Goal: Information Seeking & Learning: Learn about a topic

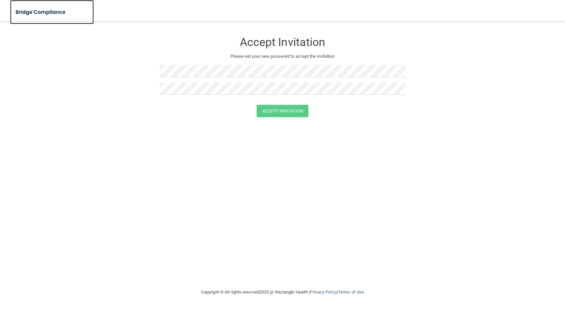
click at [63, 15] on img at bounding box center [41, 12] width 62 height 14
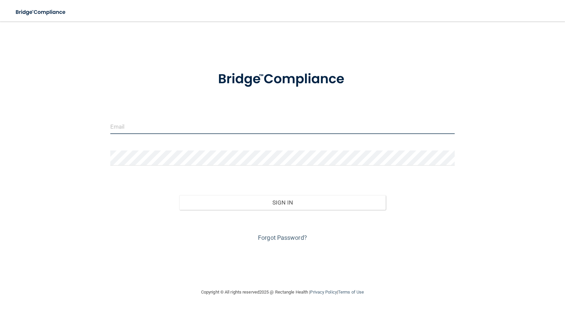
click at [274, 127] on input "email" at bounding box center [282, 126] width 344 height 15
type input "[EMAIL_ADDRESS][DOMAIN_NAME]"
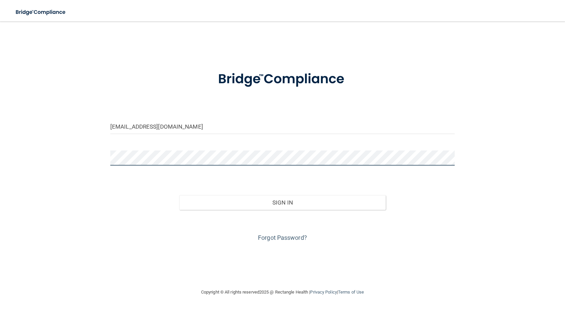
click at [179, 195] on button "Sign In" at bounding box center [282, 202] width 206 height 15
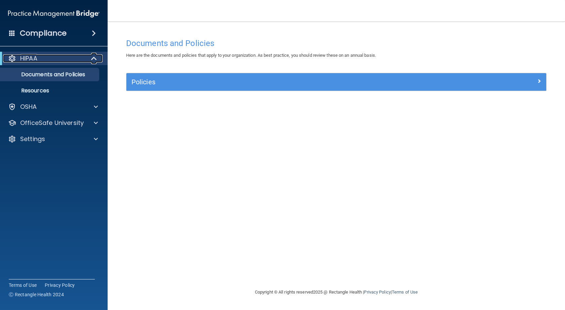
click at [92, 56] on span at bounding box center [95, 58] width 6 height 8
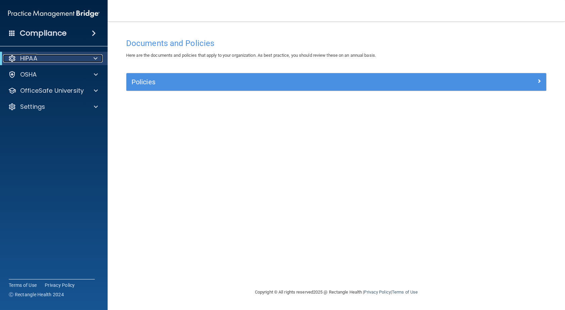
click at [91, 56] on div at bounding box center [94, 58] width 16 height 8
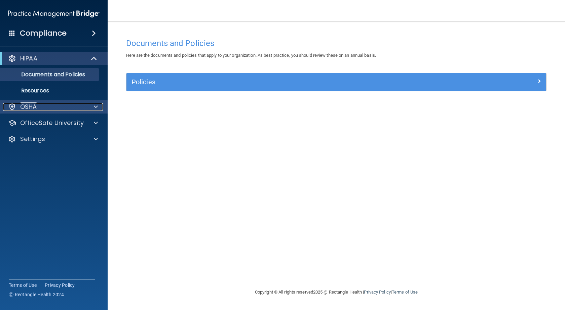
click at [69, 103] on div "OSHA" at bounding box center [44, 107] width 83 height 8
click at [70, 104] on div "OSHA" at bounding box center [44, 107] width 83 height 8
drag, startPoint x: 282, startPoint y: 99, endPoint x: 286, endPoint y: 91, distance: 9.2
click at [282, 99] on div "Documents and Policies Here are the documents and policies that apply to your o…" at bounding box center [336, 162] width 430 height 254
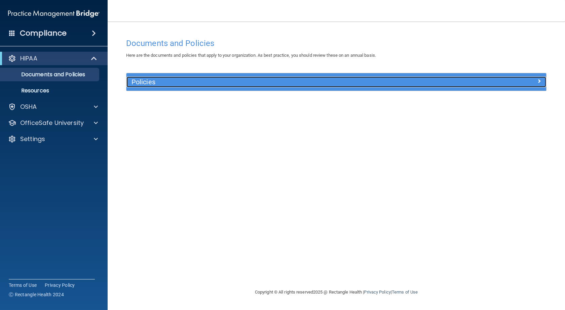
click at [289, 84] on h5 "Policies" at bounding box center [283, 81] width 305 height 7
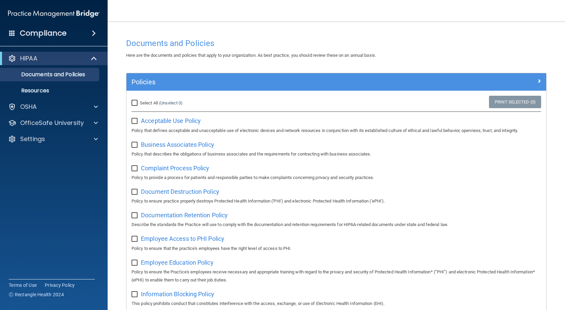
click at [134, 102] on input "Select All (Unselect 0) Unselect All" at bounding box center [135, 103] width 8 height 5
checkbox input "true"
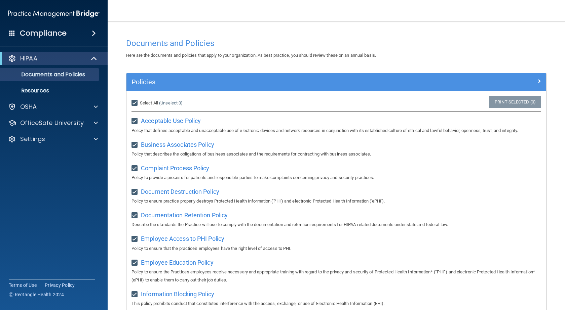
checkbox input "true"
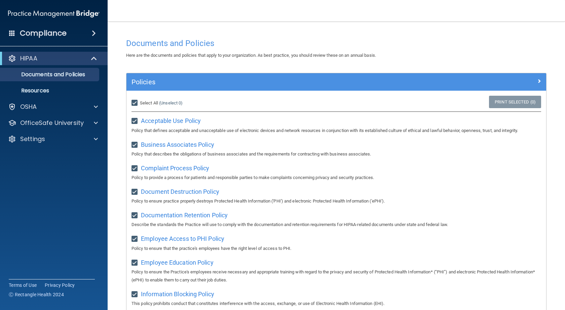
checkbox input "true"
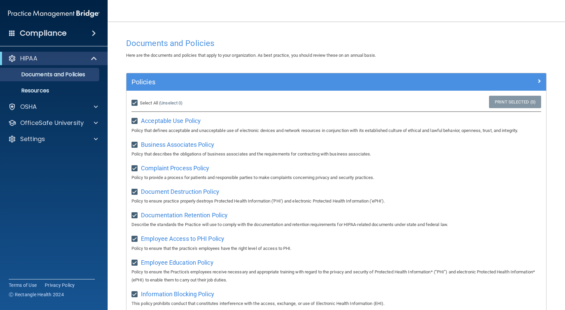
checkbox input "true"
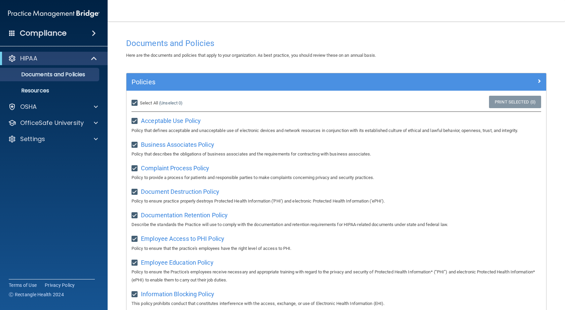
checkbox input "true"
click at [500, 103] on link "Print Selected (21)" at bounding box center [514, 102] width 54 height 12
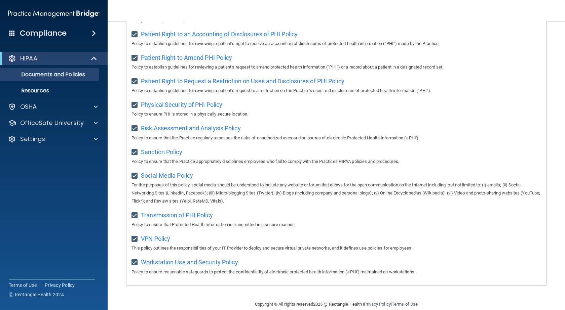
scroll to position [372, 0]
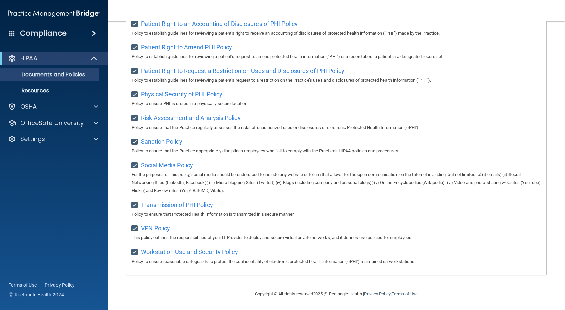
click at [58, 53] on div "HIPAA" at bounding box center [54, 58] width 108 height 13
click at [50, 88] on p "Resources" at bounding box center [50, 90] width 92 height 7
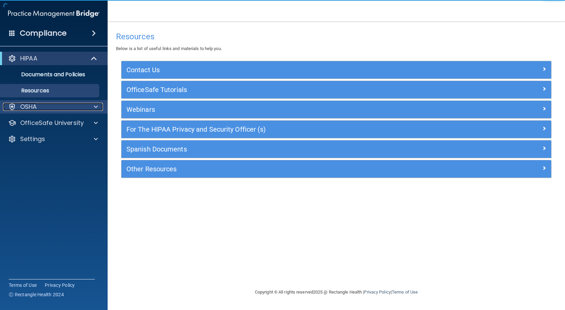
click at [65, 103] on div "OSHA" at bounding box center [44, 107] width 83 height 8
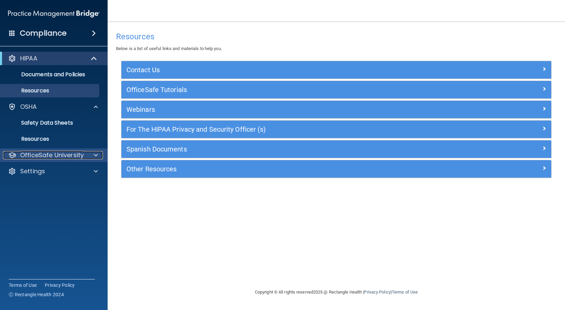
click at [66, 152] on p "OfficeSafe University" at bounding box center [52, 155] width 64 height 8
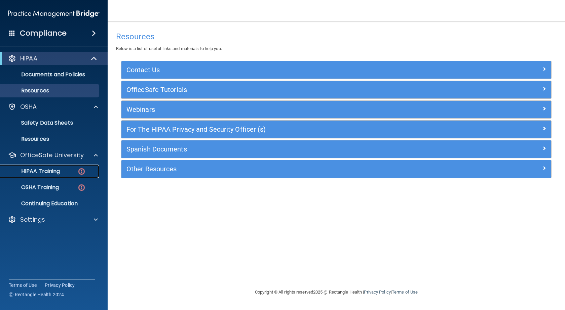
click at [63, 167] on link "HIPAA Training" at bounding box center [46, 171] width 106 height 13
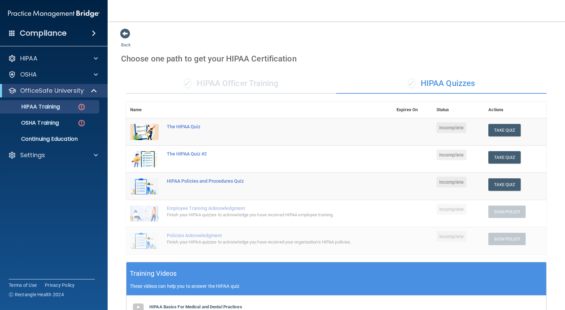
click at [268, 86] on div "✓ HIPAA Officer Training" at bounding box center [231, 84] width 210 height 20
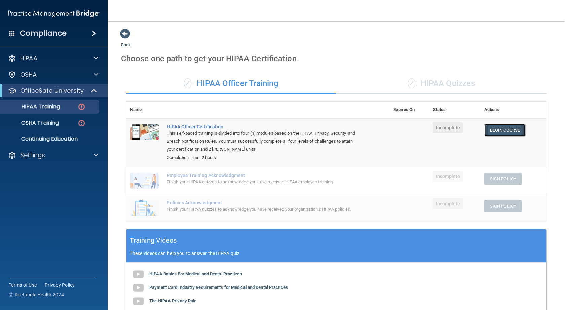
click at [491, 133] on link "Begin Course" at bounding box center [504, 130] width 41 height 12
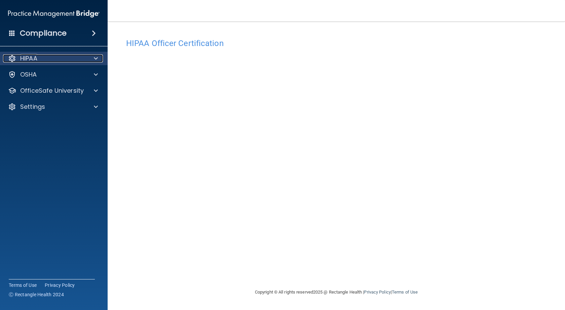
click at [80, 60] on div "HIPAA" at bounding box center [44, 58] width 83 height 8
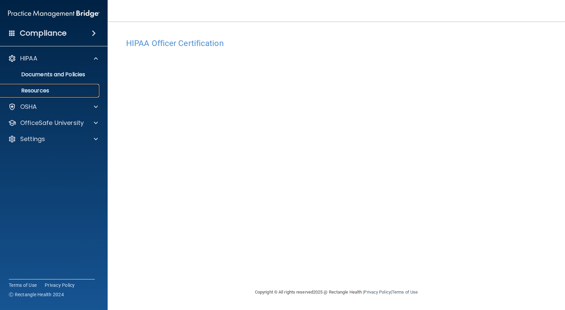
click at [54, 87] on link "Resources" at bounding box center [46, 90] width 106 height 13
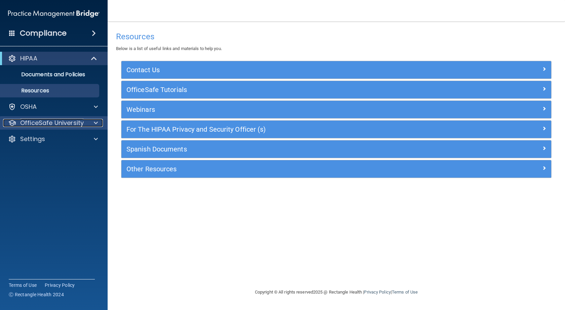
click at [71, 125] on p "OfficeSafe University" at bounding box center [52, 123] width 64 height 8
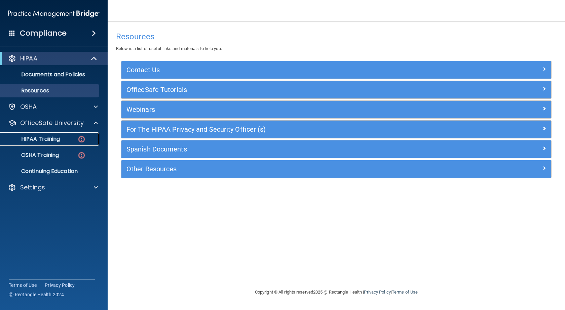
click at [77, 138] on img at bounding box center [81, 139] width 8 height 8
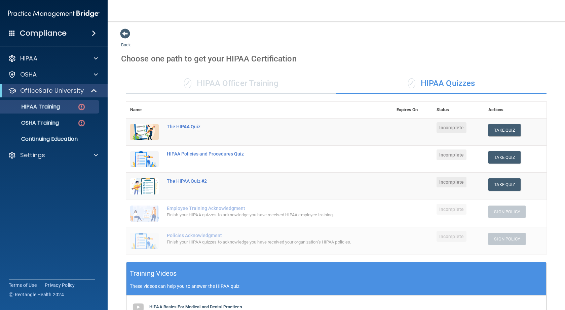
click at [220, 84] on div "✓ HIPAA Officer Training" at bounding box center [231, 84] width 210 height 20
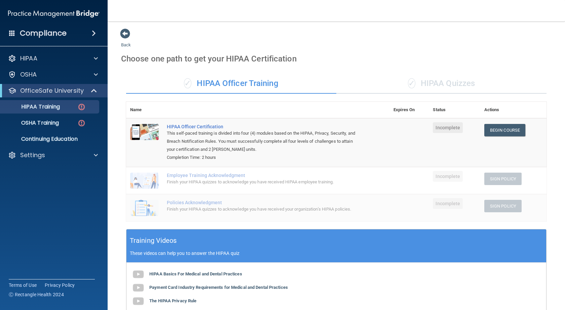
scroll to position [34, 0]
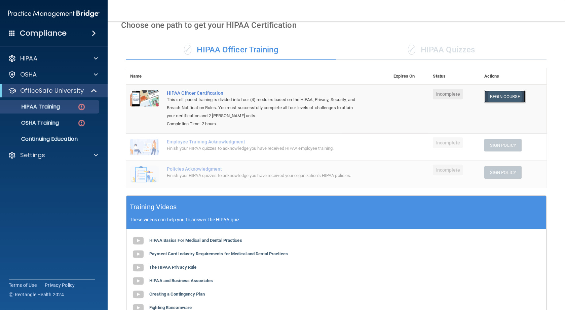
click at [497, 94] on link "Begin Course" at bounding box center [504, 96] width 41 height 12
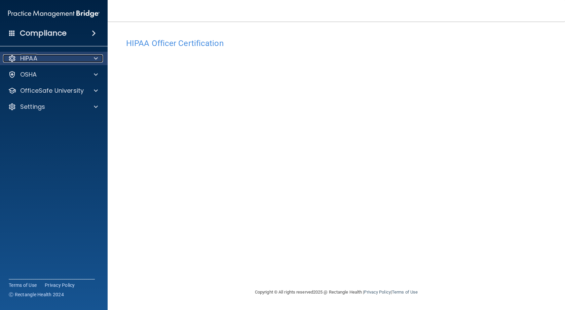
click at [32, 60] on p "HIPAA" at bounding box center [28, 58] width 17 height 8
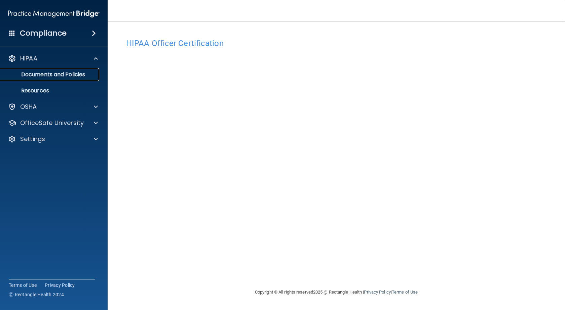
click at [34, 69] on link "Documents and Policies" at bounding box center [46, 74] width 106 height 13
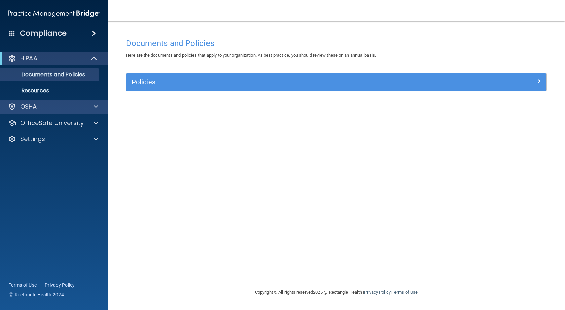
click at [37, 113] on div "OSHA" at bounding box center [54, 106] width 108 height 13
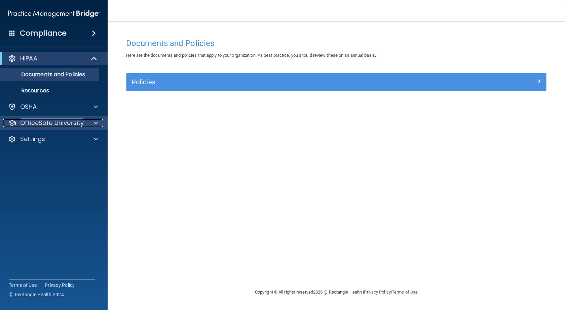
click at [49, 125] on p "OfficeSafe University" at bounding box center [52, 123] width 64 height 8
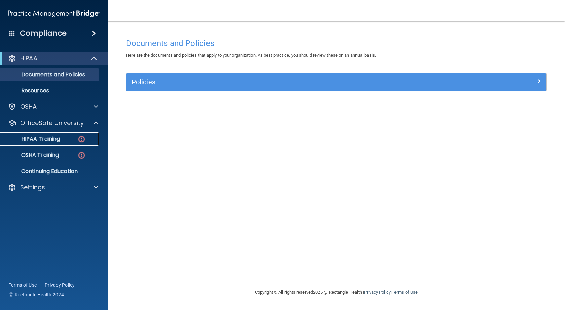
click at [54, 137] on p "HIPAA Training" at bounding box center [31, 139] width 55 height 7
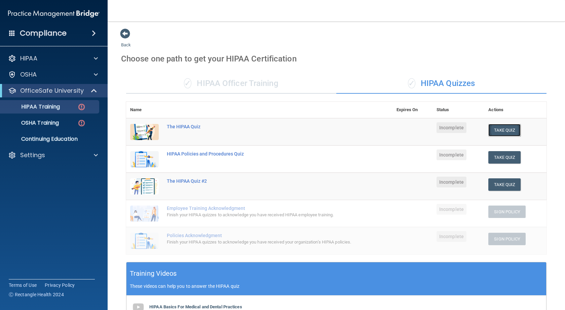
click at [488, 131] on button "Take Quiz" at bounding box center [504, 130] width 32 height 12
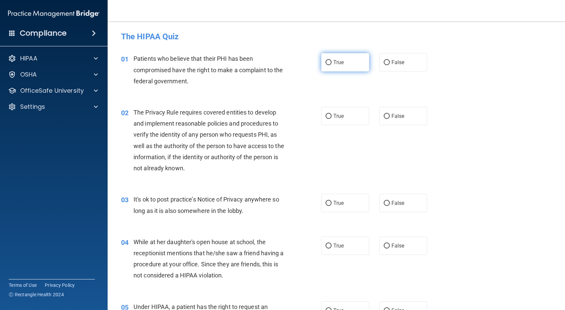
click at [326, 65] on input "True" at bounding box center [329, 62] width 6 height 5
radio input "true"
click at [332, 111] on label "True" at bounding box center [345, 116] width 48 height 18
click at [332, 114] on input "True" at bounding box center [329, 116] width 6 height 5
radio input "true"
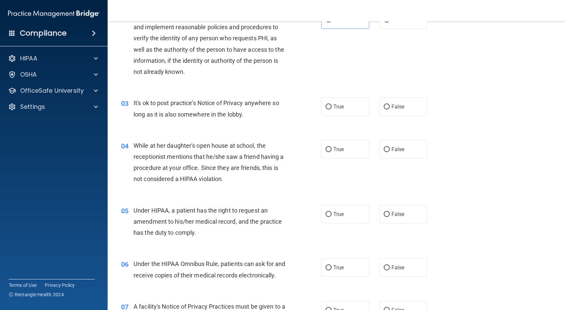
scroll to position [101, 0]
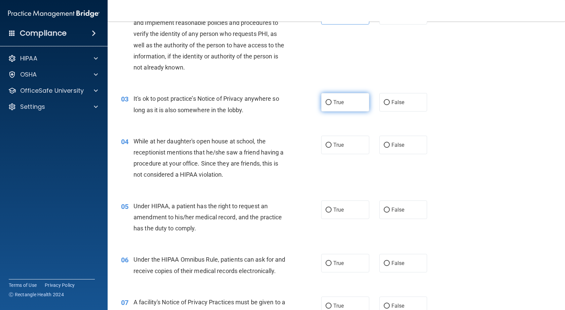
click at [334, 98] on label "True" at bounding box center [345, 102] width 48 height 18
click at [332, 100] on input "True" at bounding box center [329, 102] width 6 height 5
radio input "true"
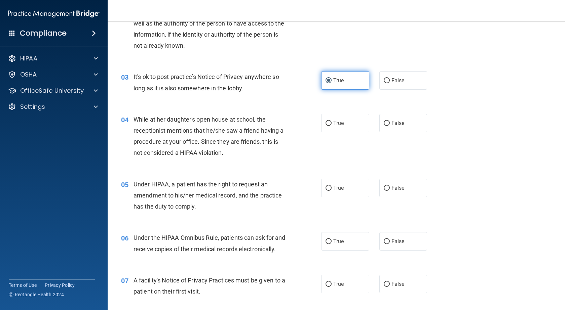
scroll to position [135, 0]
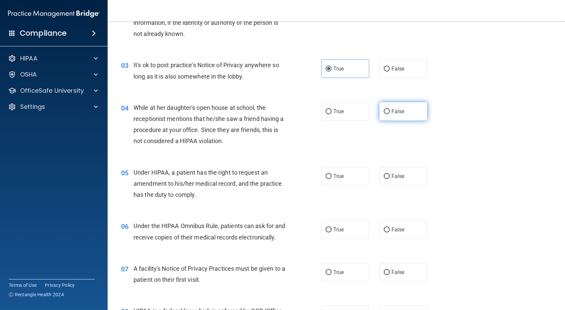
click at [386, 110] on input "False" at bounding box center [387, 111] width 6 height 5
radio input "true"
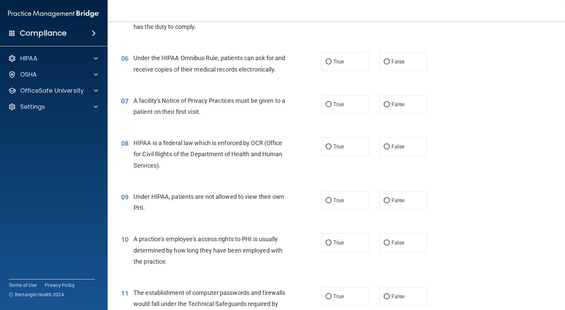
scroll to position [269, 0]
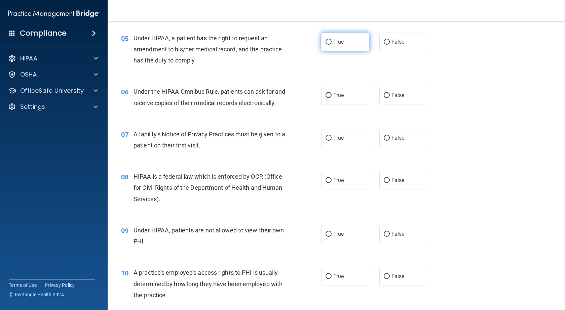
click at [335, 40] on span "True" at bounding box center [338, 42] width 10 height 6
click at [332, 40] on input "True" at bounding box center [329, 42] width 6 height 5
radio input "true"
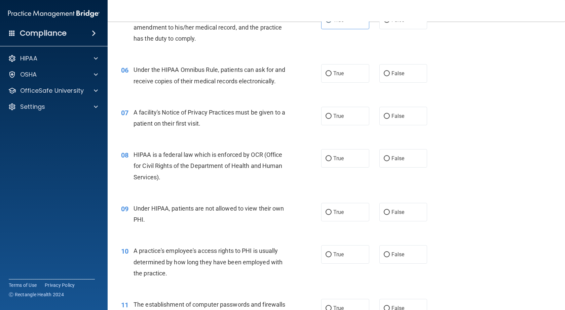
scroll to position [303, 0]
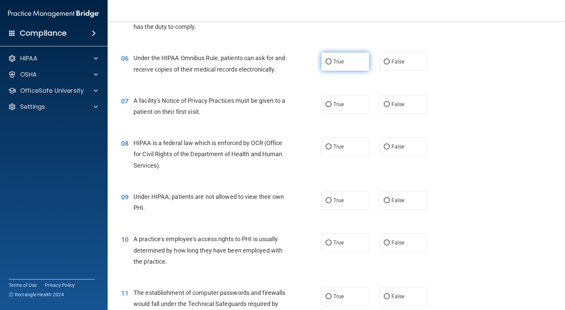
click at [332, 56] on label "True" at bounding box center [345, 61] width 48 height 18
click at [332, 60] on input "True" at bounding box center [329, 62] width 6 height 5
radio input "true"
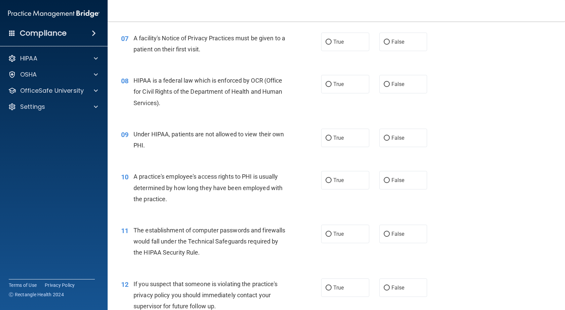
scroll to position [370, 0]
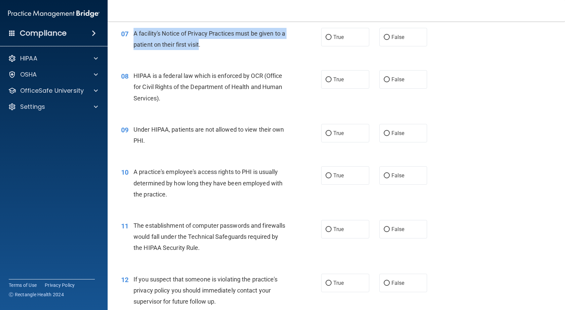
drag, startPoint x: 204, startPoint y: 60, endPoint x: 135, endPoint y: 50, distance: 69.6
click at [135, 50] on div "A facility's Notice of Privacy Practices must be given to a patient on their fi…" at bounding box center [213, 39] width 158 height 22
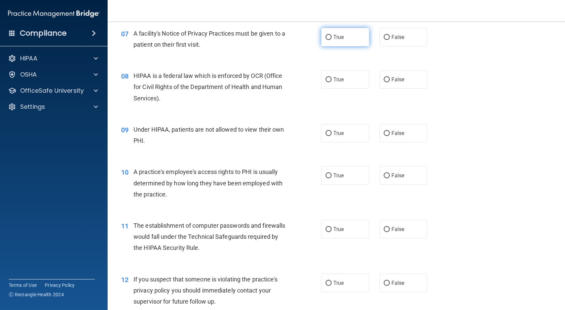
click at [345, 41] on label "True" at bounding box center [345, 37] width 48 height 18
click at [332, 40] on input "True" at bounding box center [329, 37] width 6 height 5
radio input "true"
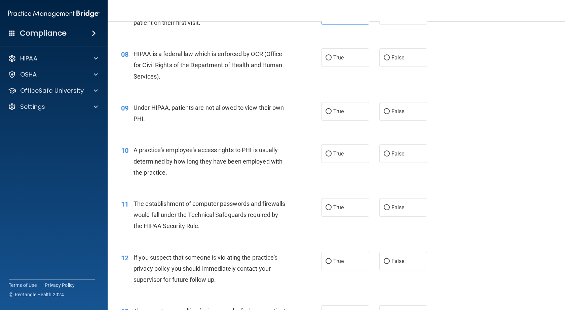
scroll to position [404, 0]
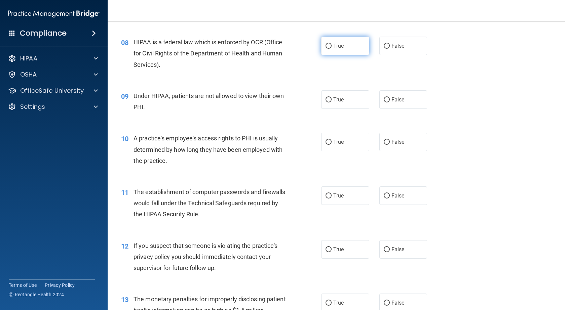
click at [348, 55] on label "True" at bounding box center [345, 46] width 48 height 18
click at [332, 49] on input "True" at bounding box center [329, 46] width 6 height 5
radio input "true"
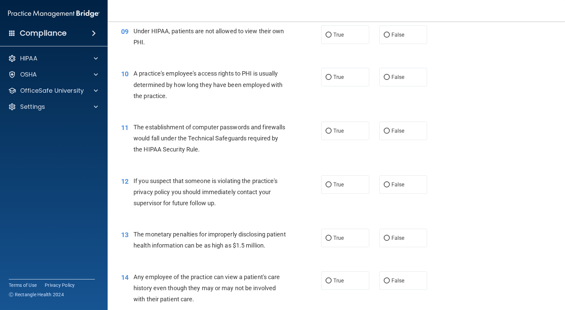
scroll to position [471, 0]
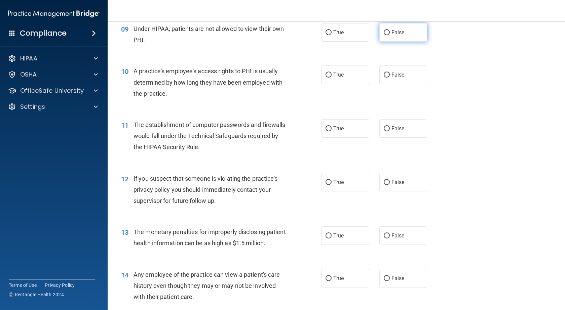
click at [401, 38] on label "False" at bounding box center [403, 32] width 48 height 18
click at [390, 35] on input "False" at bounding box center [387, 32] width 6 height 5
radio input "true"
click at [391, 78] on span "False" at bounding box center [397, 75] width 13 height 6
click at [389, 78] on input "False" at bounding box center [387, 75] width 6 height 5
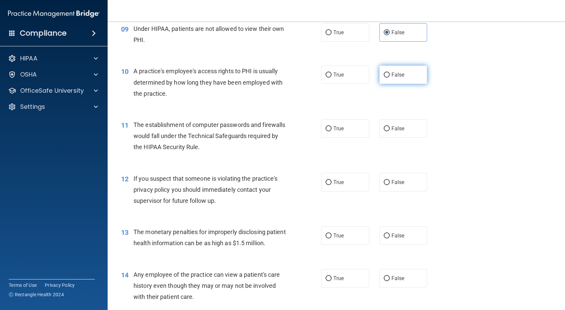
radio input "true"
click at [326, 131] on input "True" at bounding box center [329, 128] width 6 height 5
radio input "true"
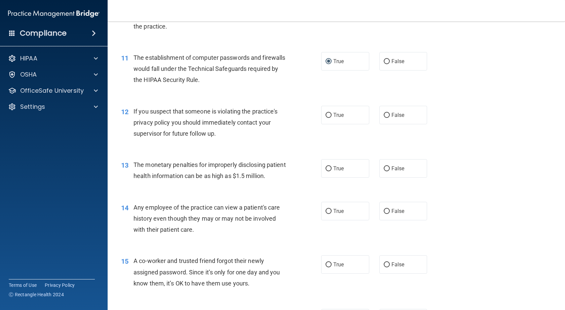
scroll to position [572, 0]
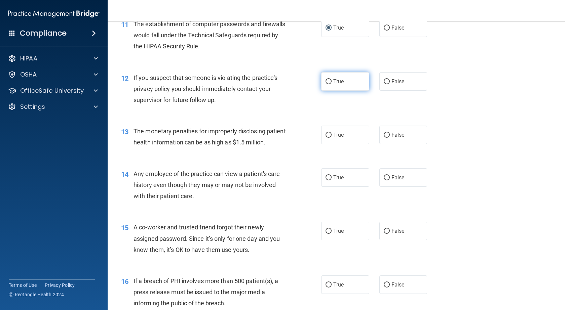
click at [332, 91] on label "True" at bounding box center [345, 81] width 48 height 18
click at [332, 84] on input "True" at bounding box center [329, 81] width 6 height 5
radio input "true"
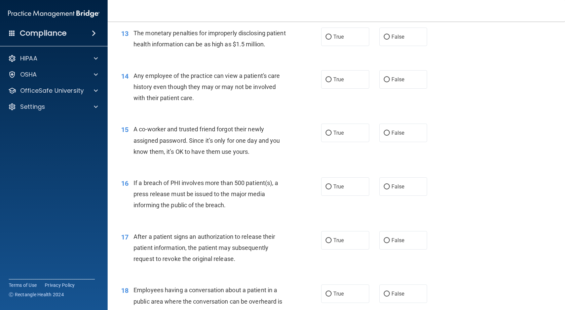
scroll to position [673, 0]
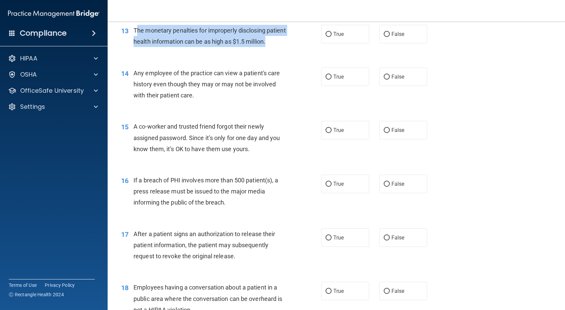
drag, startPoint x: 144, startPoint y: 66, endPoint x: 137, endPoint y: 42, distance: 25.4
click at [137, 42] on div "The monetary penalties for improperly disclosing patient health information can…" at bounding box center [213, 36] width 158 height 22
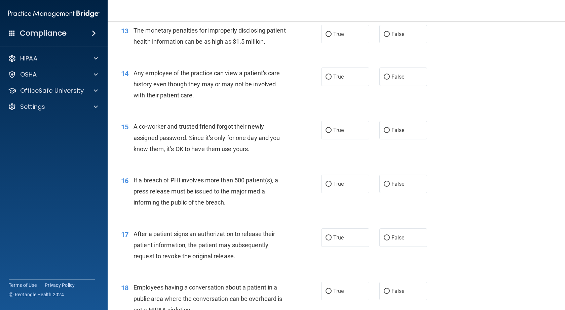
click at [128, 35] on span "13" at bounding box center [124, 31] width 7 height 8
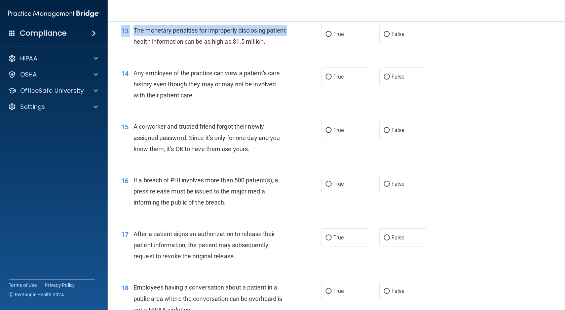
drag, startPoint x: 131, startPoint y: 35, endPoint x: 154, endPoint y: 56, distance: 31.2
click at [154, 56] on div "13 The monetary penalties for improperly disclosing patient health information …" at bounding box center [336, 37] width 441 height 42
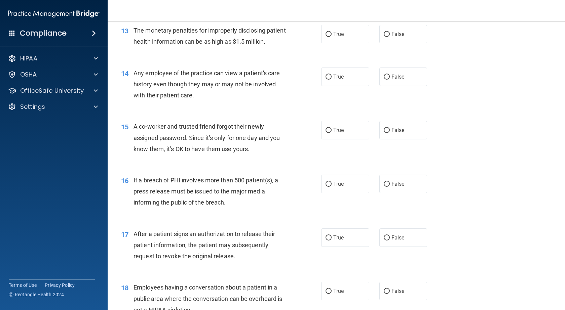
click at [137, 34] on div "13 The monetary penalties for improperly disclosing patient health information …" at bounding box center [336, 37] width 441 height 42
click at [131, 37] on div "13" at bounding box center [124, 31] width 17 height 12
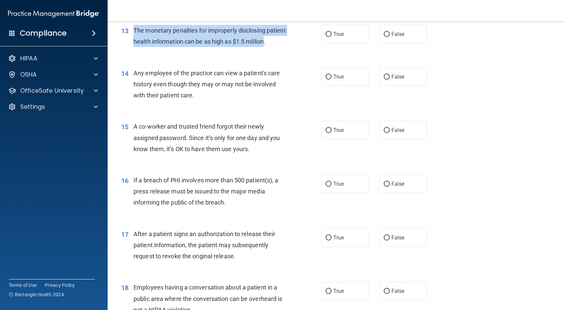
drag, startPoint x: 132, startPoint y: 41, endPoint x: 152, endPoint y: 63, distance: 29.8
click at [152, 50] on div "13 The monetary penalties for improperly disclosing patient health information …" at bounding box center [221, 38] width 220 height 26
click at [298, 50] on div "13 The monetary penalties for improperly disclosing patient health information …" at bounding box center [221, 38] width 220 height 26
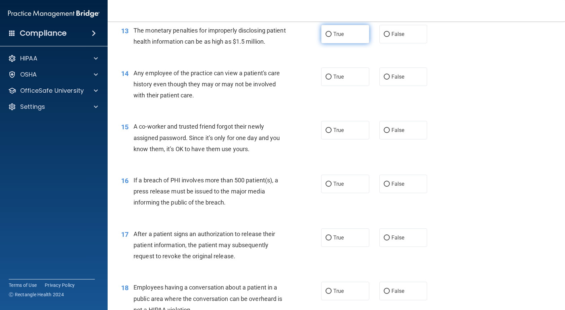
click at [326, 37] on input "True" at bounding box center [329, 34] width 6 height 5
radio input "true"
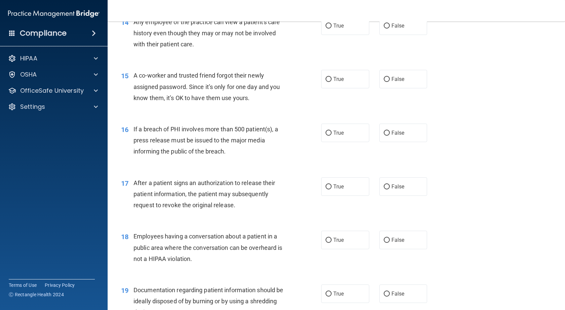
scroll to position [740, 0]
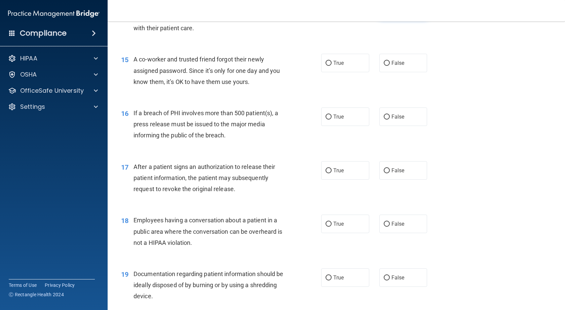
click at [398, 19] on label "False" at bounding box center [403, 9] width 48 height 18
click at [390, 12] on input "False" at bounding box center [387, 9] width 6 height 5
radio input "true"
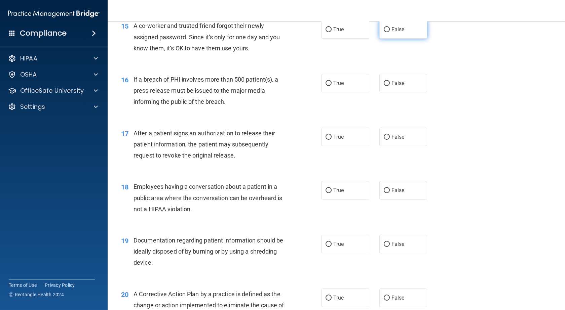
click at [387, 39] on label "False" at bounding box center [403, 29] width 48 height 18
click at [387, 32] on input "False" at bounding box center [387, 29] width 6 height 5
radio input "true"
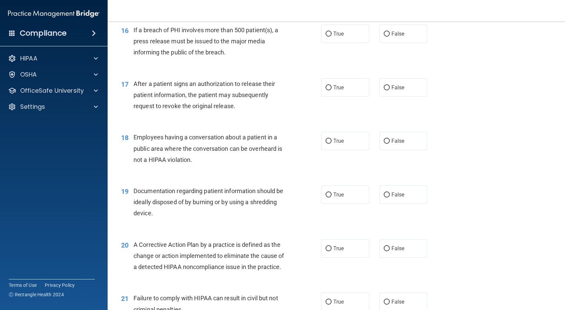
scroll to position [841, 0]
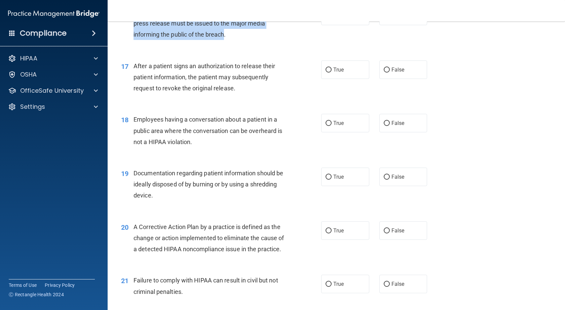
drag, startPoint x: 226, startPoint y: 60, endPoint x: 129, endPoint y: 32, distance: 100.1
click at [129, 32] on div "16 If a breach of PHI involves more than 500 patient(s), a press release must b…" at bounding box center [221, 25] width 220 height 37
click at [292, 37] on div "16 If a breach of PHI involves more than 500 patient(s), a press release must b…" at bounding box center [221, 25] width 220 height 37
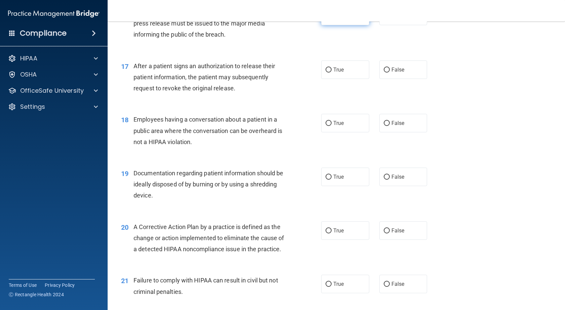
click at [349, 25] on label "True" at bounding box center [345, 16] width 48 height 18
click at [332, 19] on input "True" at bounding box center [329, 16] width 6 height 5
radio input "true"
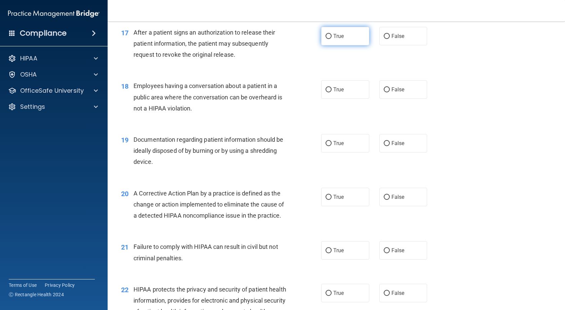
click at [339, 39] on span "True" at bounding box center [338, 36] width 10 height 6
click at [332, 39] on input "True" at bounding box center [329, 36] width 6 height 5
radio input "true"
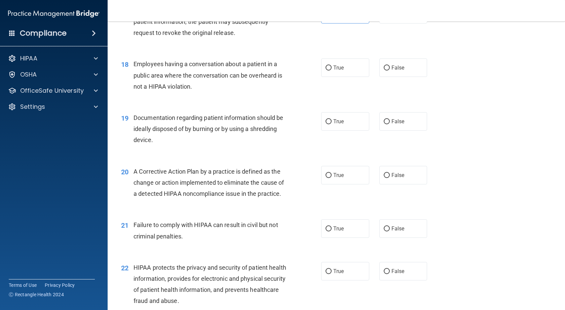
scroll to position [908, 0]
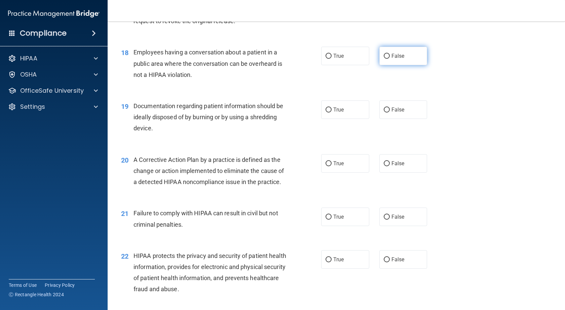
click at [392, 65] on label "False" at bounding box center [403, 56] width 48 height 18
click at [390, 59] on input "False" at bounding box center [387, 56] width 6 height 5
radio input "true"
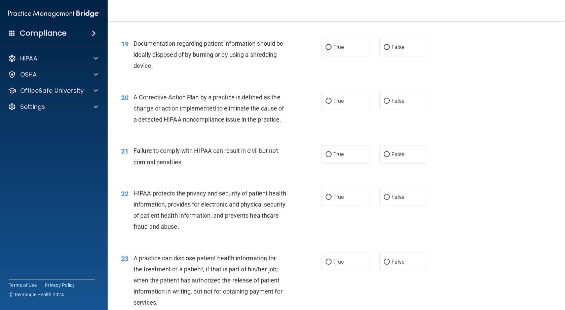
scroll to position [975, 0]
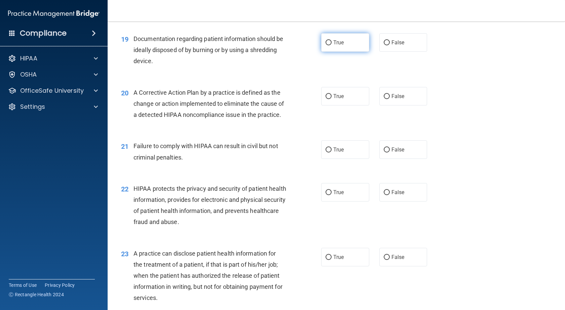
click at [325, 52] on label "True" at bounding box center [345, 42] width 48 height 18
click at [326, 45] on input "True" at bounding box center [329, 42] width 6 height 5
radio input "true"
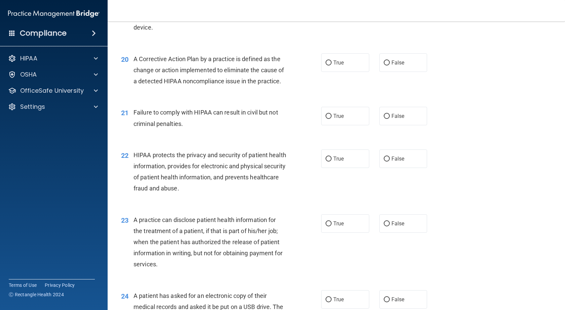
scroll to position [1042, 0]
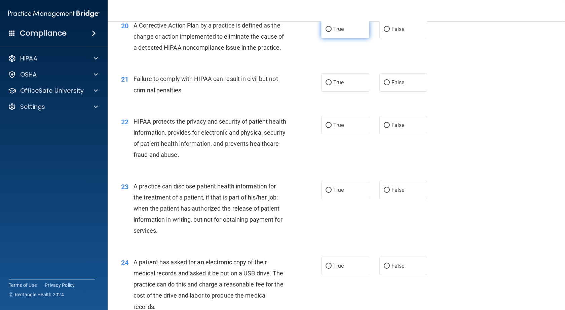
click at [345, 38] on label "True" at bounding box center [345, 29] width 48 height 18
click at [332, 32] on input "True" at bounding box center [329, 29] width 6 height 5
radio input "true"
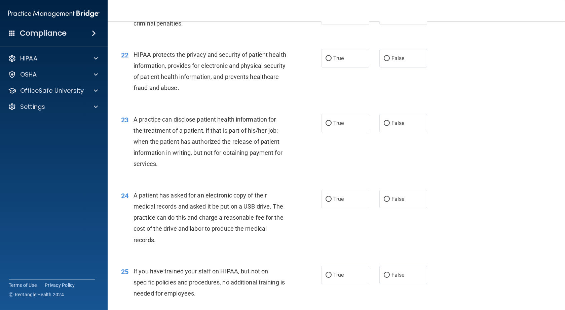
scroll to position [1110, 0]
click at [346, 25] on label "True" at bounding box center [345, 15] width 48 height 18
click at [332, 18] on input "True" at bounding box center [329, 15] width 6 height 5
radio input "true"
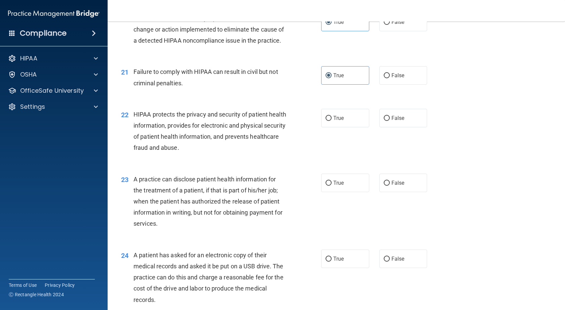
scroll to position [1042, 0]
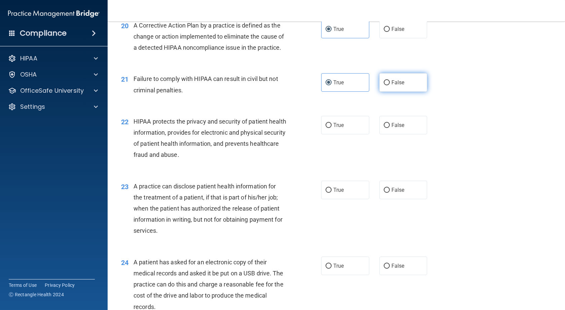
click at [420, 92] on label "False" at bounding box center [403, 82] width 48 height 18
click at [390, 85] on input "False" at bounding box center [387, 82] width 6 height 5
radio input "true"
radio input "false"
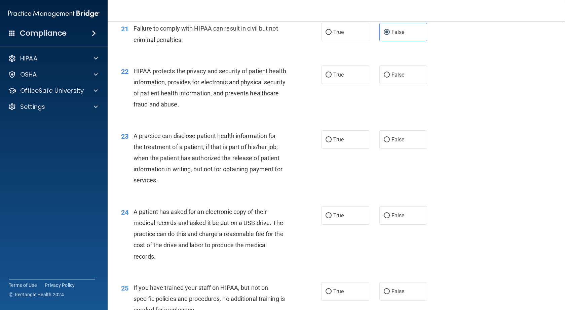
scroll to position [1110, 0]
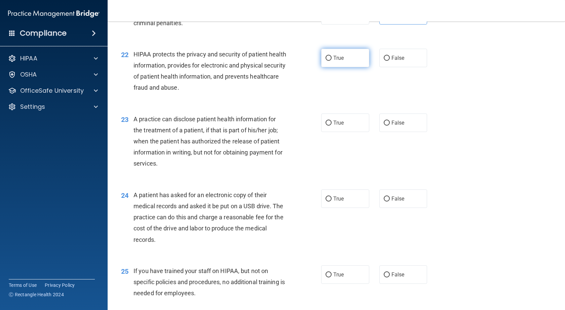
click at [350, 67] on label "True" at bounding box center [345, 58] width 48 height 18
click at [332, 61] on input "True" at bounding box center [329, 58] width 6 height 5
radio input "true"
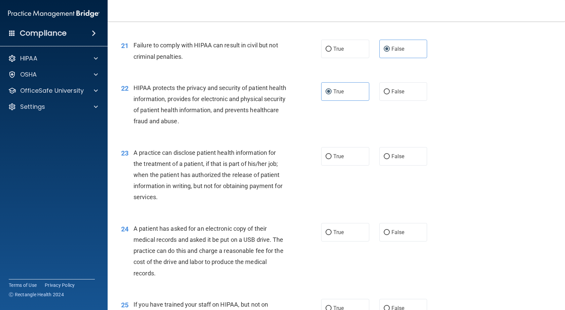
scroll to position [1090, 0]
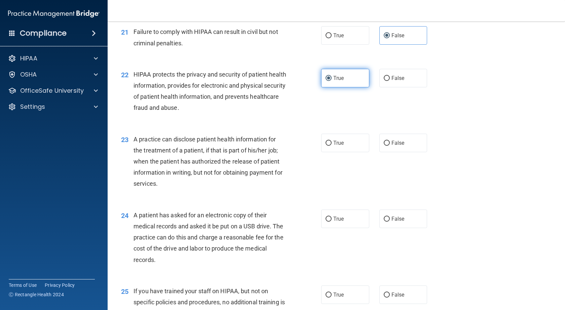
click at [333, 81] on span "True" at bounding box center [338, 78] width 10 height 6
click at [331, 81] on input "True" at bounding box center [329, 78] width 6 height 5
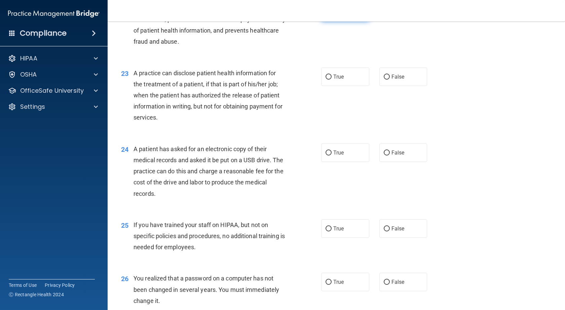
scroll to position [1157, 0]
click at [323, 85] on label "True" at bounding box center [345, 76] width 48 height 18
click at [326, 79] on input "True" at bounding box center [329, 76] width 6 height 5
radio input "true"
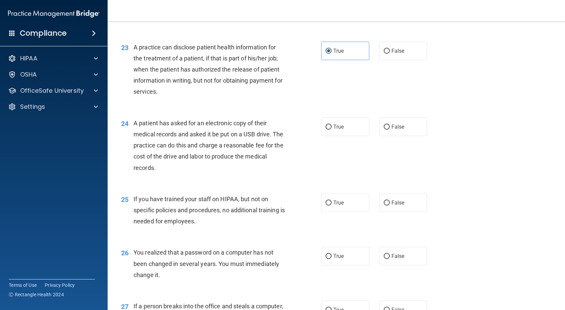
scroll to position [1258, 0]
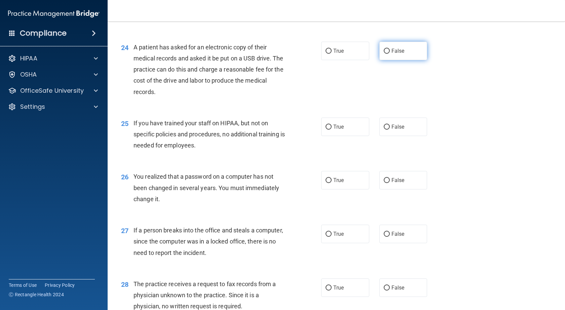
click at [395, 54] on span "False" at bounding box center [397, 51] width 13 height 6
click at [390, 54] on input "False" at bounding box center [387, 51] width 6 height 5
radio input "true"
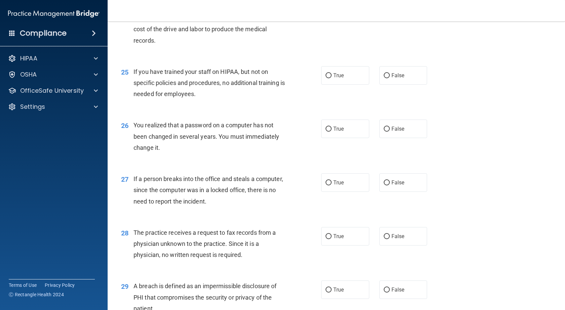
scroll to position [1325, 0]
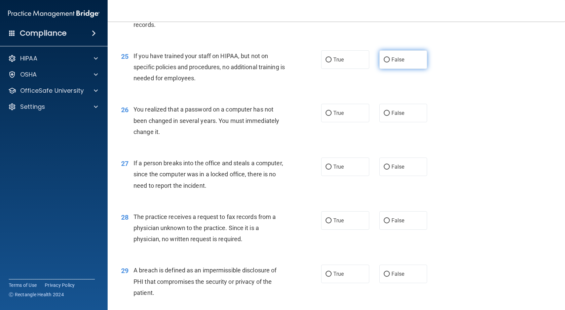
click at [419, 69] on label "False" at bounding box center [403, 59] width 48 height 18
click at [390, 63] on input "False" at bounding box center [387, 60] width 6 height 5
radio input "true"
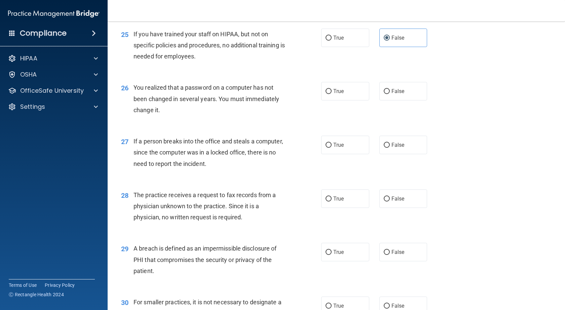
scroll to position [1359, 0]
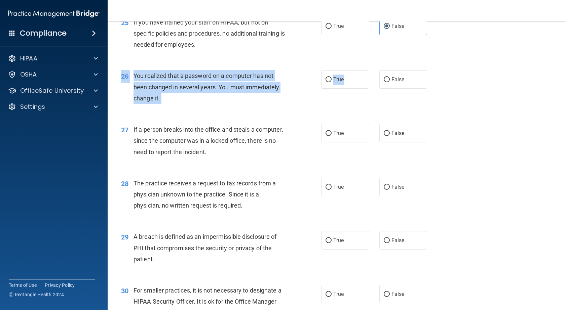
drag, startPoint x: 359, startPoint y: 119, endPoint x: 482, endPoint y: 124, distance: 123.2
click at [466, 116] on div "26 You realized that a password on a computer has not been changed in several y…" at bounding box center [336, 89] width 441 height 54
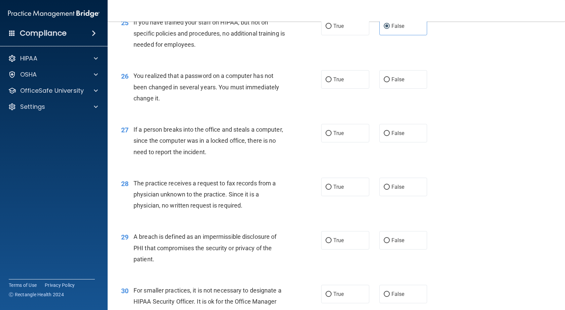
click at [469, 116] on div "26 You realized that a password on a computer has not been changed in several y…" at bounding box center [336, 89] width 441 height 54
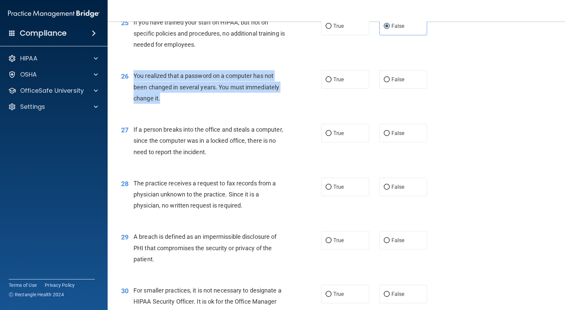
drag, startPoint x: 160, startPoint y: 136, endPoint x: 134, endPoint y: 112, distance: 35.5
click at [134, 104] on div "You realized that a password on a computer has not been changed in several year…" at bounding box center [213, 87] width 158 height 34
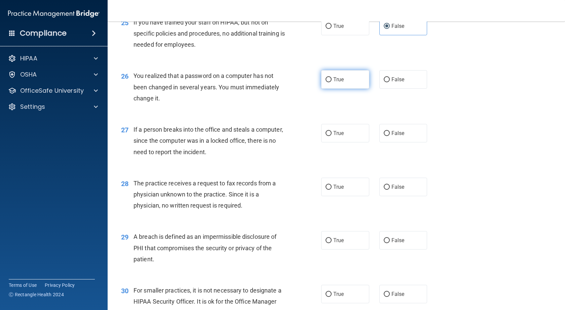
click at [344, 89] on label "True" at bounding box center [345, 79] width 48 height 18
click at [332, 82] on input "True" at bounding box center [329, 79] width 6 height 5
radio input "true"
click at [385, 136] on input "False" at bounding box center [387, 133] width 6 height 5
radio input "true"
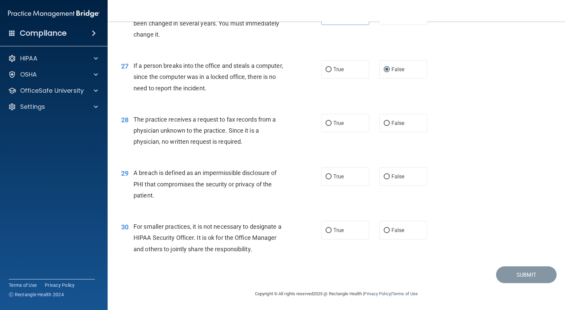
scroll to position [1456, 0]
click at [384, 125] on input "False" at bounding box center [387, 123] width 6 height 5
radio input "true"
click at [329, 179] on input "True" at bounding box center [329, 177] width 6 height 5
radio input "true"
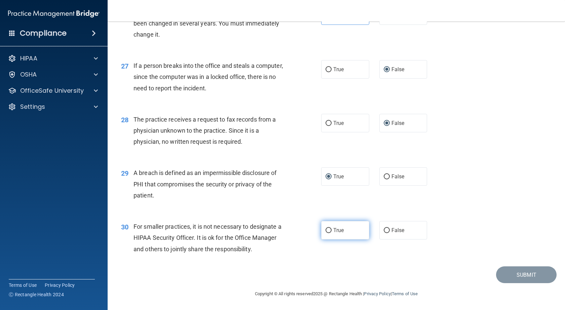
click at [347, 232] on label "True" at bounding box center [345, 230] width 48 height 18
click at [332, 232] on input "True" at bounding box center [329, 230] width 6 height 5
radio input "true"
click at [504, 276] on button "Submit" at bounding box center [526, 275] width 61 height 17
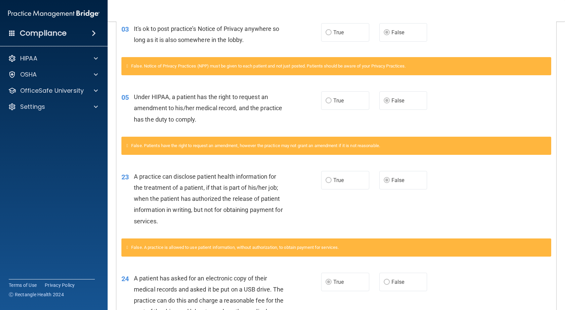
scroll to position [31, 0]
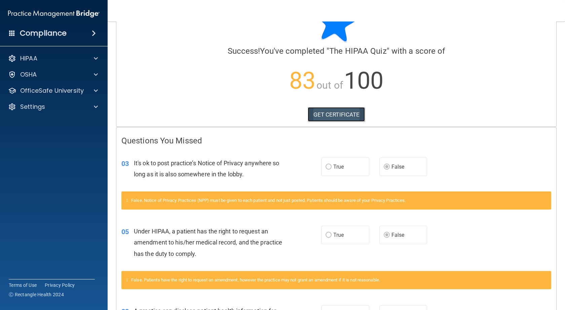
click at [333, 113] on link "GET CERTIFICATE" at bounding box center [337, 114] width 58 height 15
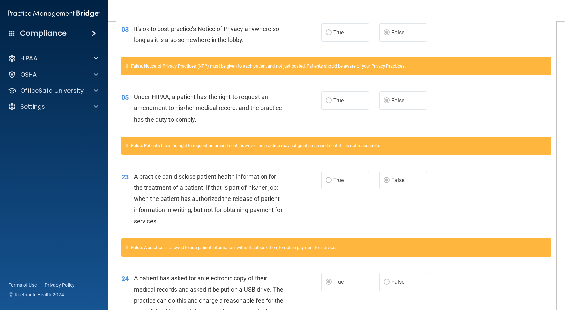
scroll to position [0, 0]
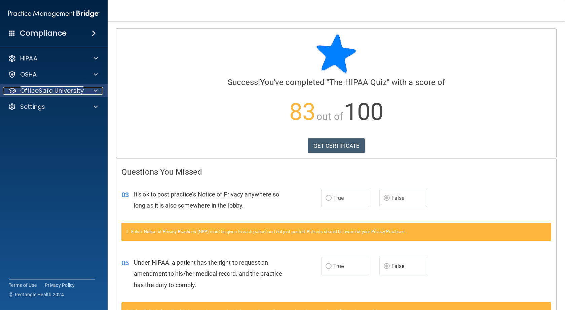
click at [62, 94] on p "OfficeSafe University" at bounding box center [52, 91] width 64 height 8
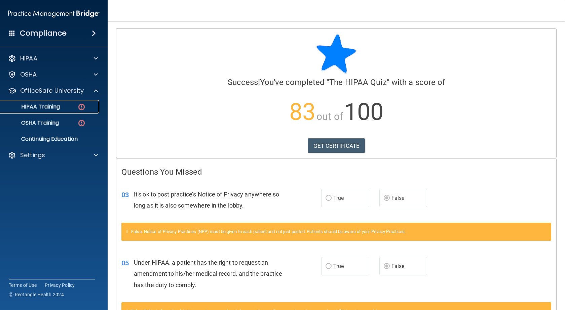
click at [86, 107] on div "HIPAA Training" at bounding box center [50, 107] width 92 height 7
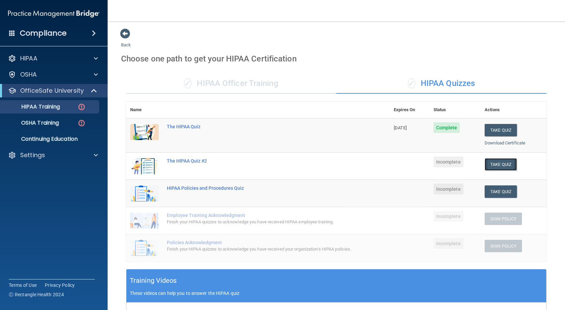
click at [503, 163] on button "Take Quiz" at bounding box center [501, 164] width 32 height 12
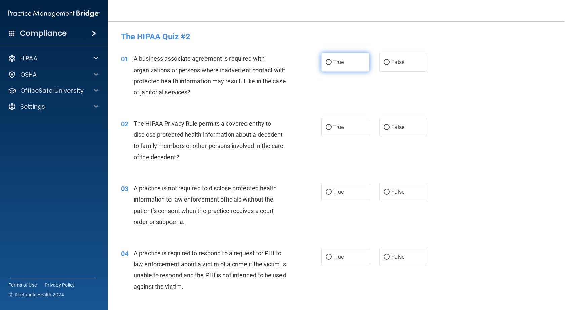
click at [327, 62] on input "True" at bounding box center [329, 62] width 6 height 5
radio input "true"
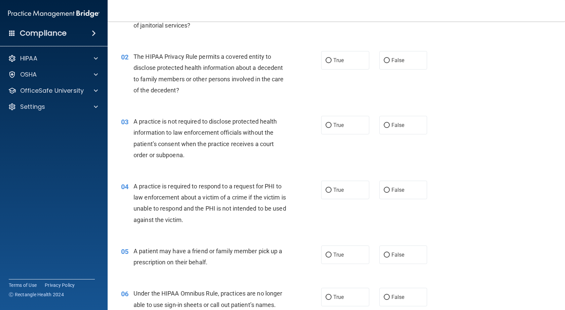
scroll to position [67, 0]
click at [327, 60] on input "True" at bounding box center [329, 60] width 6 height 5
radio input "true"
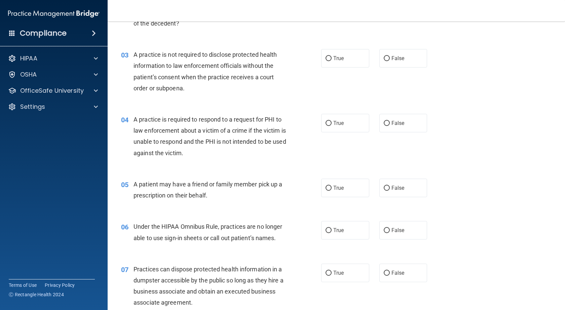
scroll to position [135, 0]
click at [333, 59] on span "True" at bounding box center [338, 57] width 10 height 6
click at [331, 59] on input "True" at bounding box center [329, 57] width 6 height 5
radio input "true"
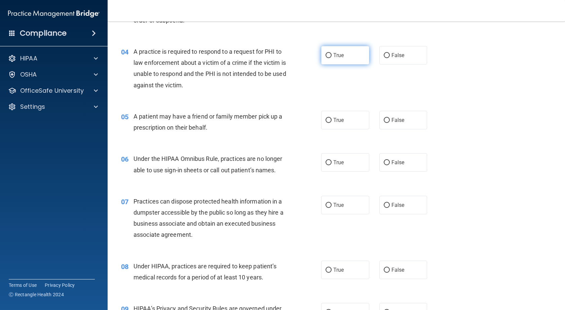
click at [333, 54] on span "True" at bounding box center [338, 55] width 10 height 6
click at [332, 54] on input "True" at bounding box center [329, 55] width 6 height 5
radio input "true"
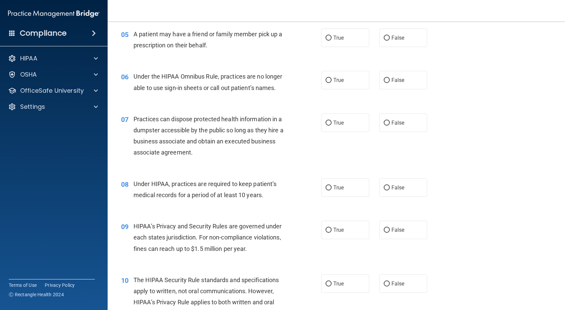
scroll to position [269, 0]
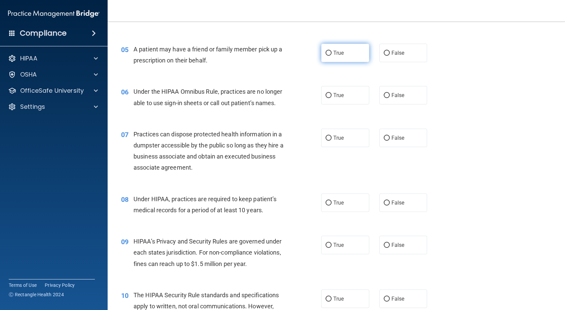
click at [333, 55] on span "True" at bounding box center [338, 53] width 10 height 6
click at [332, 55] on input "True" at bounding box center [329, 53] width 6 height 5
radio input "true"
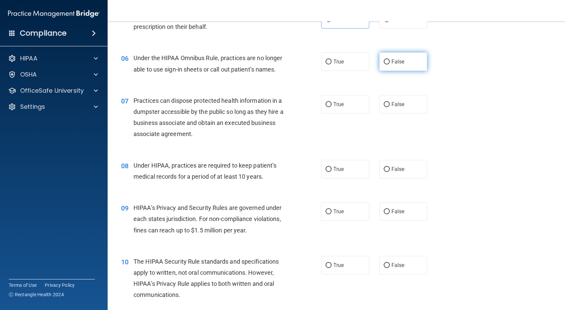
click at [387, 59] on label "False" at bounding box center [403, 61] width 48 height 18
click at [387, 60] on input "False" at bounding box center [387, 62] width 6 height 5
radio input "true"
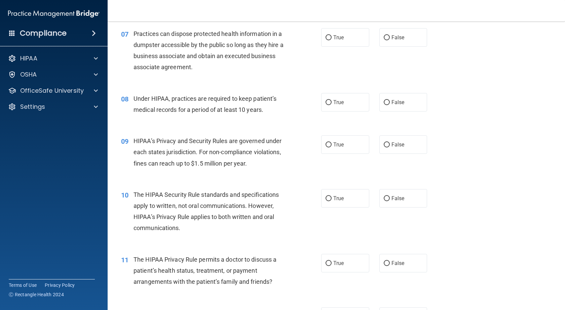
scroll to position [370, 0]
click at [388, 41] on label "False" at bounding box center [403, 37] width 48 height 18
click at [388, 40] on input "False" at bounding box center [387, 37] width 6 height 5
radio input "true"
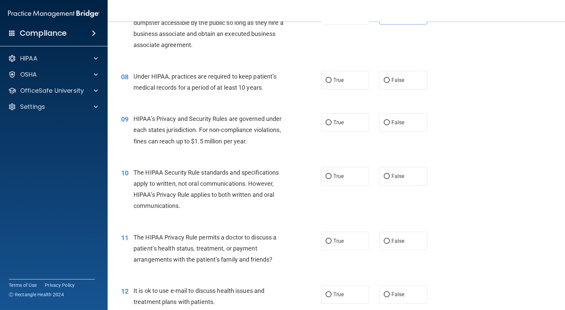
scroll to position [404, 0]
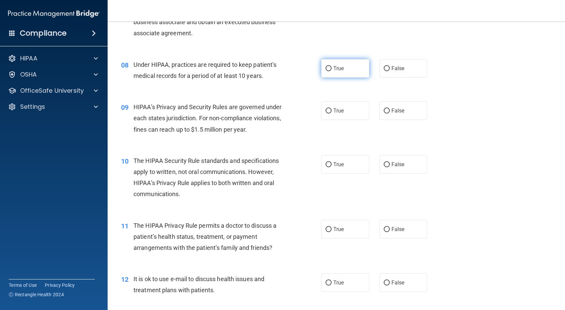
click at [334, 68] on span "True" at bounding box center [338, 68] width 10 height 6
click at [332, 68] on input "True" at bounding box center [329, 68] width 6 height 5
radio input "true"
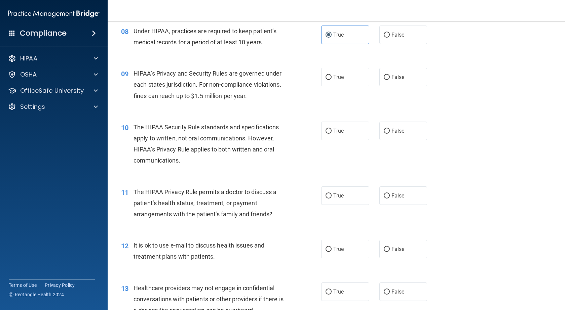
scroll to position [471, 0]
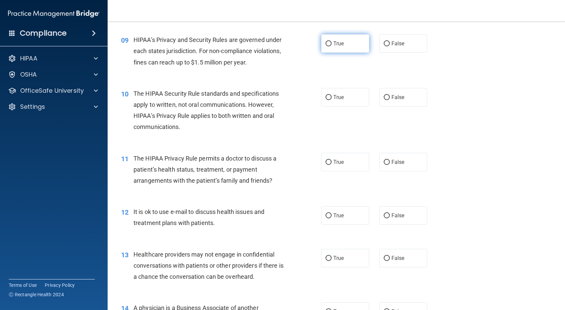
click at [347, 34] on label "True" at bounding box center [345, 43] width 48 height 18
click at [332, 41] on input "True" at bounding box center [329, 43] width 6 height 5
radio input "true"
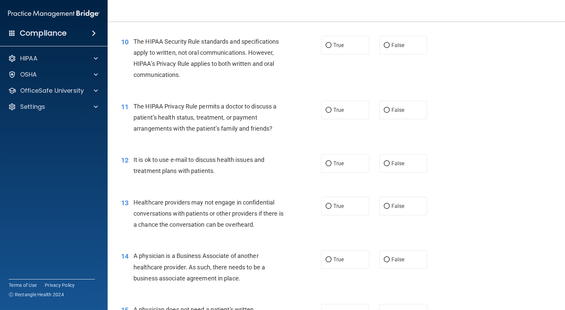
scroll to position [538, 0]
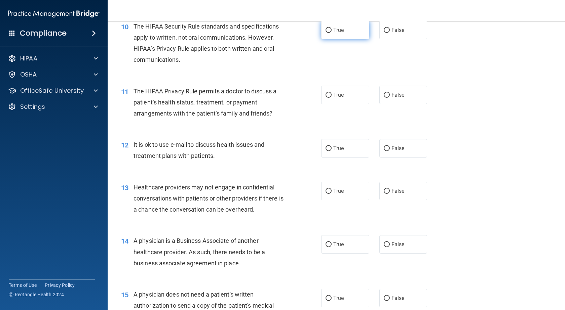
click at [331, 26] on label "True" at bounding box center [345, 30] width 48 height 18
click at [331, 28] on input "True" at bounding box center [329, 30] width 6 height 5
radio input "true"
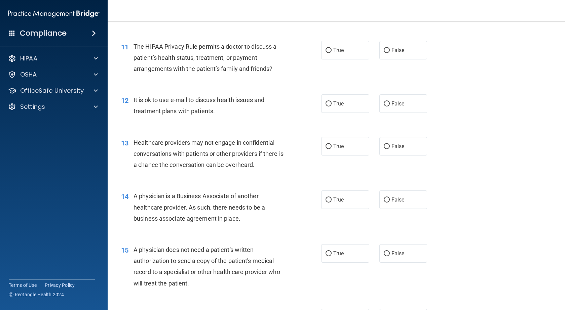
scroll to position [572, 0]
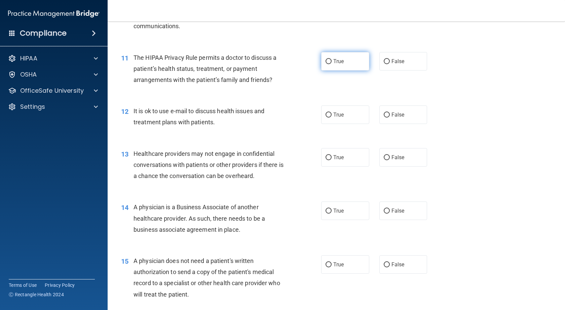
click at [347, 60] on label "True" at bounding box center [345, 61] width 48 height 18
click at [332, 60] on input "True" at bounding box center [329, 61] width 6 height 5
radio input "true"
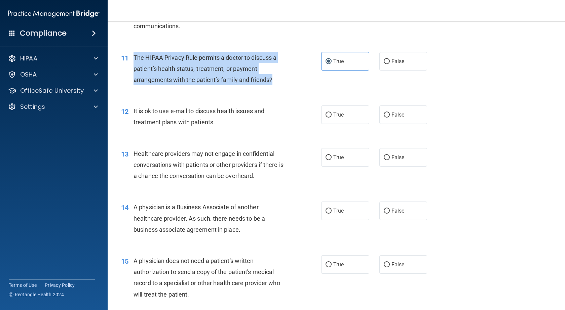
drag, startPoint x: 134, startPoint y: 58, endPoint x: 278, endPoint y: 78, distance: 144.9
click at [278, 78] on div "The HIPAA Privacy Rule permits a doctor to discuss a patient’s health status, t…" at bounding box center [213, 69] width 158 height 34
copy span "The HIPAA Privacy Rule permits a doctor to discuss a patient’s health status, t…"
click at [277, 74] on div "The HIPAA Privacy Rule permits a doctor to discuss a patient’s health status, t…" at bounding box center [213, 69] width 158 height 34
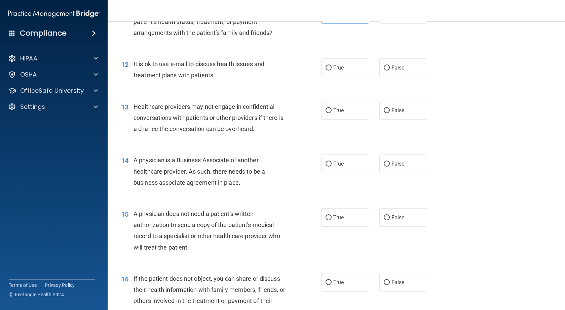
scroll to position [639, 0]
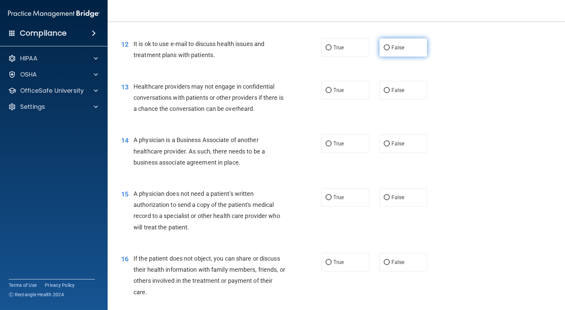
click at [392, 42] on label "False" at bounding box center [403, 47] width 48 height 18
click at [390, 45] on input "False" at bounding box center [387, 47] width 6 height 5
radio input "true"
click at [354, 92] on label "True" at bounding box center [345, 90] width 48 height 18
click at [332, 92] on input "True" at bounding box center [329, 90] width 6 height 5
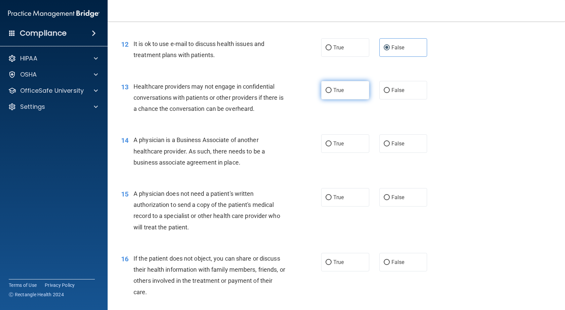
radio input "true"
click at [326, 152] on label "True" at bounding box center [345, 144] width 48 height 18
click at [326, 147] on input "True" at bounding box center [329, 144] width 6 height 5
radio input "true"
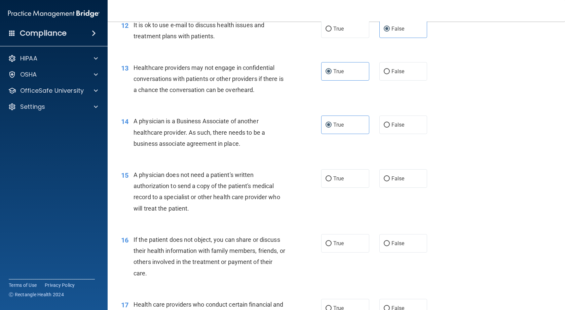
scroll to position [673, 0]
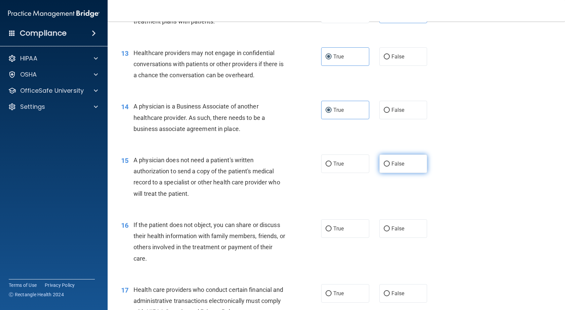
click at [397, 169] on label "False" at bounding box center [403, 164] width 48 height 18
click at [390, 167] on input "False" at bounding box center [387, 164] width 6 height 5
radio input "true"
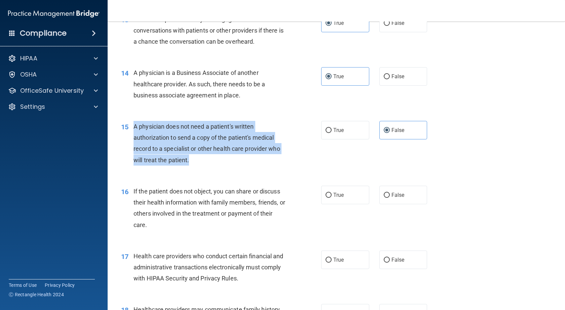
drag, startPoint x: 191, startPoint y: 163, endPoint x: 129, endPoint y: 127, distance: 71.3
click at [129, 127] on div "15 A physician does not need a patient's written authorization to send a copy o…" at bounding box center [221, 145] width 220 height 48
copy div "A physician does not need a patient's written authorization to send a copy of t…"
click at [286, 122] on div "A physician does not need a patient's written authorization to send a copy of t…" at bounding box center [213, 143] width 158 height 45
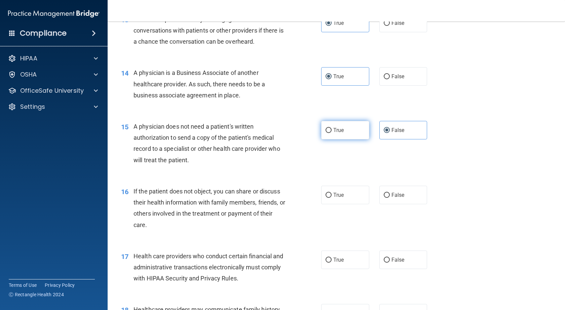
click at [339, 137] on label "True" at bounding box center [345, 130] width 48 height 18
click at [332, 133] on input "True" at bounding box center [329, 130] width 6 height 5
radio input "true"
radio input "false"
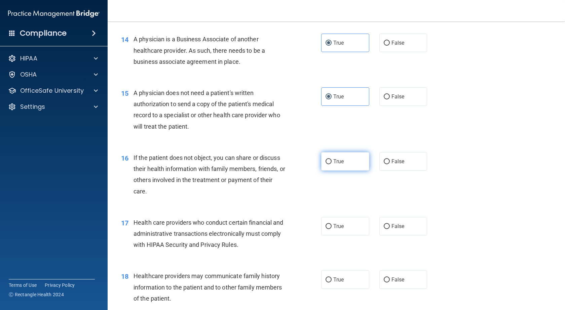
click at [321, 167] on label "True" at bounding box center [345, 161] width 48 height 18
click at [326, 164] on input "True" at bounding box center [329, 161] width 6 height 5
radio input "true"
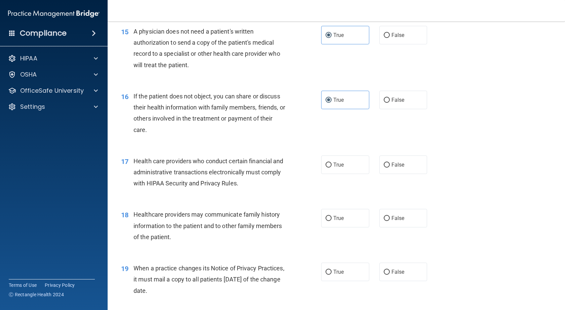
scroll to position [807, 0]
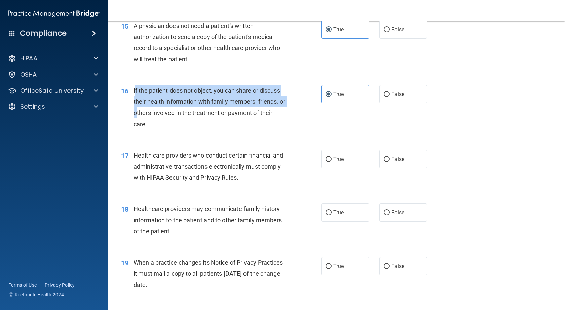
drag, startPoint x: 143, startPoint y: 115, endPoint x: 135, endPoint y: 90, distance: 26.5
click at [135, 90] on div "If the patient does not object, you can share or discuss their health informati…" at bounding box center [213, 107] width 158 height 45
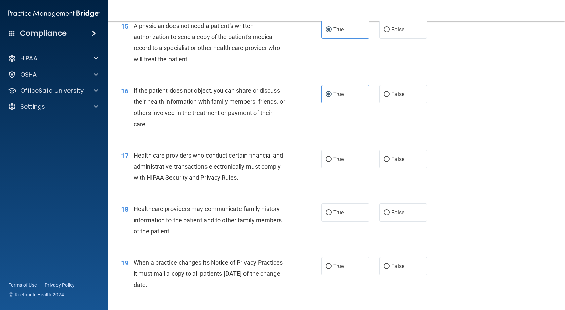
click at [130, 80] on div "16 If the patient does not object, you can share or discuss their health inform…" at bounding box center [336, 109] width 441 height 65
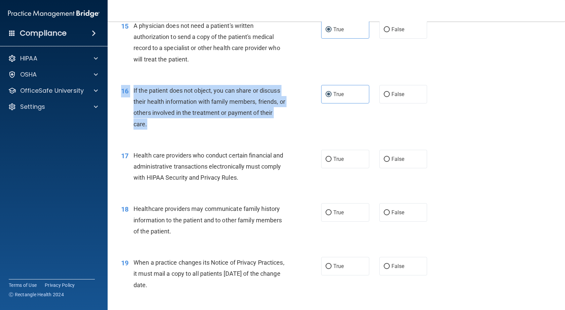
drag, startPoint x: 135, startPoint y: 87, endPoint x: 151, endPoint y: 123, distance: 39.6
click at [151, 123] on div "16 If the patient does not object, you can share or discuss their health inform…" at bounding box center [336, 109] width 441 height 65
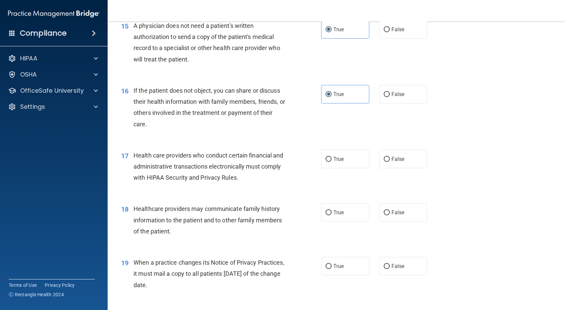
click at [137, 73] on div "15 A physician does not need a patient's written authorization to send a copy o…" at bounding box center [336, 44] width 441 height 65
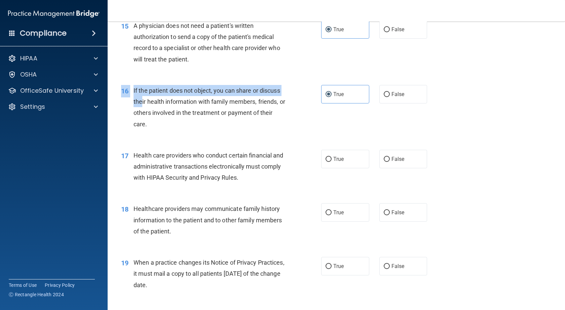
drag, startPoint x: 136, startPoint y: 84, endPoint x: 141, endPoint y: 107, distance: 23.7
click at [141, 107] on div "16 If the patient does not object, you can share or discuss their health inform…" at bounding box center [336, 109] width 441 height 65
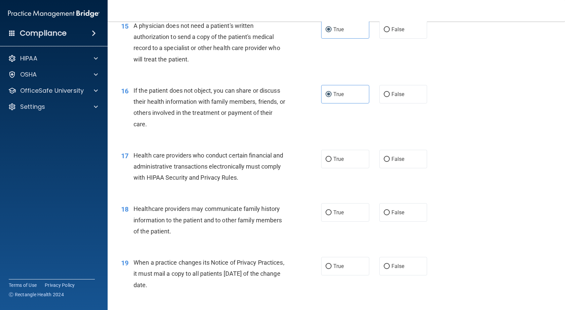
click at [128, 72] on div "15 A physician does not need a patient's written authorization to send a copy o…" at bounding box center [336, 44] width 441 height 65
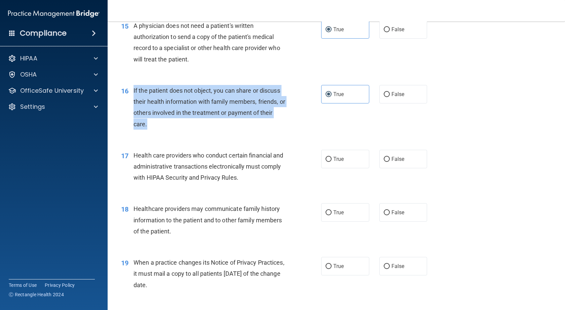
drag, startPoint x: 131, startPoint y: 91, endPoint x: 152, endPoint y: 123, distance: 38.3
click at [152, 123] on div "16 If the patient does not object, you can share or discuss their health inform…" at bounding box center [221, 109] width 220 height 48
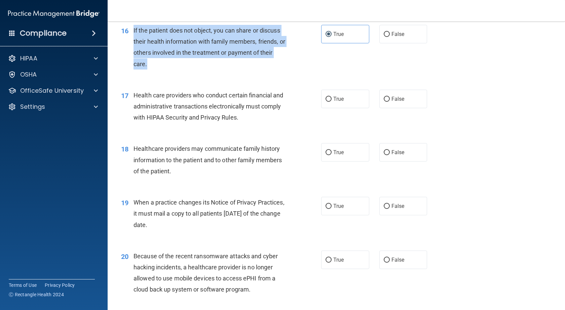
scroll to position [874, 0]
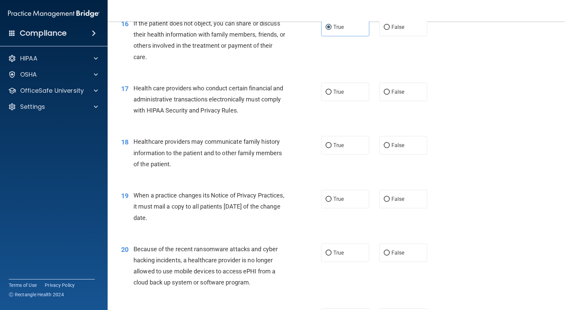
click at [492, 132] on div "18 Healthcare providers may communicate family history information to the patie…" at bounding box center [336, 155] width 441 height 54
click at [345, 91] on label "True" at bounding box center [345, 92] width 48 height 18
click at [332, 91] on input "True" at bounding box center [329, 92] width 6 height 5
radio input "true"
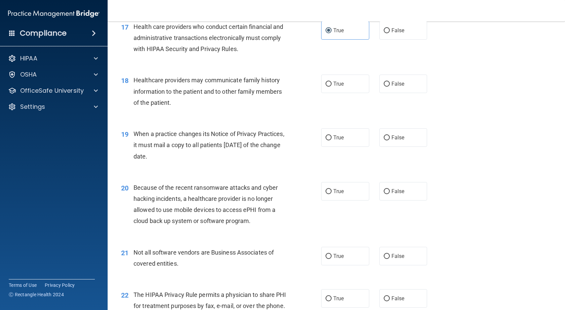
scroll to position [942, 0]
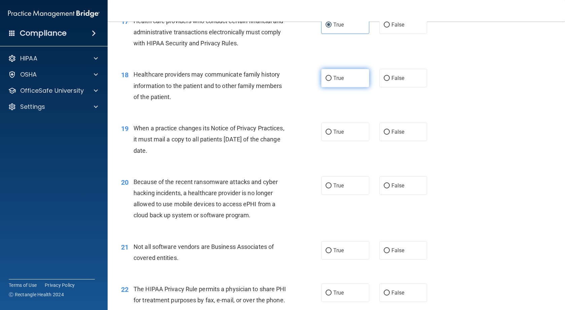
click at [341, 82] on label "True" at bounding box center [345, 78] width 48 height 18
click at [332, 81] on input "True" at bounding box center [329, 78] width 6 height 5
radio input "true"
click at [234, 84] on span "Healthcare providers may communicate family history information to the patient …" at bounding box center [208, 85] width 148 height 29
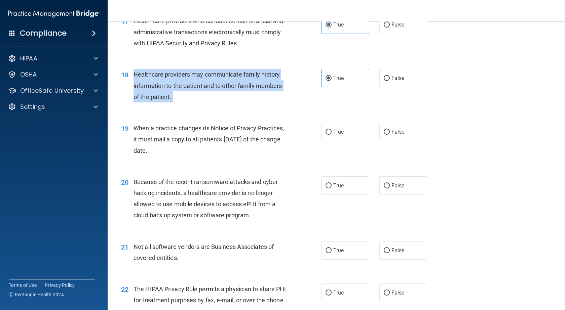
click at [234, 84] on span "Healthcare providers may communicate family history information to the patient …" at bounding box center [208, 85] width 148 height 29
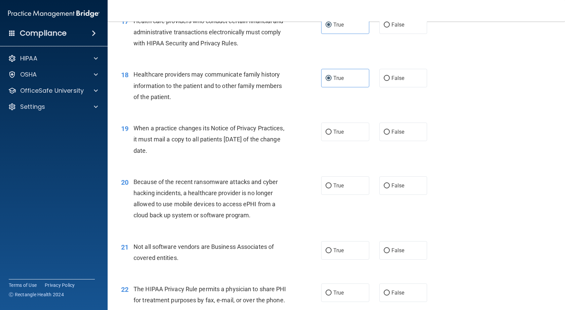
click at [502, 88] on div "18 Healthcare providers may communicate family history information to the patie…" at bounding box center [336, 88] width 441 height 54
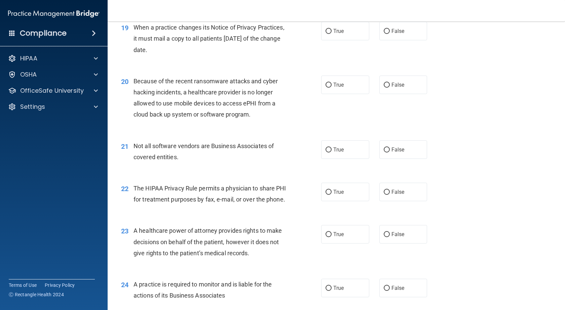
scroll to position [1009, 0]
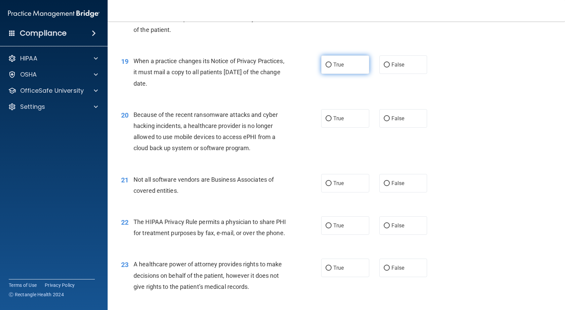
click at [334, 61] on label "True" at bounding box center [345, 64] width 48 height 18
click at [332, 63] on input "True" at bounding box center [329, 65] width 6 height 5
radio input "true"
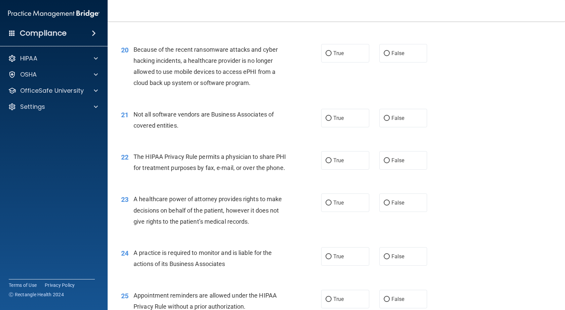
scroll to position [1076, 0]
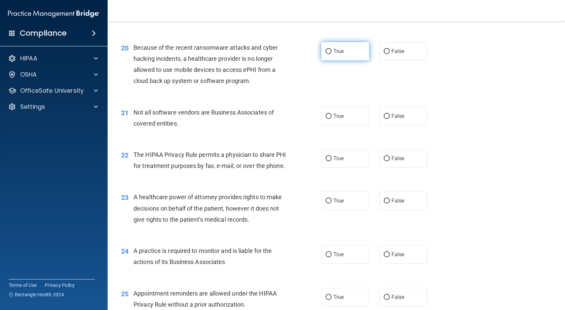
click at [343, 52] on label "True" at bounding box center [345, 51] width 48 height 18
click at [332, 52] on input "True" at bounding box center [329, 51] width 6 height 5
radio input "true"
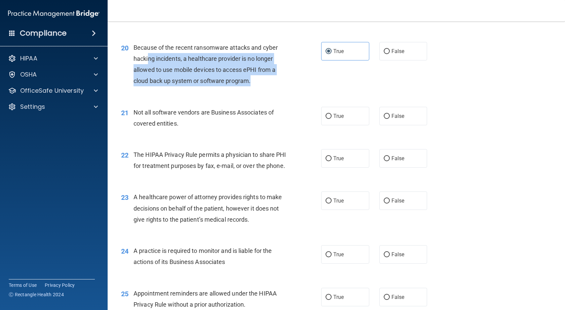
drag, startPoint x: 253, startPoint y: 81, endPoint x: 142, endPoint y: 54, distance: 114.6
click at [147, 55] on div "Because of the recent ransomware attacks and cyber hacking incidents, a healthc…" at bounding box center [213, 64] width 158 height 45
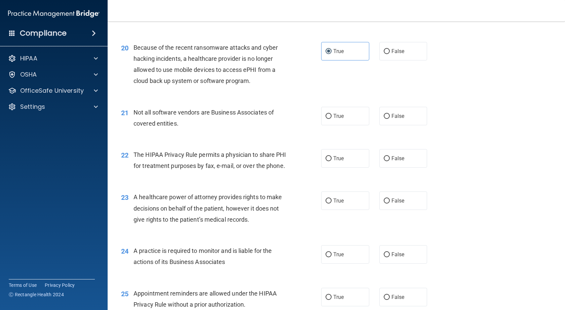
click at [142, 54] on div "Because of the recent ransomware attacks and cyber hacking incidents, a healthc…" at bounding box center [213, 64] width 158 height 45
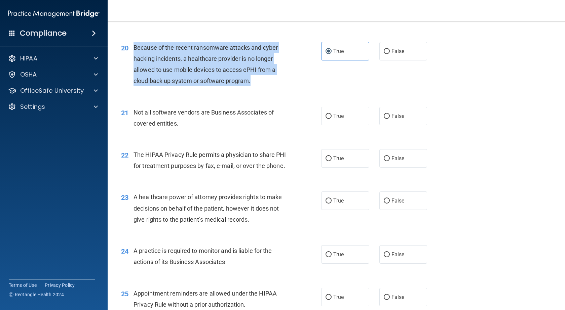
drag, startPoint x: 132, startPoint y: 44, endPoint x: 253, endPoint y: 81, distance: 125.8
click at [253, 81] on div "20 Because of the recent ransomware attacks and cyber hacking incidents, a heal…" at bounding box center [221, 66] width 220 height 48
click at [286, 89] on div "20 Because of the recent ransomware attacks and cyber hacking incidents, a heal…" at bounding box center [221, 66] width 220 height 48
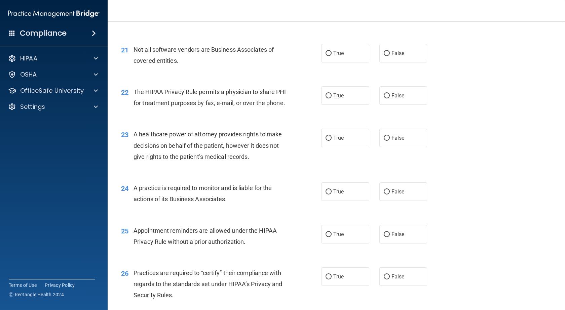
scroll to position [1143, 0]
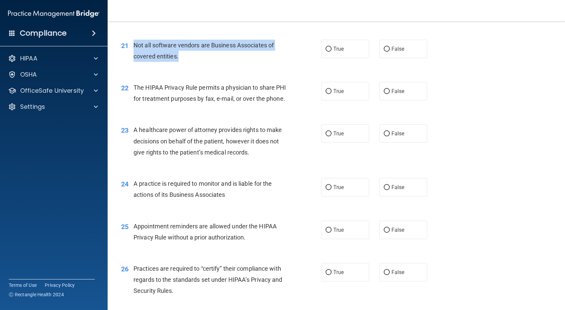
drag, startPoint x: 181, startPoint y: 58, endPoint x: 131, endPoint y: 46, distance: 51.3
click at [131, 46] on div "21 Not all software vendors are Business Associates of covered entities." at bounding box center [221, 53] width 220 height 26
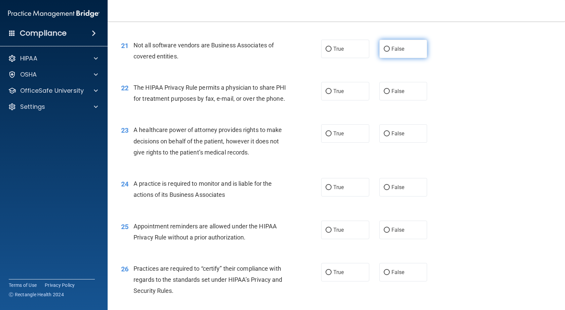
click at [385, 53] on label "False" at bounding box center [403, 49] width 48 height 18
click at [385, 52] on input "False" at bounding box center [387, 49] width 6 height 5
radio input "true"
click at [342, 48] on label "True" at bounding box center [345, 49] width 48 height 18
click at [332, 48] on input "True" at bounding box center [329, 49] width 6 height 5
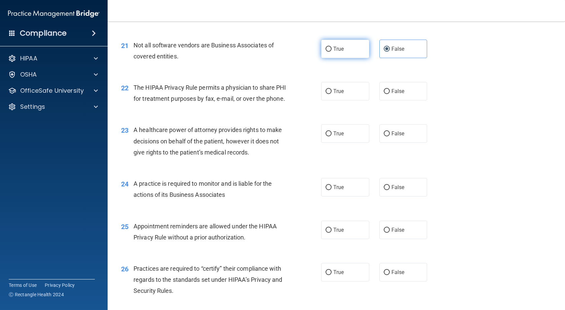
radio input "true"
radio input "false"
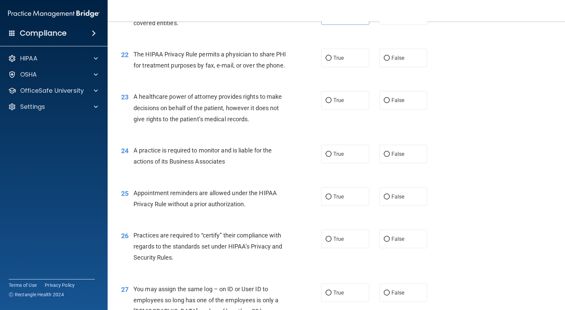
scroll to position [1177, 0]
click at [387, 57] on label "False" at bounding box center [403, 57] width 48 height 18
click at [387, 57] on input "False" at bounding box center [387, 57] width 6 height 5
radio input "true"
click at [153, 55] on span "The HIPAA Privacy Rule permits a physician to share PHI for treatment purposes …" at bounding box center [210, 59] width 153 height 18
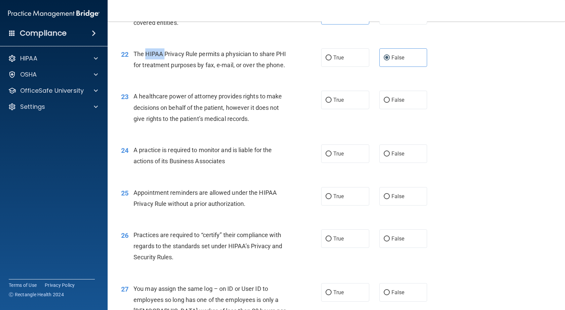
click at [153, 55] on span "The HIPAA Privacy Rule permits a physician to share PHI for treatment purposes …" at bounding box center [210, 59] width 153 height 18
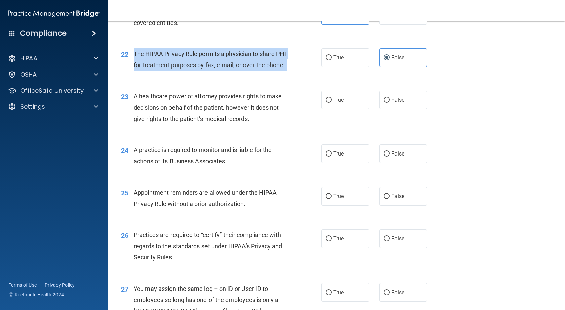
click at [153, 55] on span "The HIPAA Privacy Rule permits a physician to share PHI for treatment purposes …" at bounding box center [210, 59] width 153 height 18
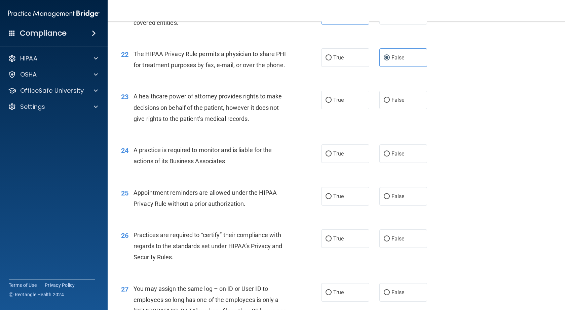
click at [451, 115] on div "23 A healthcare power of attorney provides rights to make decisions on behalf o…" at bounding box center [336, 109] width 441 height 54
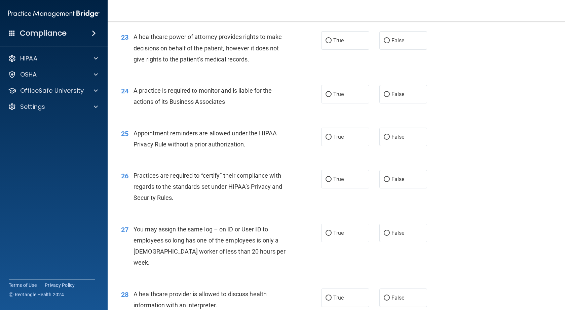
scroll to position [1244, 0]
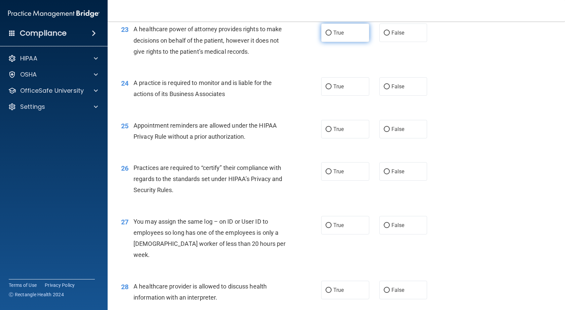
click at [359, 42] on label "True" at bounding box center [345, 33] width 48 height 18
click at [332, 36] on input "True" at bounding box center [329, 33] width 6 height 5
radio input "true"
click at [393, 36] on span "False" at bounding box center [397, 33] width 13 height 6
click at [390, 36] on input "False" at bounding box center [387, 33] width 6 height 5
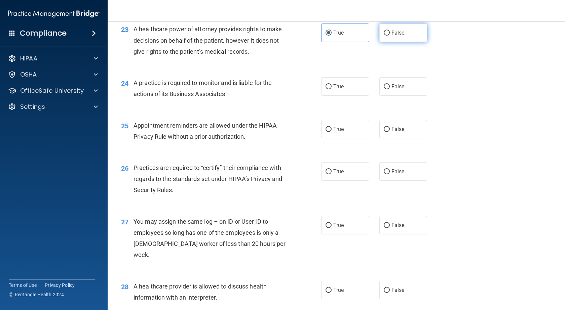
radio input "true"
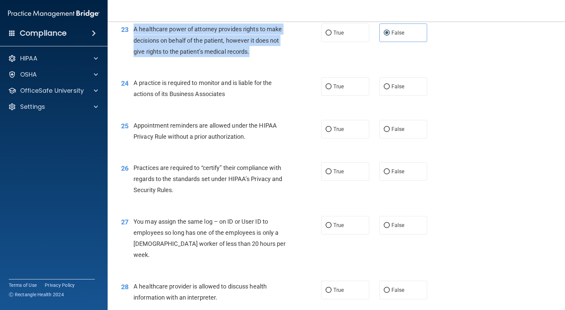
drag, startPoint x: 244, startPoint y: 66, endPoint x: 132, endPoint y: 42, distance: 115.1
click at [132, 42] on div "23 A healthcare power of attorney provides rights to make decisions on behalf o…" at bounding box center [221, 42] width 220 height 37
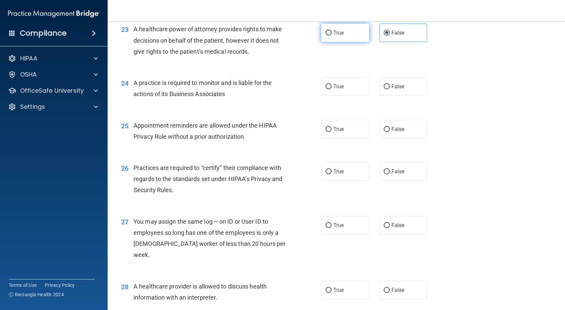
click at [351, 42] on label "True" at bounding box center [345, 33] width 48 height 18
click at [332, 36] on input "True" at bounding box center [329, 33] width 6 height 5
radio input "true"
click at [387, 42] on label "False" at bounding box center [403, 33] width 48 height 18
click at [387, 36] on input "False" at bounding box center [387, 33] width 6 height 5
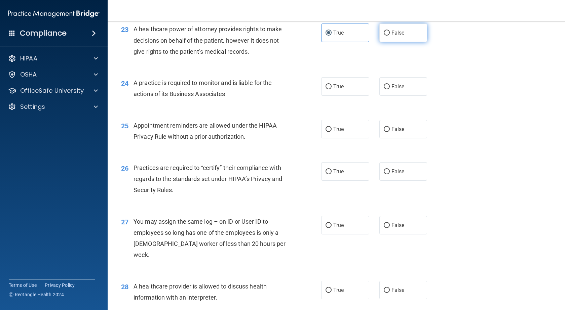
radio input "true"
radio input "false"
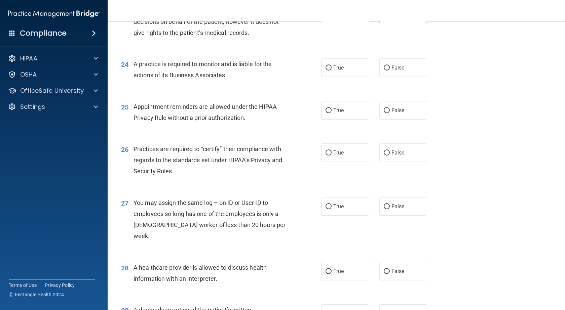
scroll to position [1278, 0]
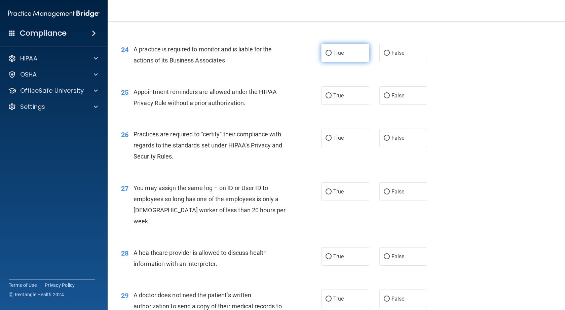
click at [325, 62] on label "True" at bounding box center [345, 53] width 48 height 18
click at [326, 56] on input "True" at bounding box center [329, 53] width 6 height 5
radio input "true"
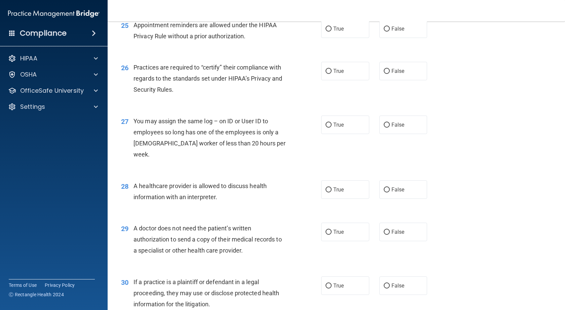
scroll to position [1345, 0]
click at [326, 38] on label "True" at bounding box center [345, 28] width 48 height 18
click at [326, 31] on input "True" at bounding box center [329, 28] width 6 height 5
radio input "true"
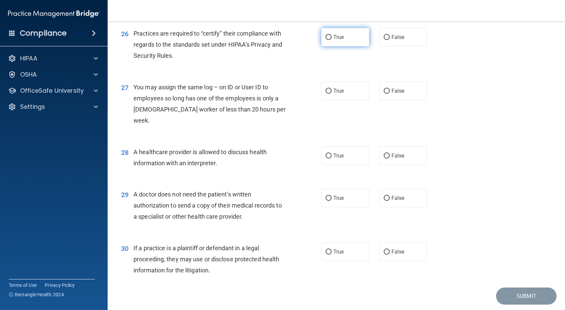
click at [353, 46] on label "True" at bounding box center [345, 37] width 48 height 18
click at [332, 40] on input "True" at bounding box center [329, 37] width 6 height 5
radio input "true"
click at [385, 94] on input "False" at bounding box center [387, 91] width 6 height 5
radio input "true"
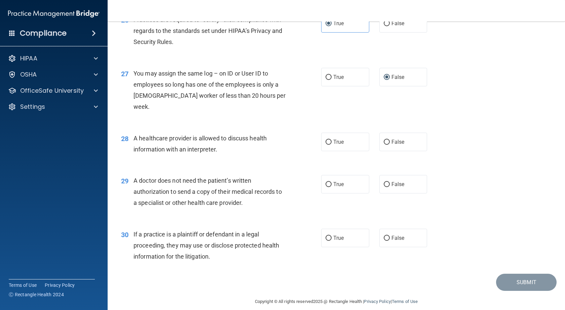
scroll to position [1400, 0]
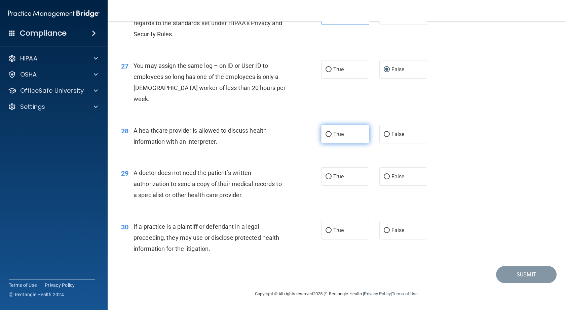
click at [342, 140] on label "True" at bounding box center [345, 134] width 48 height 18
click at [332, 137] on input "True" at bounding box center [329, 134] width 6 height 5
radio input "true"
click at [347, 180] on label "True" at bounding box center [345, 176] width 48 height 18
click at [332, 180] on input "True" at bounding box center [329, 177] width 6 height 5
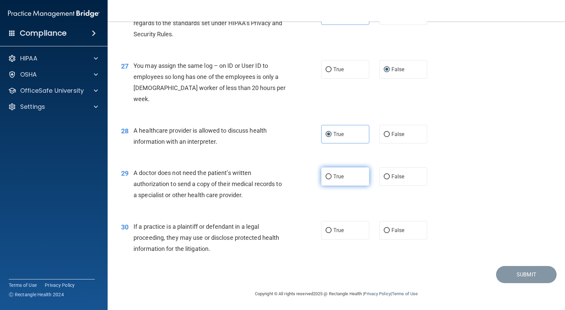
radio input "true"
click at [336, 235] on label "True" at bounding box center [345, 230] width 48 height 18
click at [332, 233] on input "True" at bounding box center [329, 230] width 6 height 5
radio input "true"
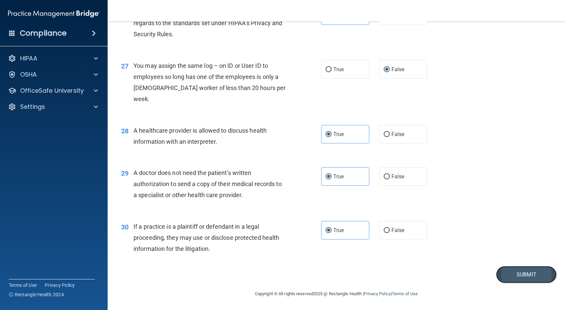
click at [527, 272] on button "Submit" at bounding box center [526, 274] width 61 height 17
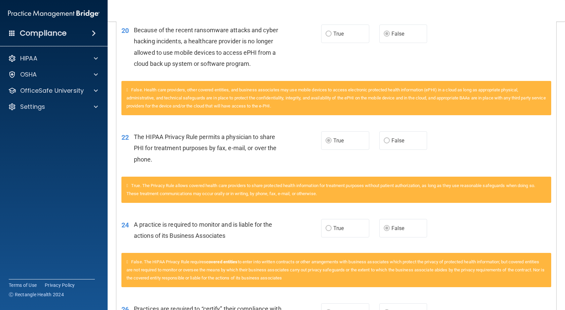
scroll to position [1066, 0]
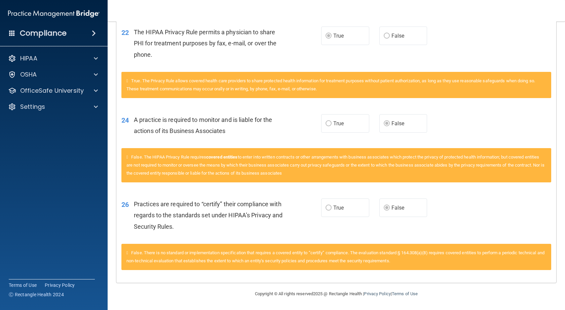
click at [338, 215] on label "True" at bounding box center [345, 208] width 48 height 18
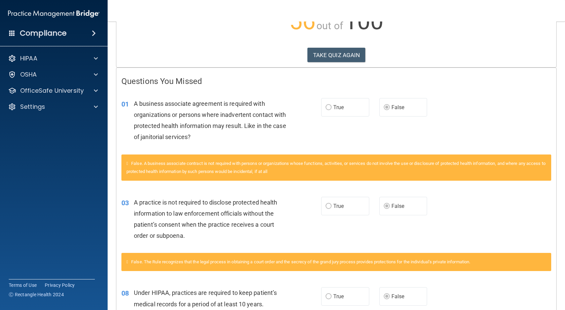
scroll to position [0, 0]
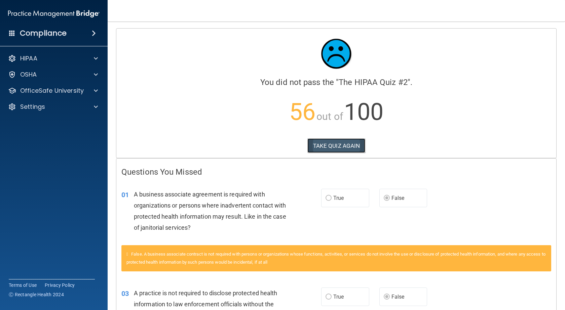
click at [341, 148] on button "TAKE QUIZ AGAIN" at bounding box center [336, 146] width 58 height 15
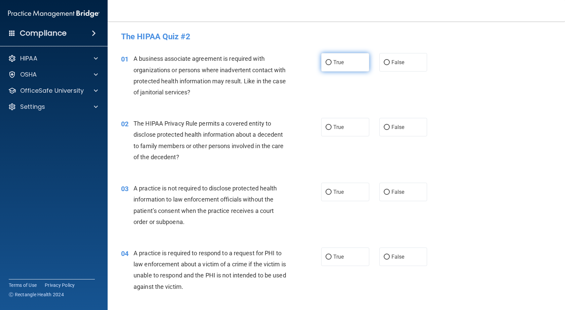
click at [342, 63] on label "True" at bounding box center [345, 62] width 48 height 18
click at [332, 63] on input "True" at bounding box center [329, 62] width 6 height 5
radio input "true"
click at [331, 124] on label "True" at bounding box center [345, 127] width 48 height 18
click at [331, 125] on input "True" at bounding box center [329, 127] width 6 height 5
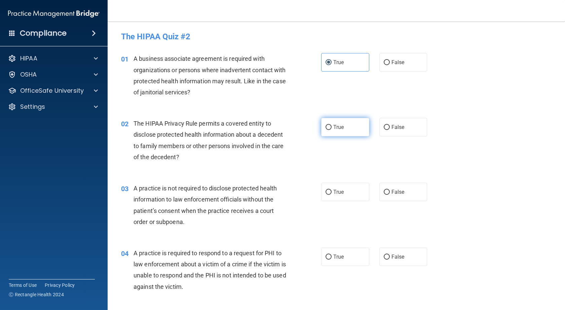
radio input "true"
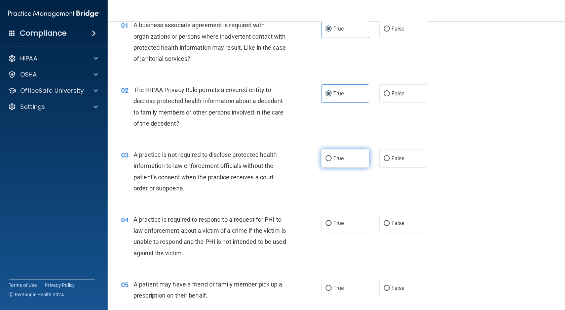
click at [334, 155] on label "True" at bounding box center [345, 158] width 48 height 18
click at [332, 156] on input "True" at bounding box center [329, 158] width 6 height 5
radio input "true"
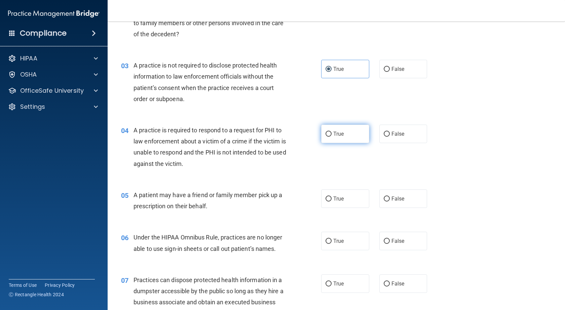
scroll to position [135, 0]
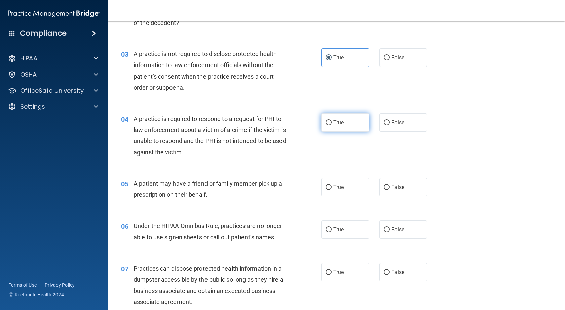
click at [335, 130] on label "True" at bounding box center [345, 122] width 48 height 18
click at [332, 125] on input "True" at bounding box center [329, 122] width 6 height 5
radio input "true"
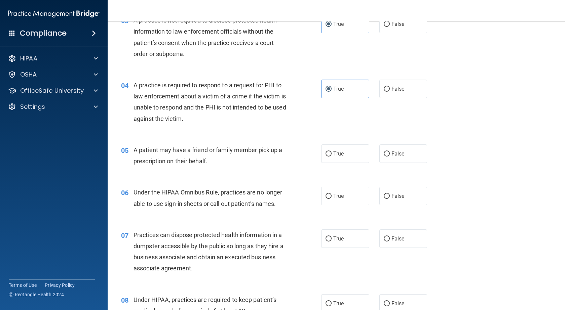
scroll to position [202, 0]
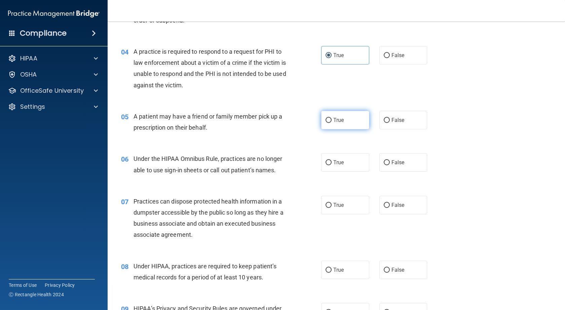
click at [335, 119] on span "True" at bounding box center [338, 120] width 10 height 6
click at [332, 119] on input "True" at bounding box center [329, 120] width 6 height 5
radio input "true"
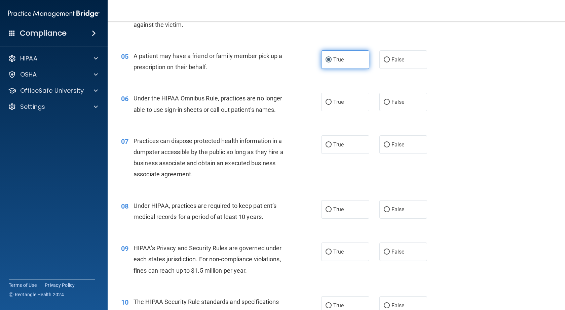
scroll to position [269, 0]
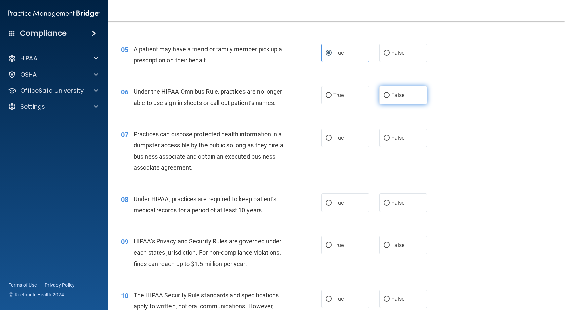
click at [401, 97] on label "False" at bounding box center [403, 95] width 48 height 18
click at [390, 97] on input "False" at bounding box center [387, 95] width 6 height 5
radio input "true"
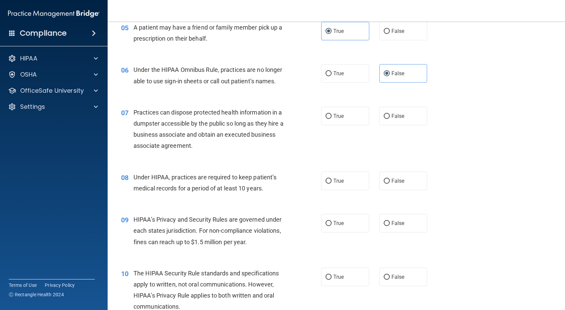
scroll to position [303, 0]
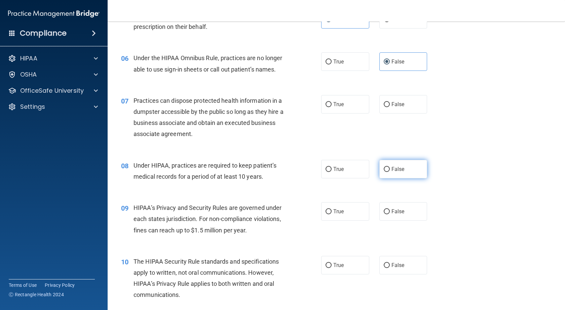
click at [417, 172] on label "False" at bounding box center [403, 169] width 48 height 18
click at [390, 172] on input "False" at bounding box center [387, 169] width 6 height 5
radio input "true"
click at [340, 173] on label "True" at bounding box center [345, 169] width 48 height 18
click at [332, 172] on input "True" at bounding box center [329, 169] width 6 height 5
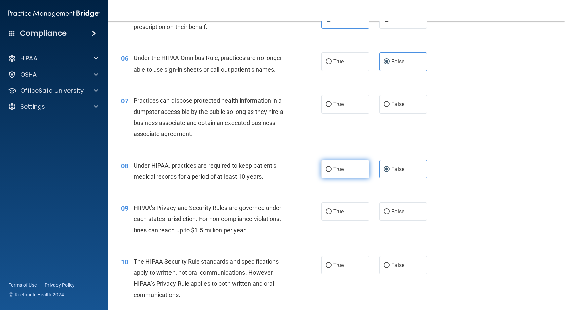
radio input "true"
radio input "false"
click at [385, 104] on input "False" at bounding box center [387, 104] width 6 height 5
radio input "true"
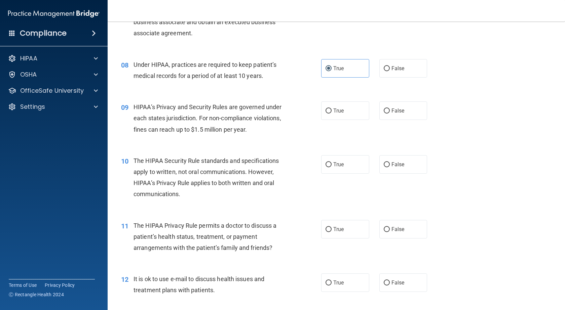
scroll to position [437, 0]
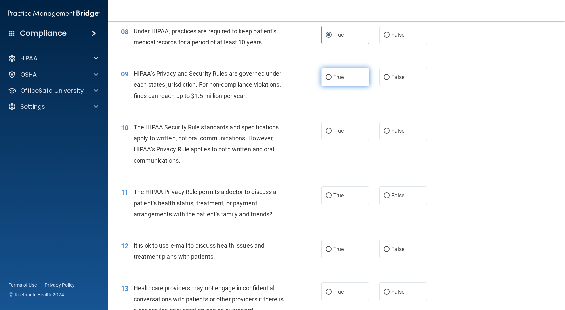
click at [353, 82] on label "True" at bounding box center [345, 77] width 48 height 18
click at [332, 80] on input "True" at bounding box center [329, 77] width 6 height 5
radio input "true"
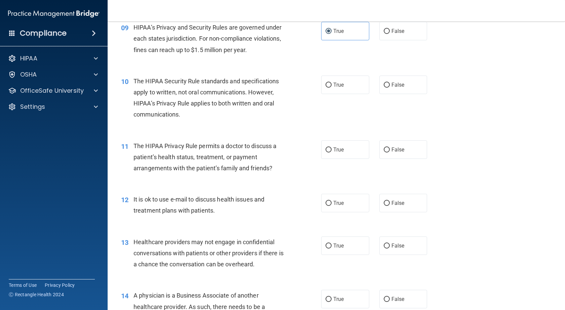
scroll to position [504, 0]
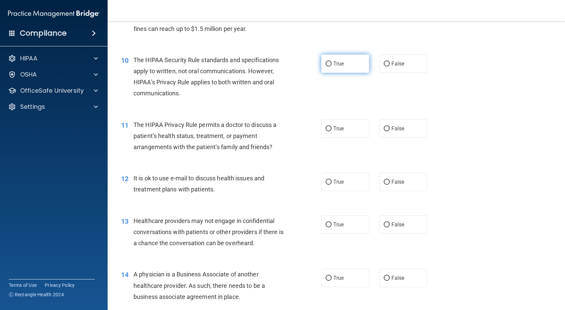
click at [329, 67] on label "True" at bounding box center [345, 63] width 48 height 18
click at [329, 67] on input "True" at bounding box center [329, 64] width 6 height 5
radio input "true"
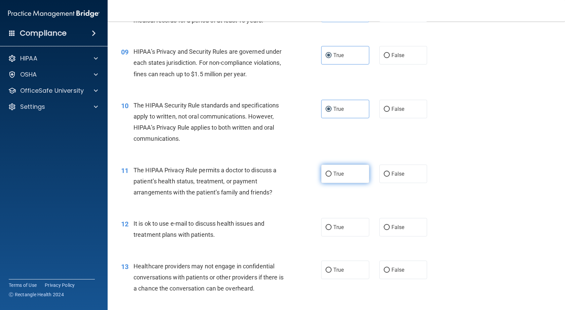
scroll to position [471, 0]
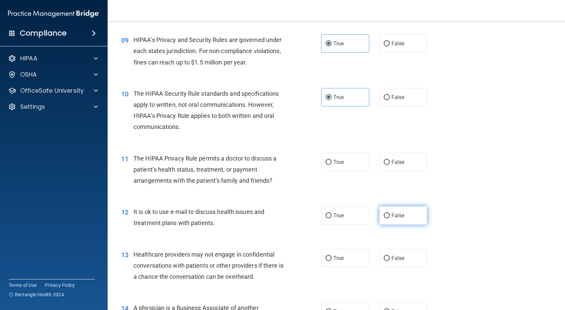
click at [420, 222] on label "False" at bounding box center [403, 215] width 48 height 18
click at [390, 219] on input "False" at bounding box center [387, 216] width 6 height 5
radio input "true"
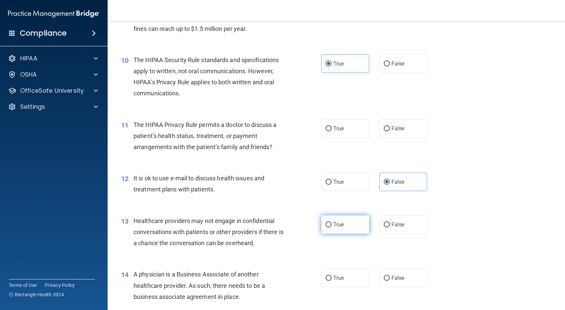
click at [340, 220] on label "True" at bounding box center [345, 225] width 48 height 18
click at [332, 223] on input "True" at bounding box center [329, 225] width 6 height 5
radio input "true"
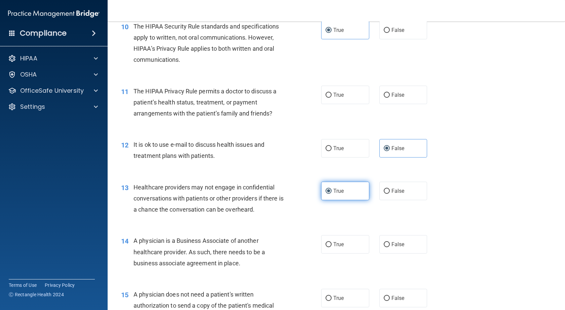
scroll to position [572, 0]
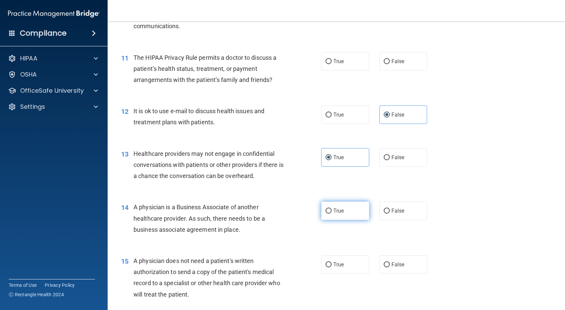
click at [344, 216] on label "True" at bounding box center [345, 211] width 48 height 18
click at [332, 214] on input "True" at bounding box center [329, 211] width 6 height 5
radio input "true"
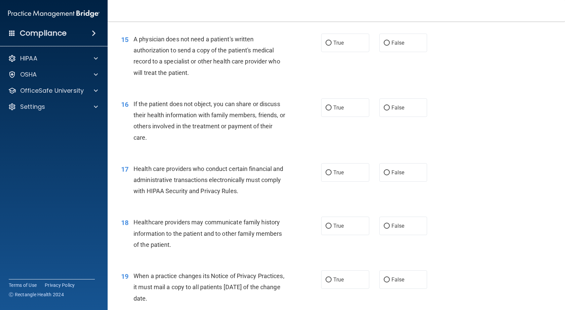
scroll to position [807, 0]
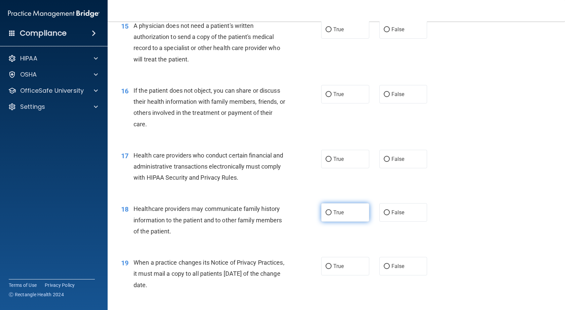
click at [342, 212] on label "True" at bounding box center [345, 212] width 48 height 18
click at [332, 212] on input "True" at bounding box center [329, 213] width 6 height 5
radio input "true"
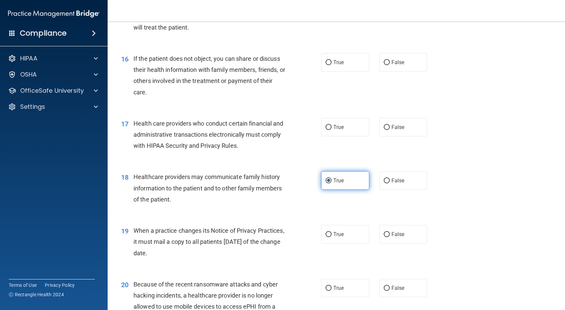
scroll to position [841, 0]
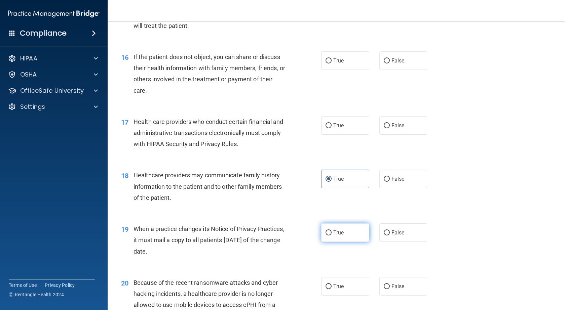
click at [342, 228] on label "True" at bounding box center [345, 233] width 48 height 18
click at [332, 231] on input "True" at bounding box center [329, 233] width 6 height 5
radio input "true"
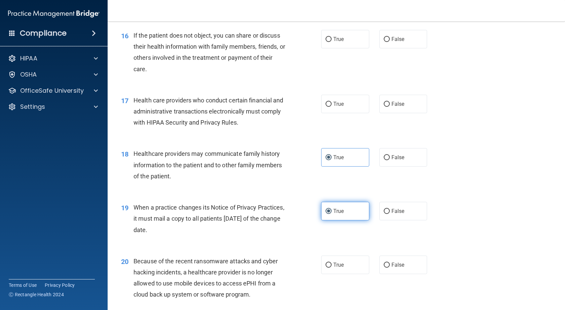
scroll to position [874, 0]
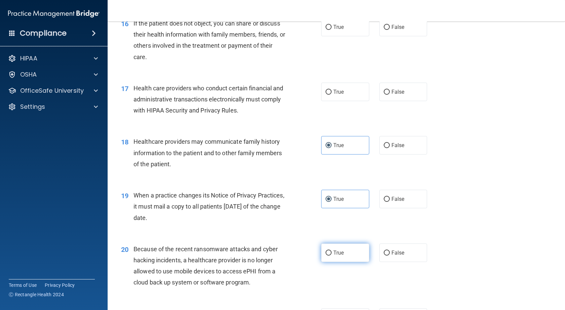
click at [342, 246] on label "True" at bounding box center [345, 253] width 48 height 18
click at [332, 251] on input "True" at bounding box center [329, 253] width 6 height 5
radio input "true"
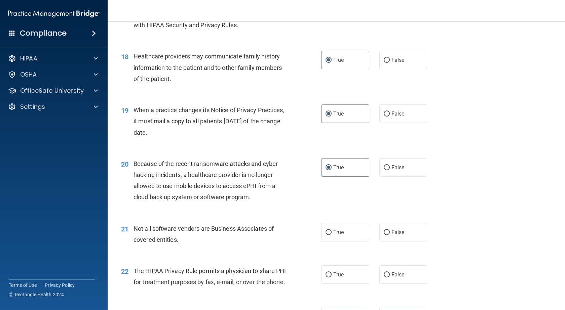
scroll to position [975, 0]
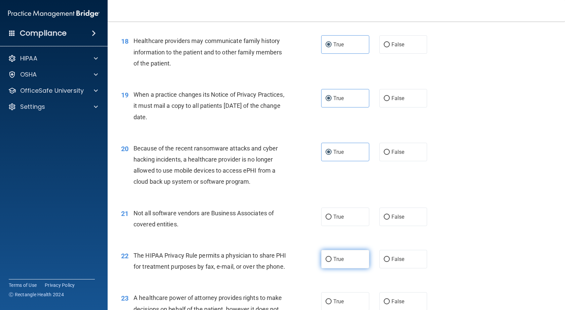
click at [342, 254] on label "True" at bounding box center [345, 259] width 48 height 18
click at [332, 257] on input "True" at bounding box center [329, 259] width 6 height 5
radio input "true"
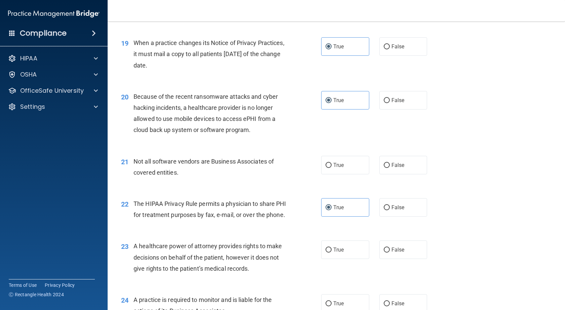
scroll to position [1042, 0]
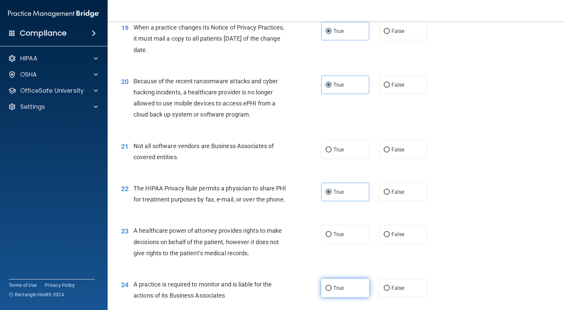
click at [333, 293] on label "True" at bounding box center [345, 288] width 48 height 18
click at [332, 291] on input "True" at bounding box center [329, 288] width 6 height 5
radio input "true"
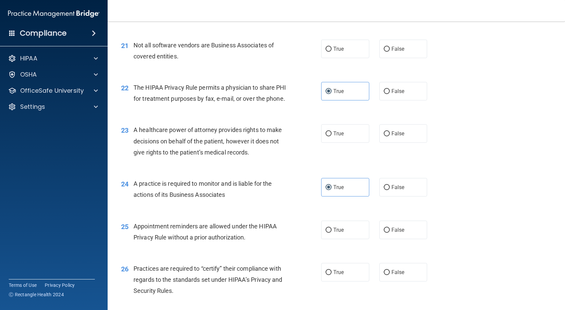
scroll to position [1177, 0]
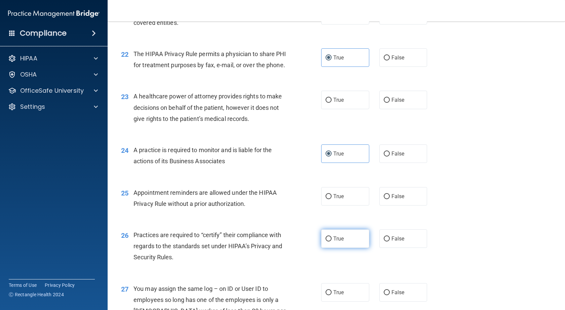
click at [341, 242] on span "True" at bounding box center [338, 239] width 10 height 6
click at [332, 242] on input "True" at bounding box center [329, 239] width 6 height 5
radio input "true"
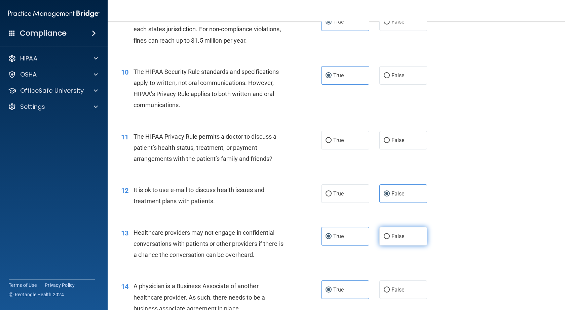
scroll to position [504, 0]
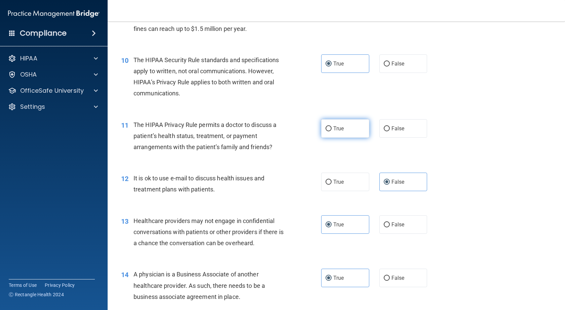
click at [335, 133] on label "True" at bounding box center [345, 128] width 48 height 18
click at [332, 131] on input "True" at bounding box center [329, 128] width 6 height 5
radio input "true"
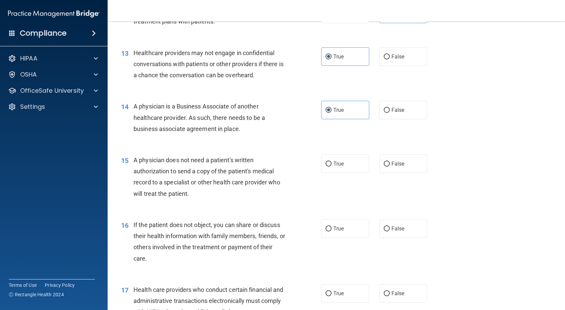
scroll to position [706, 0]
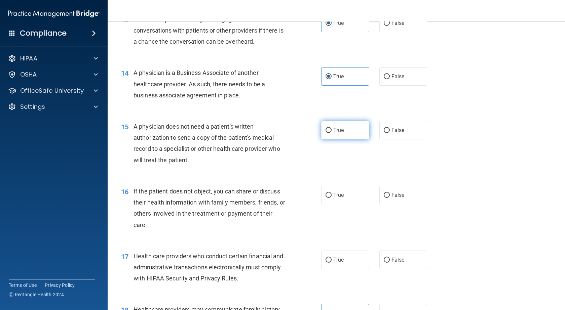
click at [343, 137] on label "True" at bounding box center [345, 130] width 48 height 18
click at [332, 133] on input "True" at bounding box center [329, 130] width 6 height 5
radio input "true"
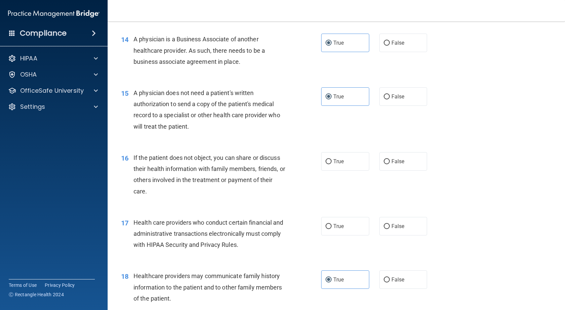
scroll to position [773, 0]
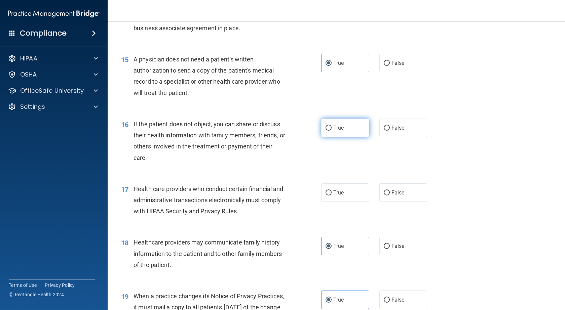
click at [336, 127] on span "True" at bounding box center [338, 128] width 10 height 6
click at [332, 127] on input "True" at bounding box center [329, 128] width 6 height 5
radio input "true"
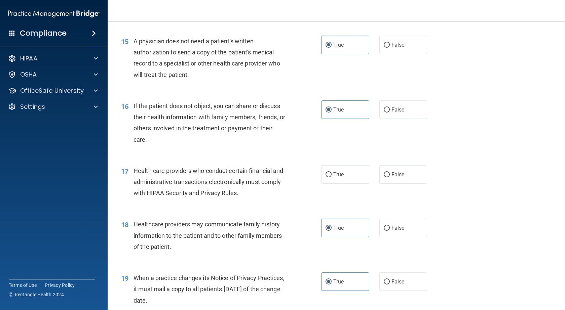
scroll to position [807, 0]
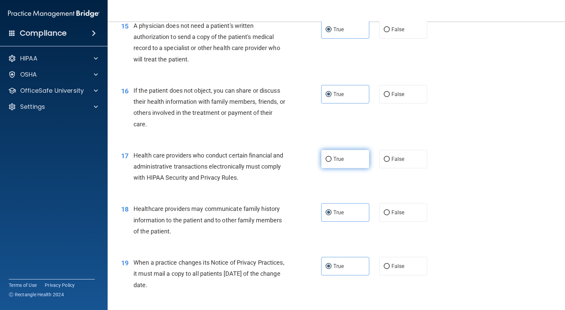
click at [337, 157] on span "True" at bounding box center [338, 159] width 10 height 6
click at [332, 157] on input "True" at bounding box center [329, 159] width 6 height 5
radio input "true"
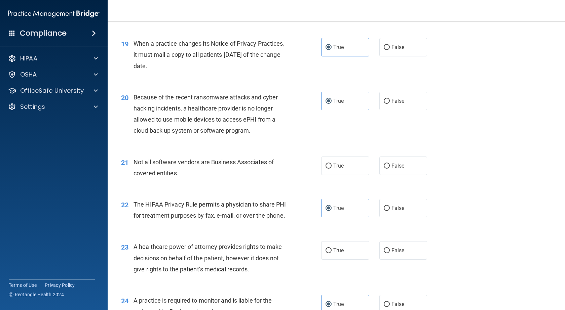
scroll to position [1042, 0]
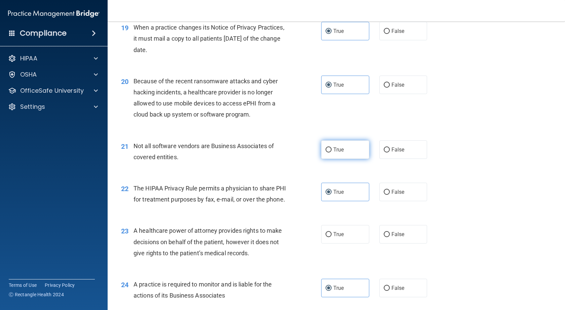
click at [337, 151] on span "True" at bounding box center [338, 150] width 10 height 6
click at [332, 151] on input "True" at bounding box center [329, 150] width 6 height 5
radio input "true"
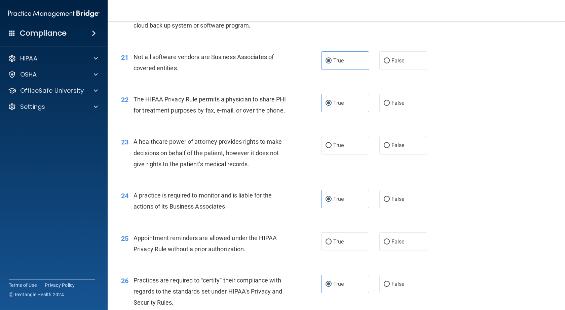
scroll to position [1143, 0]
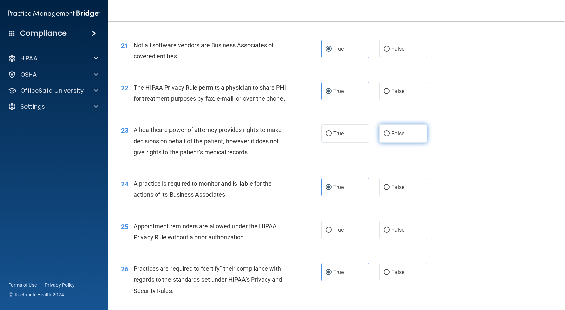
click at [399, 143] on label "False" at bounding box center [403, 133] width 48 height 18
click at [390, 137] on input "False" at bounding box center [387, 133] width 6 height 5
radio input "true"
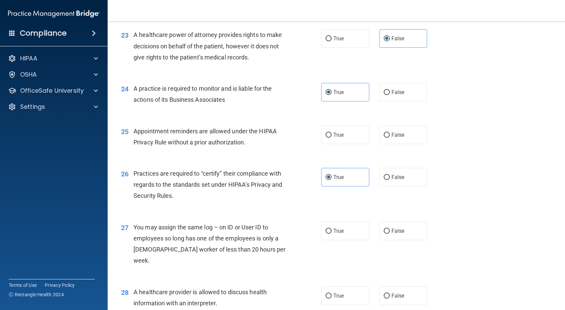
scroll to position [1244, 0]
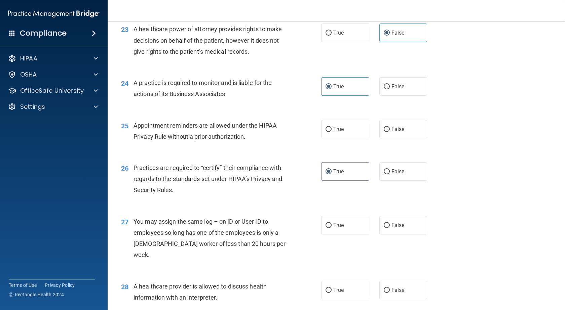
click at [344, 150] on div "25 Appointment reminders are allowed under the HIPAA Privacy Rule without a pri…" at bounding box center [336, 133] width 441 height 42
click at [343, 139] on label "True" at bounding box center [345, 129] width 48 height 18
click at [332, 132] on input "True" at bounding box center [329, 129] width 6 height 5
radio input "true"
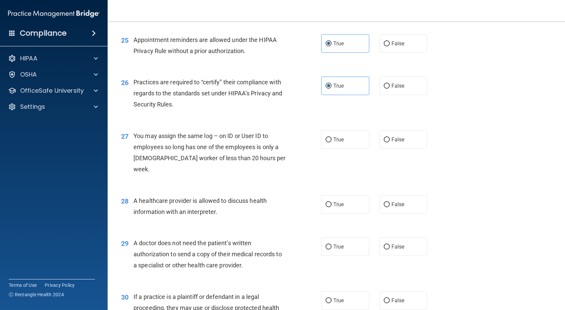
scroll to position [1345, 0]
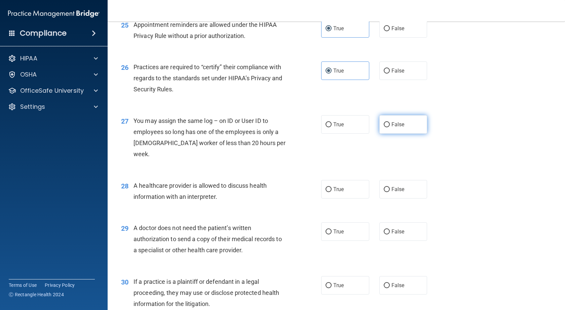
click at [388, 134] on label "False" at bounding box center [403, 124] width 48 height 18
click at [388, 127] on input "False" at bounding box center [387, 124] width 6 height 5
radio input "true"
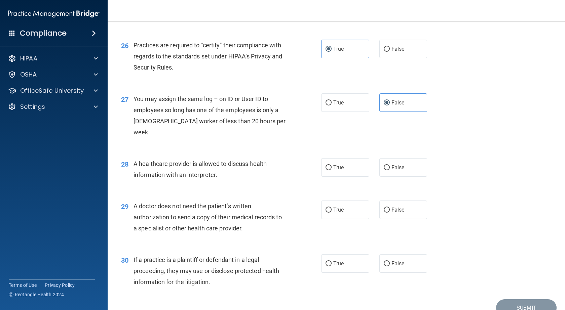
scroll to position [1379, 0]
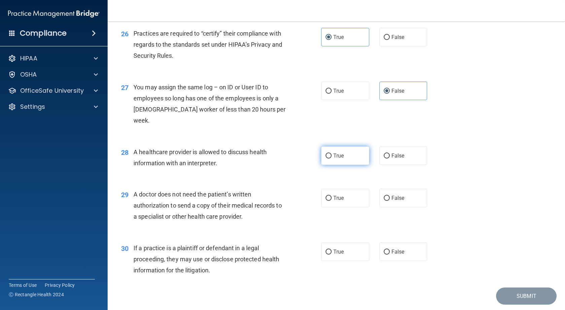
click at [341, 154] on span "True" at bounding box center [338, 156] width 10 height 6
click at [332, 154] on input "True" at bounding box center [329, 156] width 6 height 5
radio input "true"
click at [349, 197] on label "True" at bounding box center [345, 198] width 48 height 18
click at [332, 197] on input "True" at bounding box center [329, 198] width 6 height 5
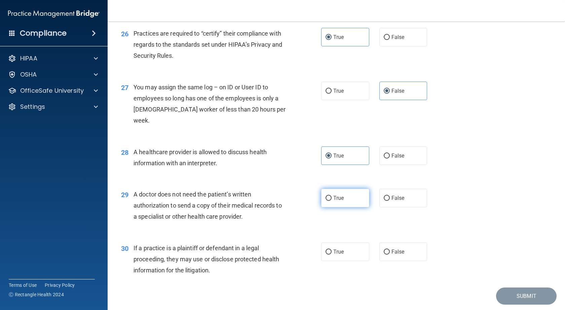
radio input "true"
click at [349, 246] on label "True" at bounding box center [345, 252] width 48 height 18
click at [332, 250] on input "True" at bounding box center [329, 252] width 6 height 5
radio input "true"
click at [513, 294] on button "Submit" at bounding box center [526, 296] width 61 height 17
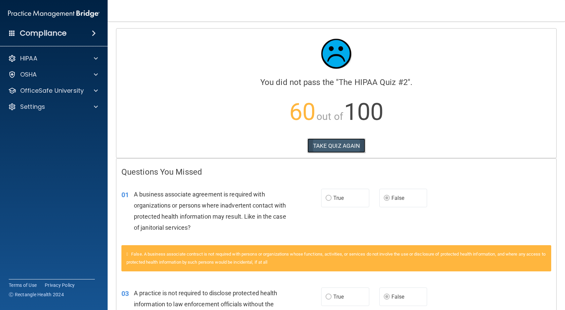
click at [341, 151] on button "TAKE QUIZ AGAIN" at bounding box center [336, 146] width 58 height 15
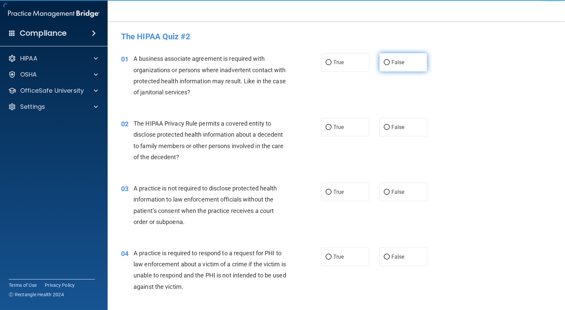
click at [386, 69] on label "False" at bounding box center [403, 62] width 48 height 18
click at [386, 65] on input "False" at bounding box center [387, 62] width 6 height 5
radio input "true"
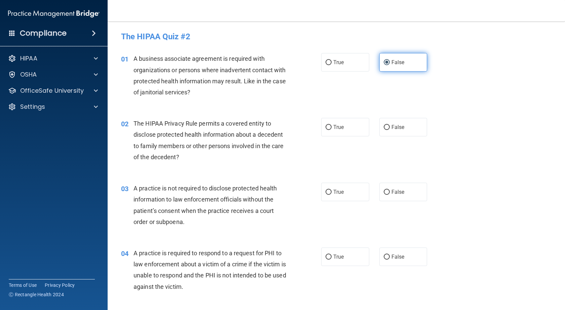
scroll to position [34, 0]
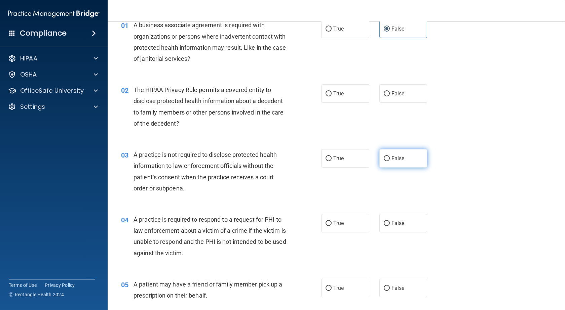
click at [396, 150] on label "False" at bounding box center [403, 158] width 48 height 18
click at [390, 156] on input "False" at bounding box center [387, 158] width 6 height 5
radio input "true"
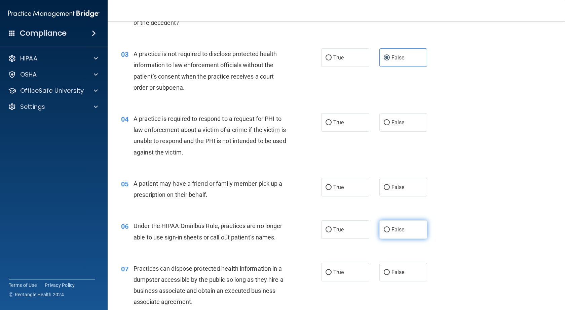
scroll to position [202, 0]
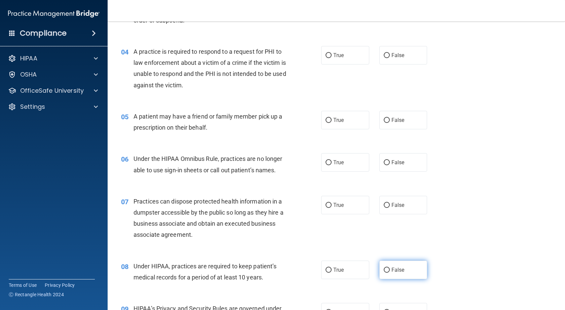
click at [390, 265] on label "False" at bounding box center [403, 270] width 48 height 18
click at [390, 268] on input "False" at bounding box center [387, 270] width 6 height 5
radio input "true"
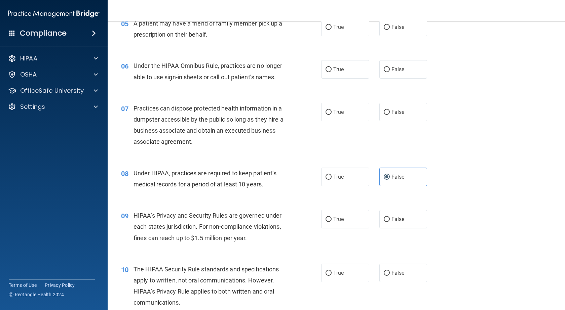
scroll to position [303, 0]
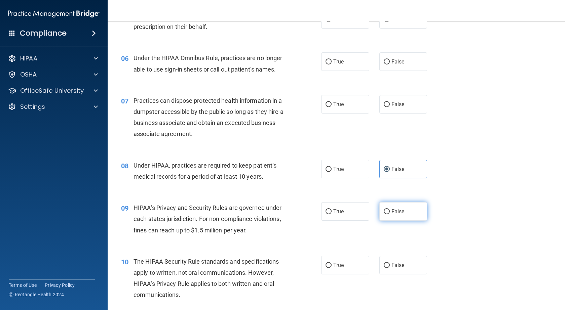
click at [414, 216] on label "False" at bounding box center [403, 211] width 48 height 18
click at [390, 215] on input "False" at bounding box center [387, 212] width 6 height 5
radio input "true"
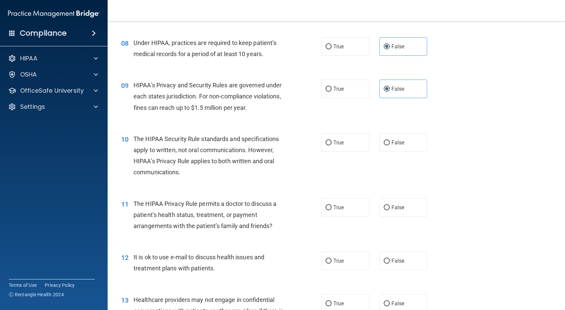
scroll to position [437, 0]
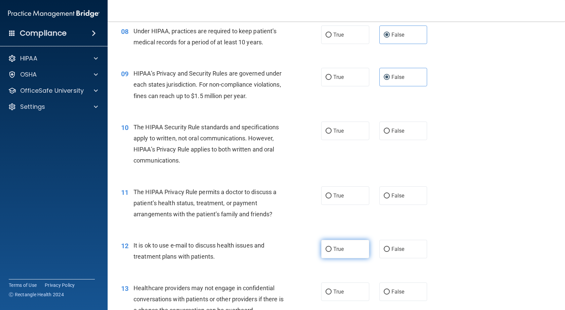
click at [339, 243] on label "True" at bounding box center [345, 249] width 48 height 18
click at [332, 247] on input "True" at bounding box center [329, 249] width 6 height 5
radio input "true"
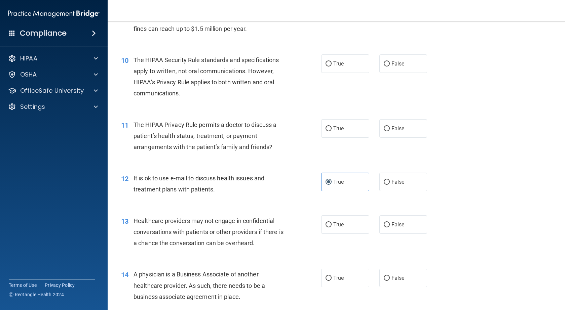
scroll to position [538, 0]
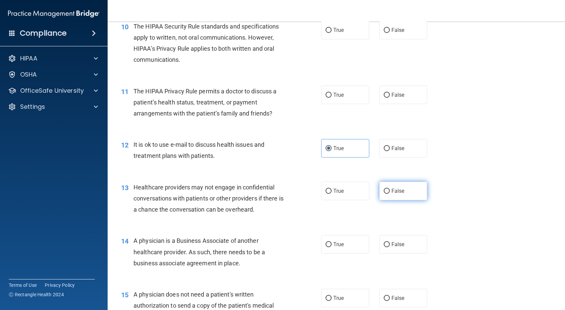
click at [403, 194] on label "False" at bounding box center [403, 191] width 48 height 18
click at [390, 194] on input "False" at bounding box center [387, 191] width 6 height 5
radio input "true"
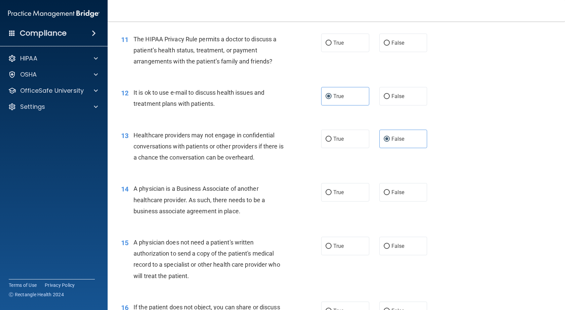
scroll to position [605, 0]
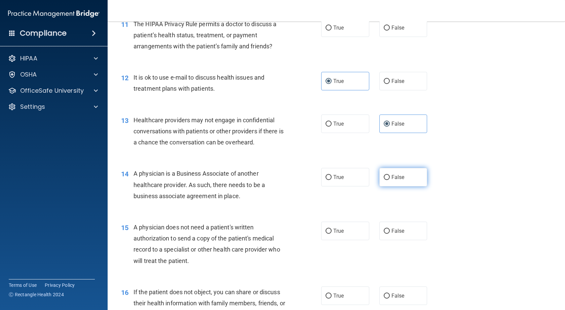
click at [402, 183] on label "False" at bounding box center [403, 177] width 48 height 18
click at [390, 180] on input "False" at bounding box center [387, 177] width 6 height 5
radio input "true"
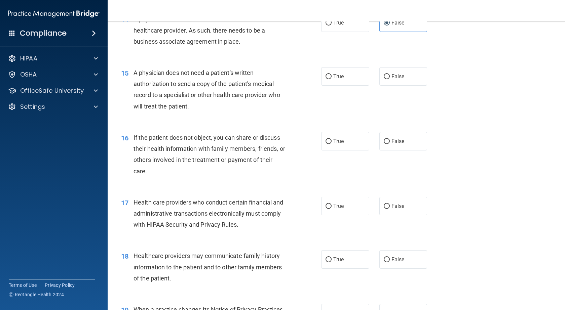
scroll to position [807, 0]
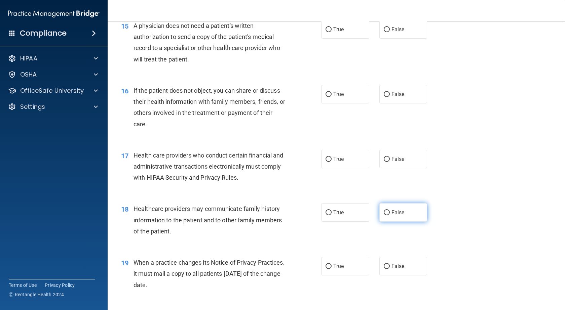
click at [397, 215] on span "False" at bounding box center [397, 213] width 13 height 6
click at [390, 215] on input "False" at bounding box center [387, 213] width 6 height 5
radio input "true"
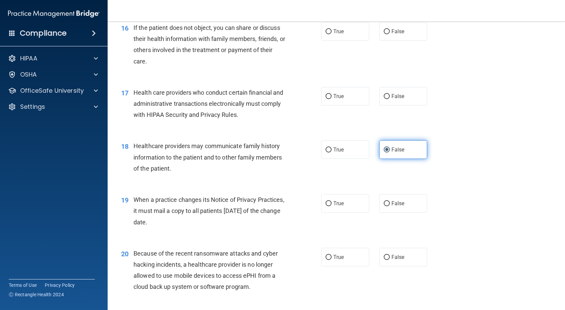
scroll to position [874, 0]
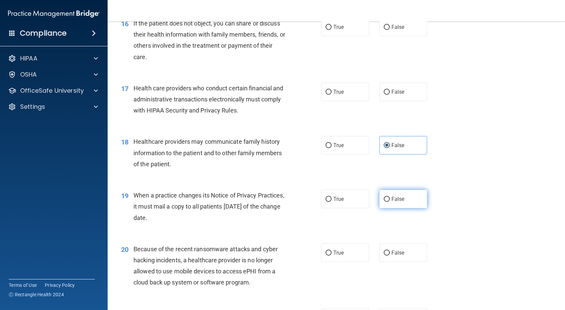
click at [395, 201] on span "False" at bounding box center [397, 199] width 13 height 6
click at [390, 201] on input "False" at bounding box center [387, 199] width 6 height 5
radio input "true"
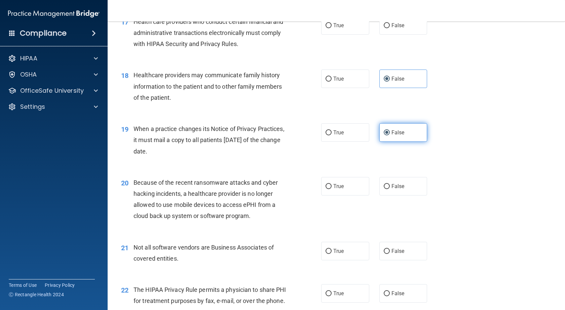
scroll to position [942, 0]
click at [393, 188] on span "False" at bounding box center [397, 186] width 13 height 6
click at [390, 188] on input "False" at bounding box center [387, 186] width 6 height 5
radio input "true"
click at [342, 287] on label "True" at bounding box center [345, 293] width 48 height 18
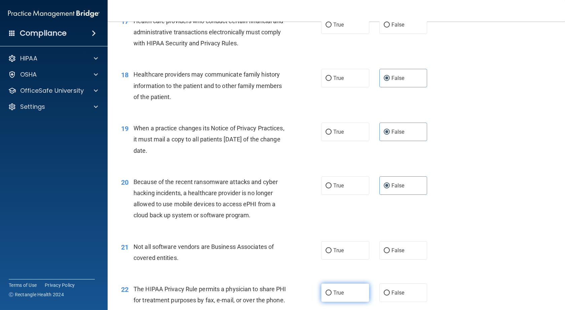
click at [332, 291] on input "True" at bounding box center [329, 293] width 6 height 5
radio input "true"
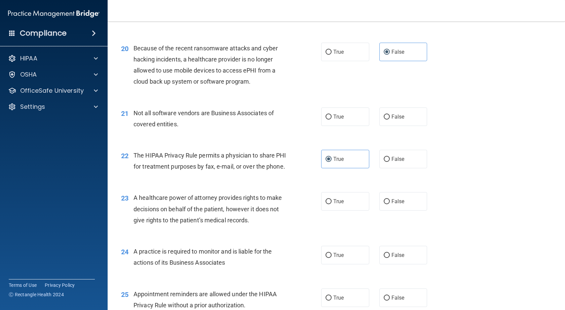
scroll to position [1076, 0]
click at [391, 262] on label "False" at bounding box center [403, 254] width 48 height 18
click at [390, 258] on input "False" at bounding box center [387, 255] width 6 height 5
radio input "true"
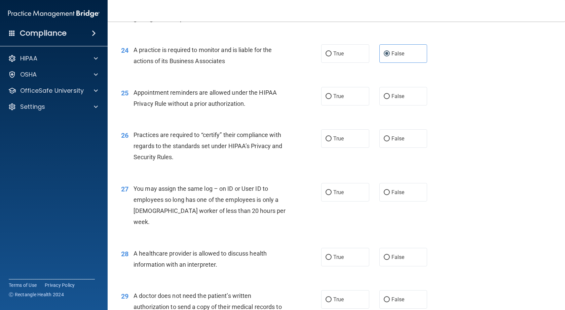
scroll to position [1278, 0]
click at [392, 147] on label "False" at bounding box center [403, 138] width 48 height 18
click at [390, 141] on input "False" at bounding box center [387, 138] width 6 height 5
radio input "true"
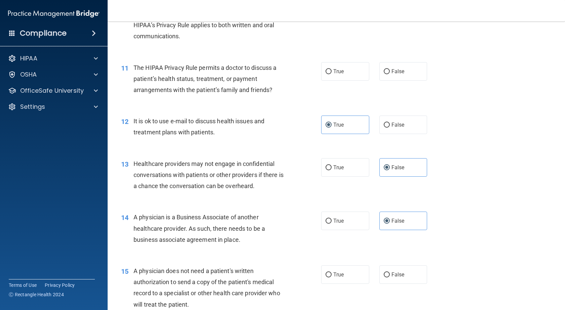
scroll to position [471, 0]
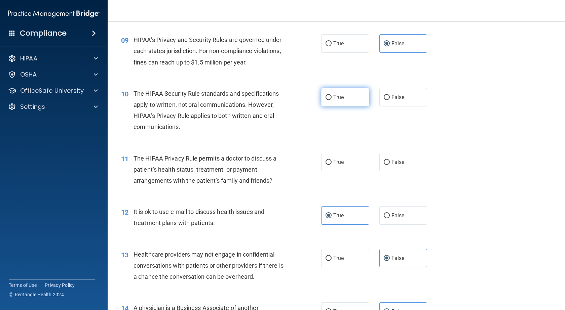
click at [328, 96] on input "True" at bounding box center [329, 97] width 6 height 5
radio input "true"
click at [350, 164] on label "True" at bounding box center [345, 162] width 48 height 18
click at [332, 164] on input "True" at bounding box center [329, 162] width 6 height 5
radio input "true"
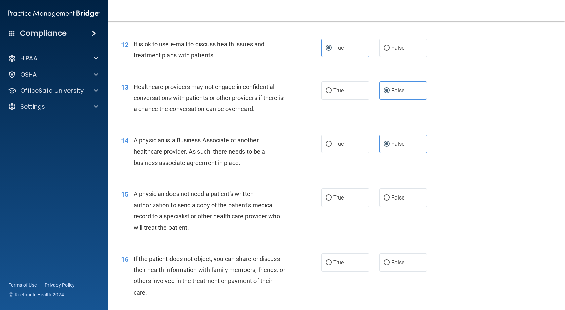
scroll to position [639, 0]
click at [327, 199] on input "True" at bounding box center [329, 197] width 6 height 5
radio input "true"
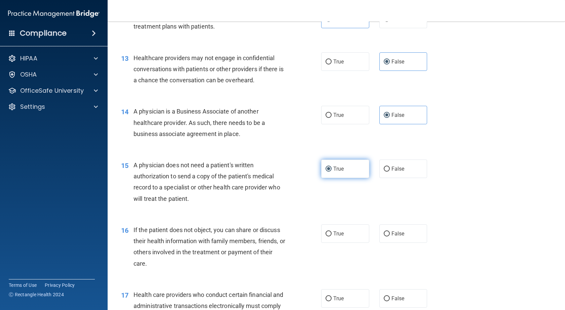
scroll to position [706, 0]
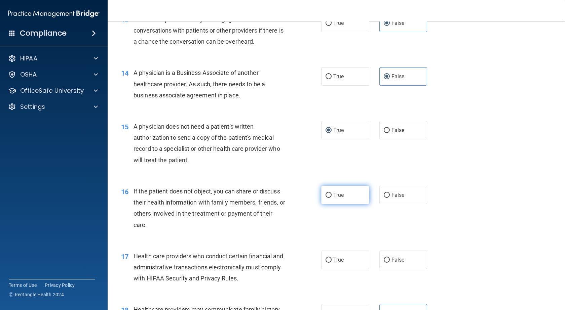
click at [337, 194] on span "True" at bounding box center [338, 195] width 10 height 6
click at [332, 194] on input "True" at bounding box center [329, 195] width 6 height 5
radio input "true"
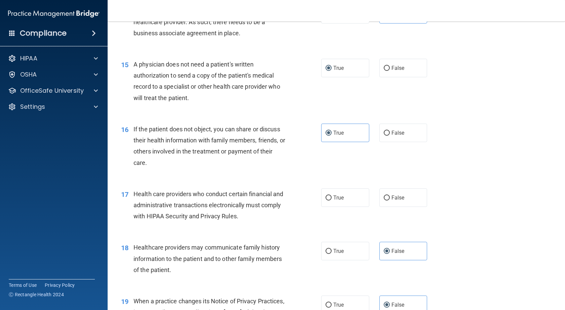
scroll to position [773, 0]
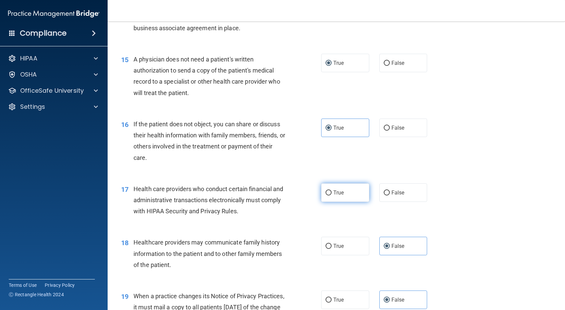
click at [326, 193] on input "True" at bounding box center [329, 193] width 6 height 5
radio input "true"
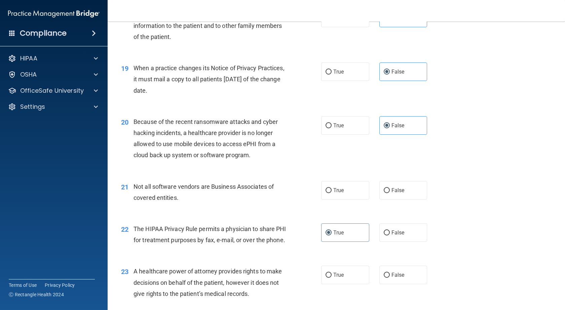
scroll to position [1009, 0]
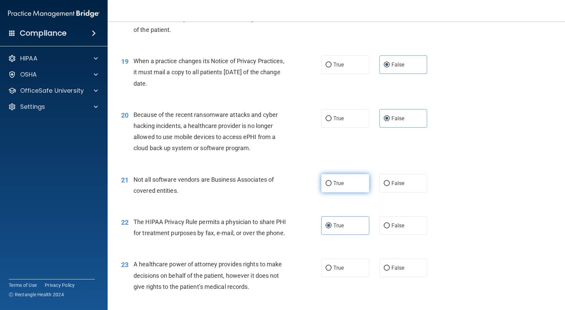
click at [359, 184] on label "True" at bounding box center [345, 183] width 48 height 18
click at [332, 184] on input "True" at bounding box center [329, 183] width 6 height 5
radio input "true"
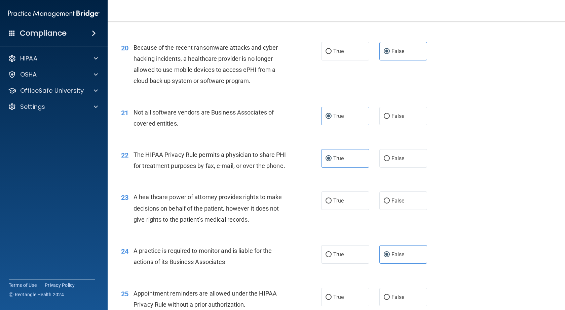
scroll to position [1110, 0]
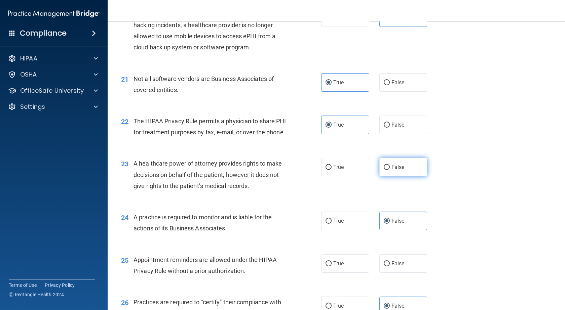
click at [390, 175] on label "False" at bounding box center [403, 167] width 48 height 18
click at [390, 170] on input "False" at bounding box center [387, 167] width 6 height 5
radio input "true"
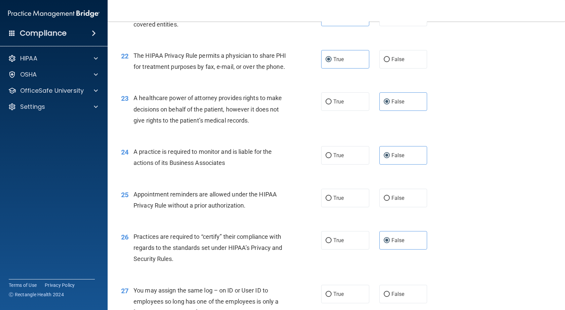
scroll to position [1177, 0]
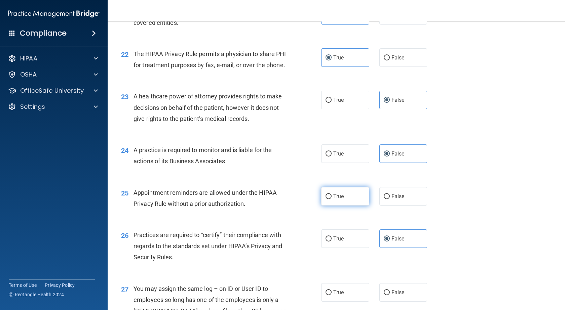
click at [347, 206] on label "True" at bounding box center [345, 196] width 48 height 18
click at [332, 199] on input "True" at bounding box center [329, 196] width 6 height 5
radio input "true"
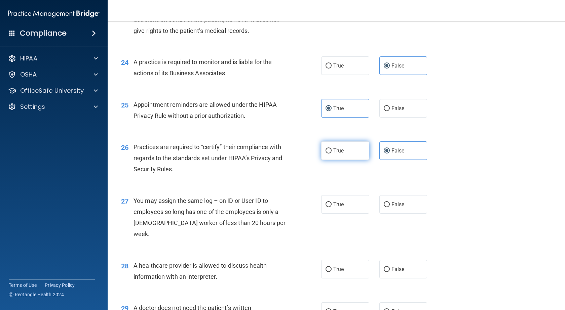
scroll to position [1278, 0]
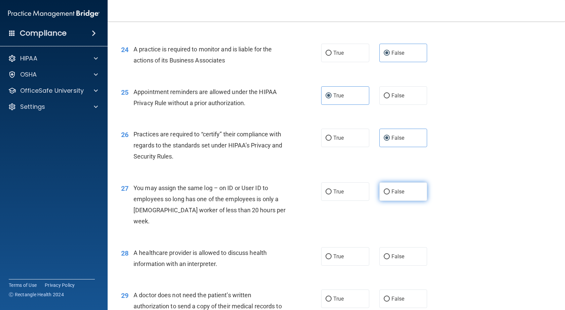
click at [396, 201] on label "False" at bounding box center [403, 192] width 48 height 18
click at [390, 195] on input "False" at bounding box center [387, 192] width 6 height 5
radio input "true"
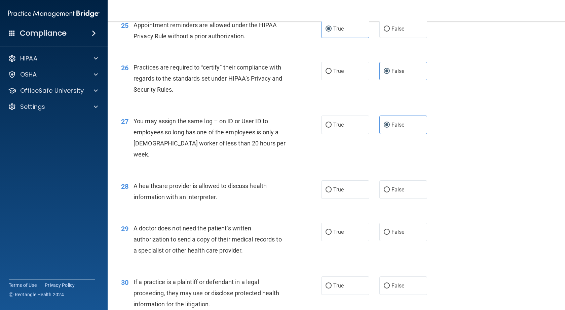
scroll to position [1345, 0]
click at [350, 193] on label "True" at bounding box center [345, 189] width 48 height 18
click at [332, 192] on input "True" at bounding box center [329, 189] width 6 height 5
radio input "true"
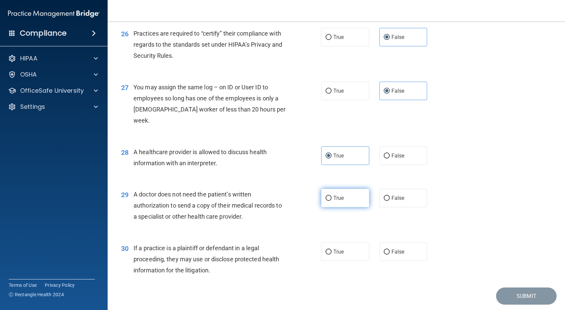
click at [334, 201] on label "True" at bounding box center [345, 198] width 48 height 18
click at [332, 201] on input "True" at bounding box center [329, 198] width 6 height 5
radio input "true"
click at [336, 246] on label "True" at bounding box center [345, 252] width 48 height 18
click at [332, 250] on input "True" at bounding box center [329, 252] width 6 height 5
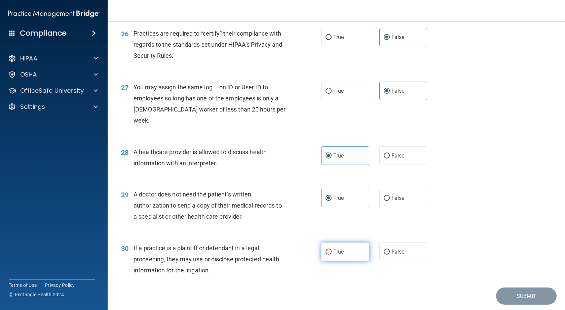
radio input "true"
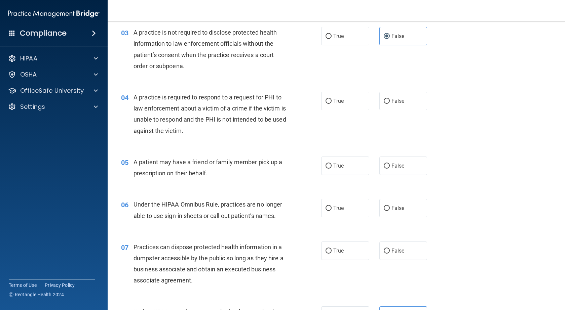
scroll to position [190, 0]
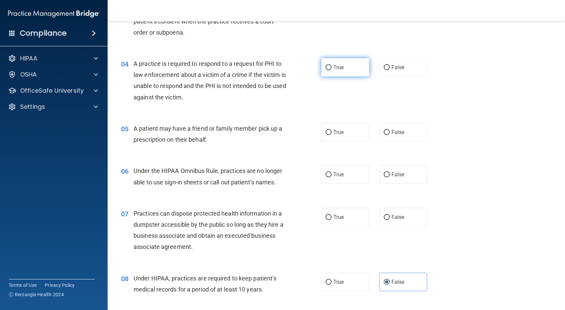
click at [339, 74] on label "True" at bounding box center [345, 67] width 48 height 18
click at [332, 70] on input "True" at bounding box center [329, 67] width 6 height 5
radio input "true"
click at [341, 133] on span "True" at bounding box center [338, 132] width 10 height 6
click at [332, 133] on input "True" at bounding box center [329, 132] width 6 height 5
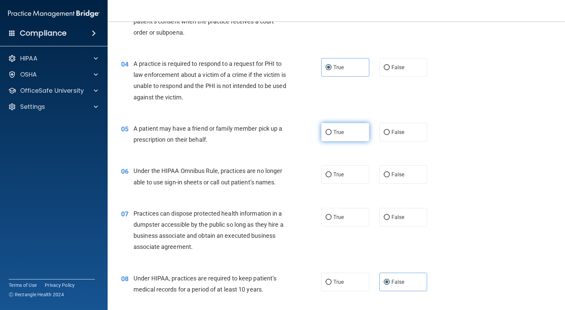
radio input "true"
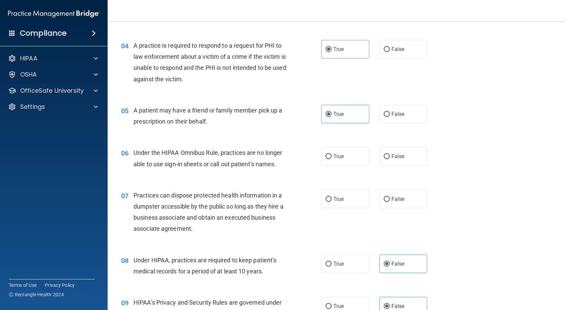
scroll to position [223, 0]
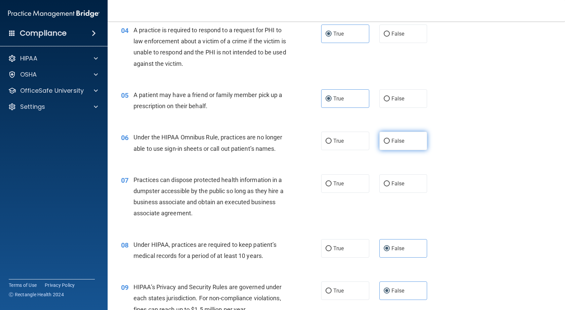
click at [406, 148] on label "False" at bounding box center [403, 141] width 48 height 18
click at [390, 144] on input "False" at bounding box center [387, 141] width 6 height 5
radio input "true"
click at [331, 190] on label "True" at bounding box center [345, 184] width 48 height 18
click at [331, 187] on input "True" at bounding box center [329, 184] width 6 height 5
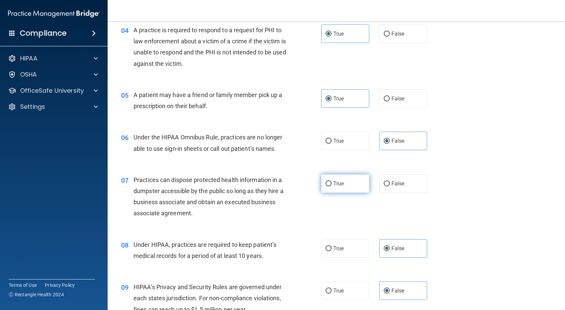
radio input "true"
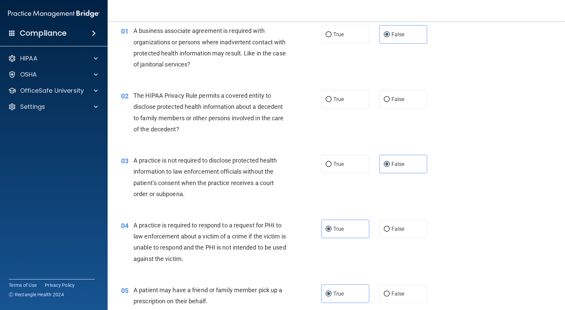
scroll to position [0, 0]
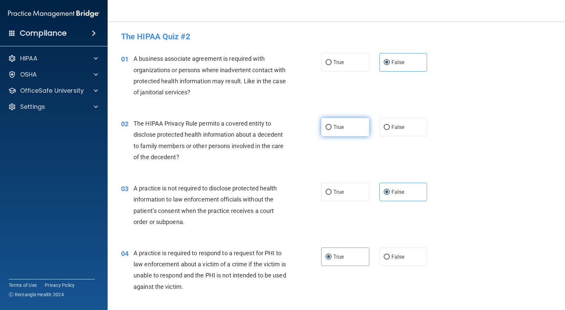
click at [350, 130] on label "True" at bounding box center [345, 127] width 48 height 18
click at [332, 130] on input "True" at bounding box center [329, 127] width 6 height 5
radio input "true"
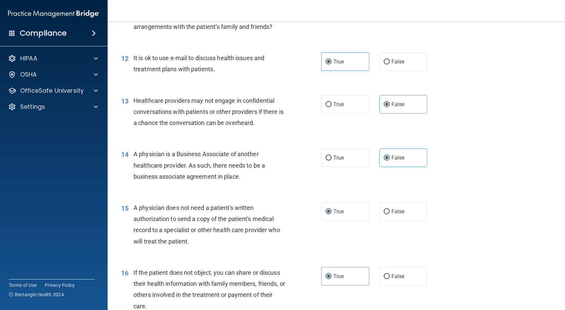
scroll to position [1400, 0]
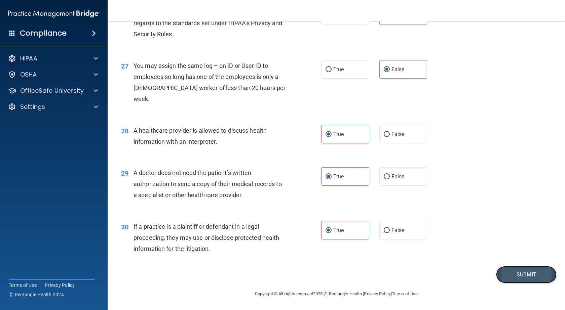
click at [496, 271] on button "Submit" at bounding box center [526, 274] width 61 height 17
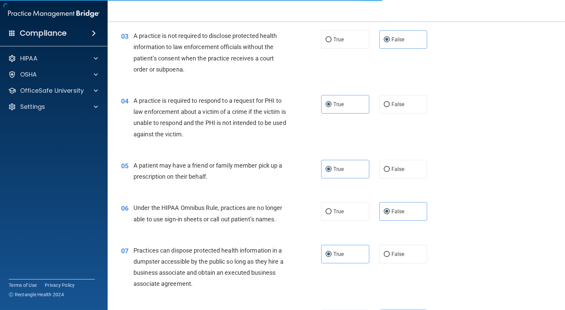
scroll to position [0, 0]
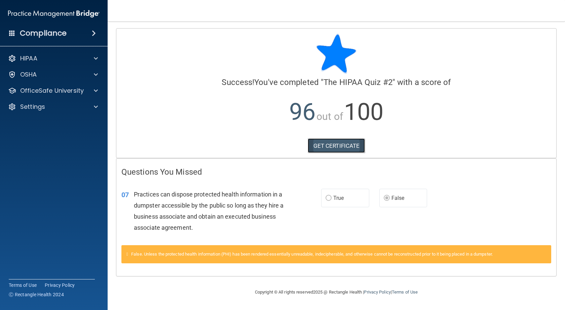
click at [340, 142] on link "GET CERTIFICATE" at bounding box center [337, 146] width 58 height 15
click at [72, 77] on div "OSHA" at bounding box center [44, 75] width 83 height 8
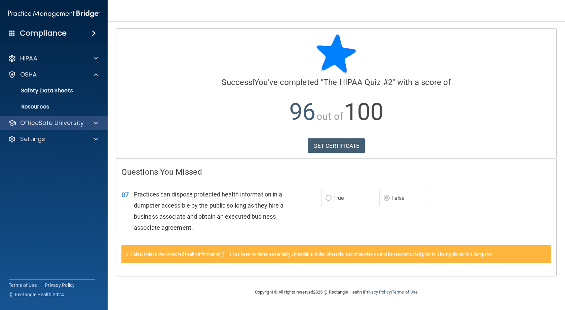
click at [75, 118] on div "OfficeSafe University" at bounding box center [54, 122] width 108 height 13
click at [76, 123] on p "OfficeSafe University" at bounding box center [52, 123] width 64 height 8
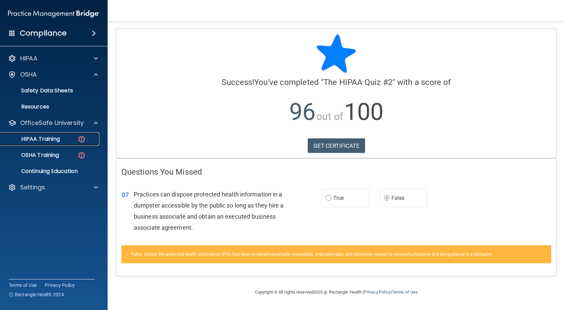
click at [88, 139] on div "HIPAA Training" at bounding box center [50, 139] width 92 height 7
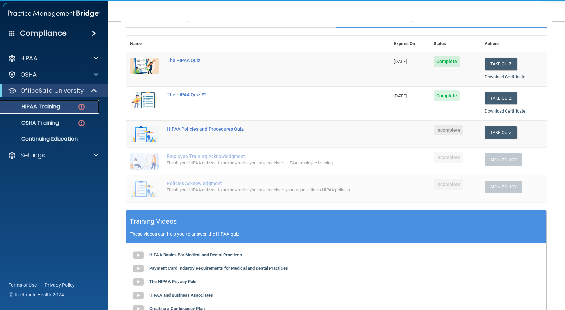
scroll to position [67, 0]
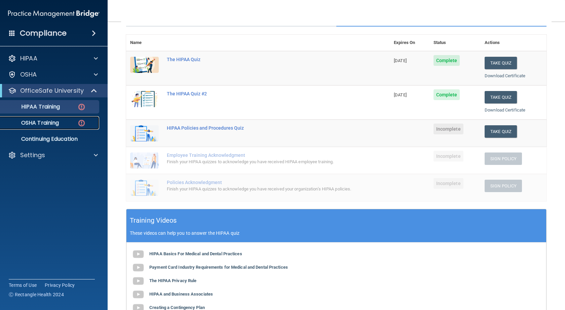
click at [54, 120] on p "OSHA Training" at bounding box center [31, 123] width 54 height 7
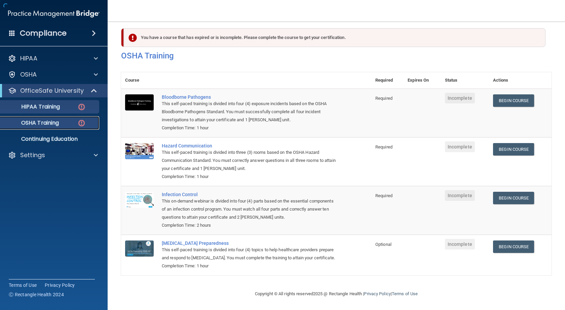
scroll to position [15, 0]
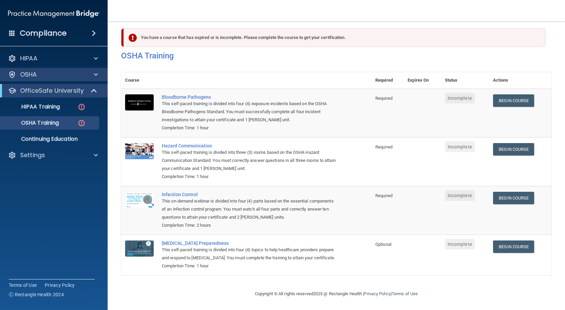
click at [80, 79] on div "OSHA" at bounding box center [54, 74] width 108 height 13
click at [84, 70] on div "OSHA" at bounding box center [54, 74] width 108 height 13
click at [96, 70] on div "OSHA" at bounding box center [54, 74] width 108 height 13
click at [91, 57] on div at bounding box center [94, 58] width 17 height 8
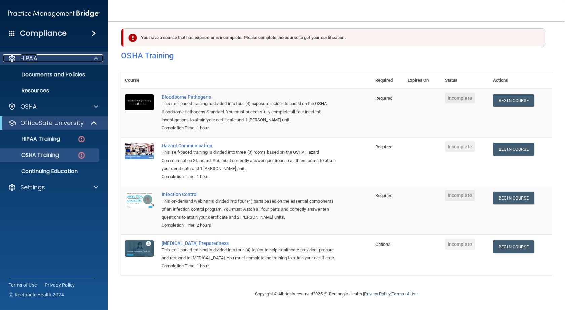
click at [98, 60] on div at bounding box center [94, 58] width 17 height 8
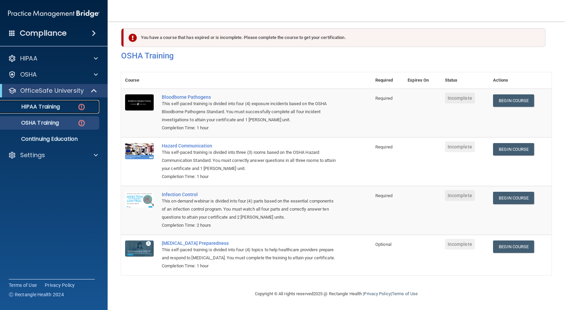
click at [77, 108] on img at bounding box center [81, 107] width 8 height 8
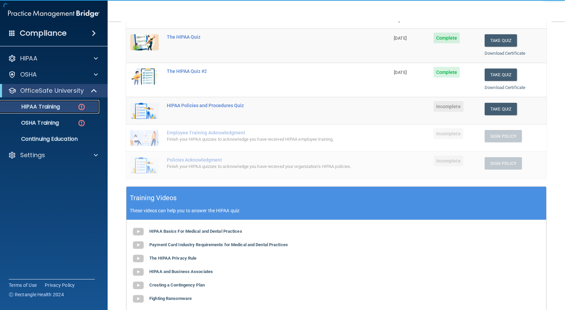
scroll to position [80, 0]
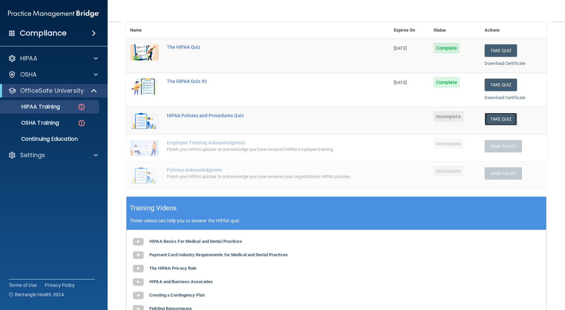
click at [509, 118] on button "Take Quiz" at bounding box center [501, 119] width 32 height 12
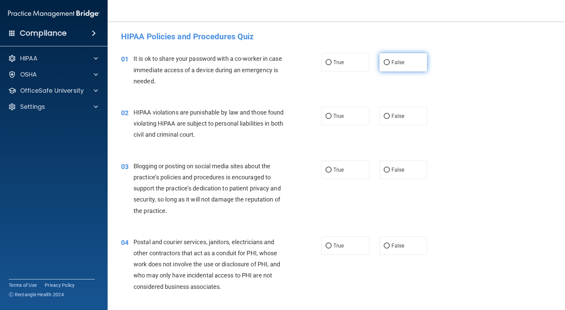
click at [384, 61] on input "False" at bounding box center [387, 62] width 6 height 5
radio input "true"
click at [349, 117] on label "True" at bounding box center [345, 116] width 48 height 18
click at [332, 117] on input "True" at bounding box center [329, 116] width 6 height 5
radio input "true"
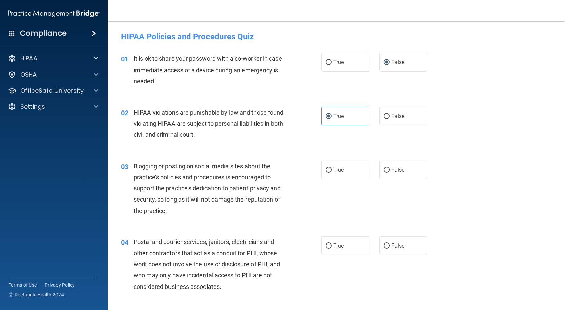
scroll to position [34, 0]
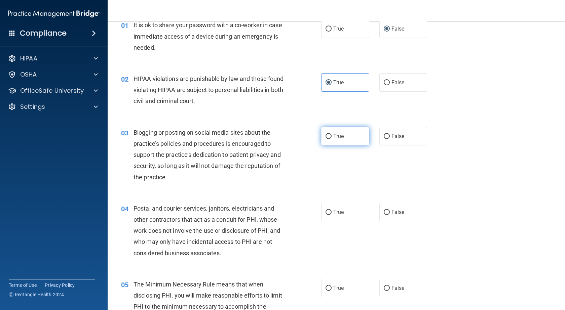
click at [340, 137] on span "True" at bounding box center [338, 136] width 10 height 6
click at [332, 137] on input "True" at bounding box center [329, 136] width 6 height 5
radio input "true"
click at [399, 130] on label "False" at bounding box center [403, 136] width 48 height 18
click at [390, 134] on input "False" at bounding box center [387, 136] width 6 height 5
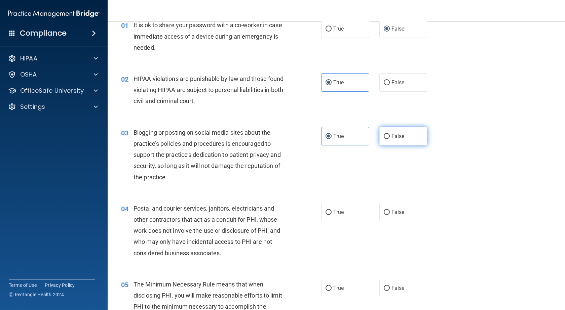
radio input "true"
radio input "false"
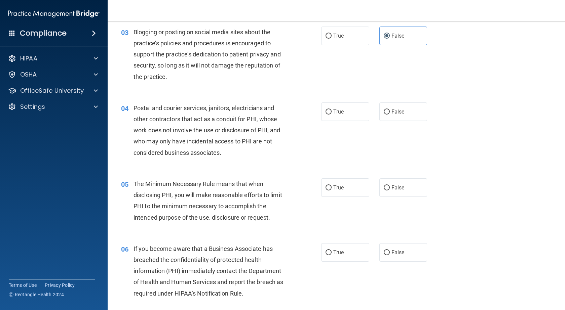
scroll to position [135, 0]
click at [402, 107] on label "False" at bounding box center [403, 111] width 48 height 18
click at [390, 109] on input "False" at bounding box center [387, 111] width 6 height 5
radio input "true"
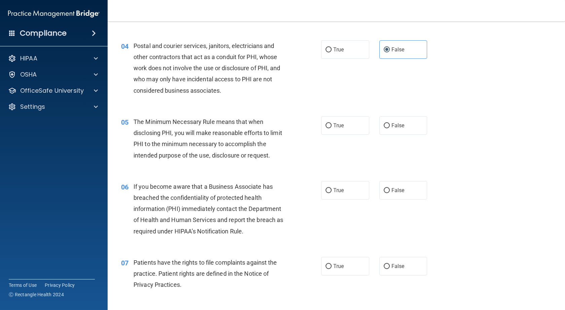
scroll to position [202, 0]
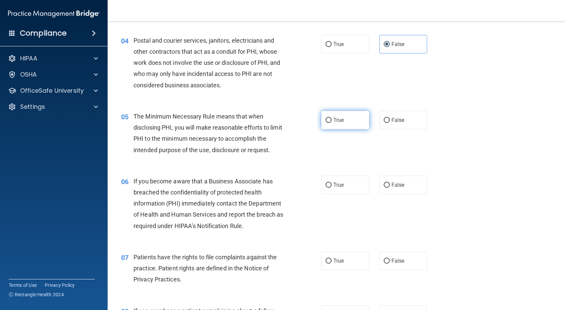
click at [338, 124] on label "True" at bounding box center [345, 120] width 48 height 18
click at [332, 123] on input "True" at bounding box center [329, 120] width 6 height 5
radio input "true"
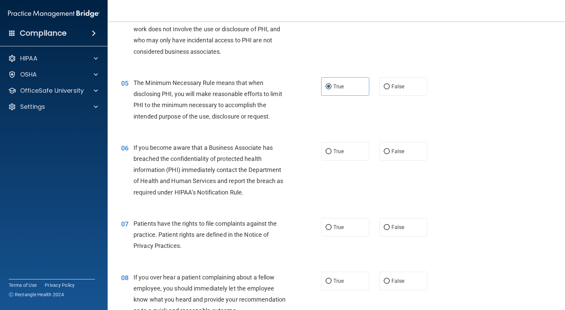
scroll to position [269, 0]
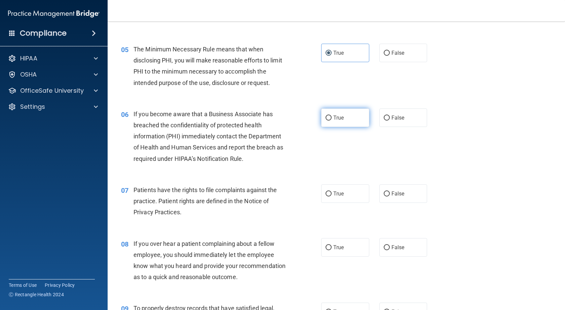
click at [336, 112] on label "True" at bounding box center [345, 118] width 48 height 18
click at [332, 116] on input "True" at bounding box center [329, 118] width 6 height 5
radio input "true"
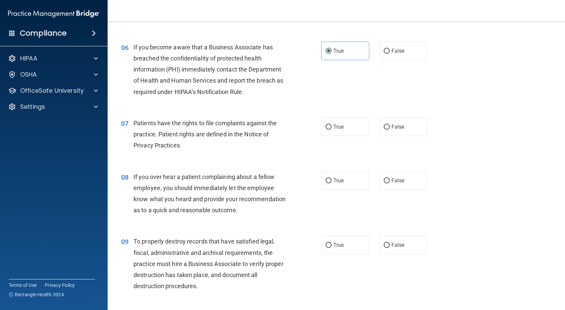
scroll to position [336, 0]
click at [333, 130] on label "True" at bounding box center [345, 126] width 48 height 18
click at [332, 129] on input "True" at bounding box center [329, 126] width 6 height 5
radio input "true"
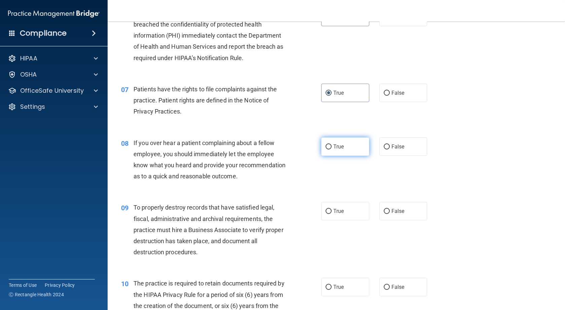
click at [330, 152] on label "True" at bounding box center [345, 147] width 48 height 18
click at [330, 150] on input "True" at bounding box center [329, 147] width 6 height 5
radio input "true"
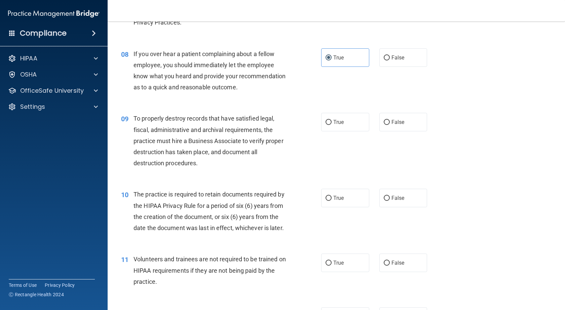
scroll to position [471, 0]
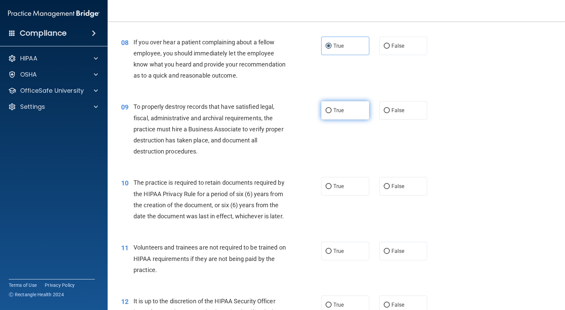
click at [334, 114] on span "True" at bounding box center [338, 110] width 10 height 6
click at [332, 113] on input "True" at bounding box center [329, 110] width 6 height 5
radio input "true"
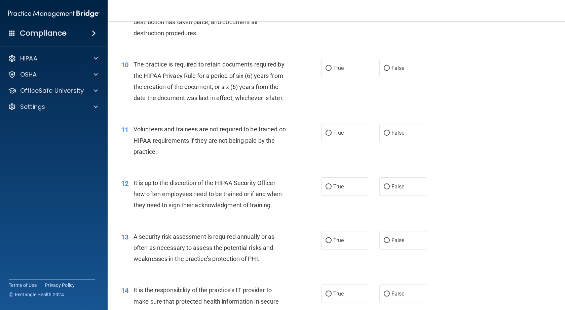
scroll to position [605, 0]
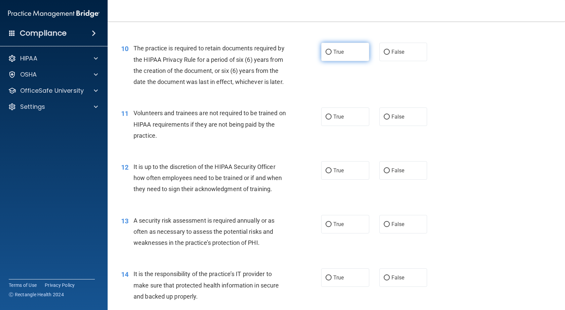
click at [331, 56] on label "True" at bounding box center [345, 52] width 48 height 18
click at [331, 55] on input "True" at bounding box center [329, 52] width 6 height 5
radio input "true"
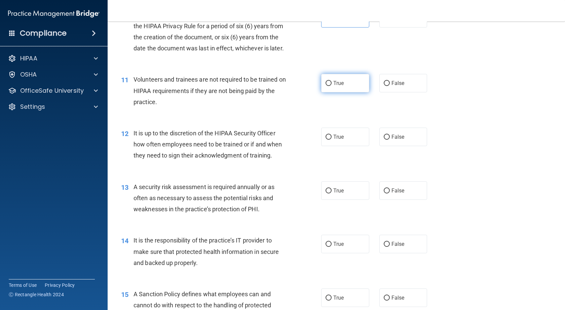
click at [355, 92] on label "True" at bounding box center [345, 83] width 48 height 18
click at [332, 86] on input "True" at bounding box center [329, 83] width 6 height 5
radio input "true"
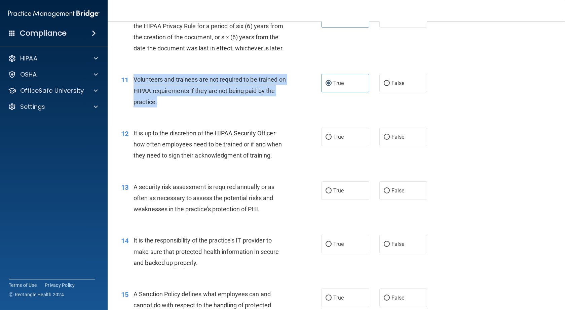
drag, startPoint x: 133, startPoint y: 102, endPoint x: 157, endPoint y: 123, distance: 32.6
click at [157, 111] on div "11 Volunteers and trainees are not required to be trained on HIPAA requirements…" at bounding box center [221, 92] width 220 height 37
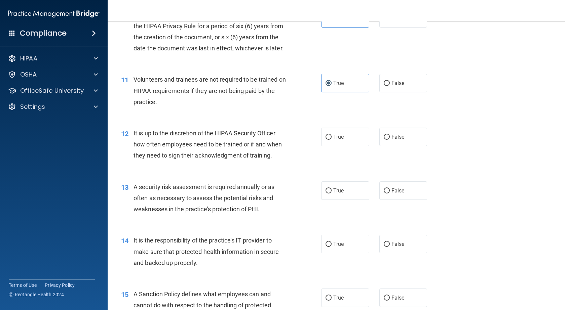
click at [428, 119] on div "11 Volunteers and trainees are not required to be trained on HIPAA requirements…" at bounding box center [336, 93] width 441 height 54
click at [395, 92] on label "False" at bounding box center [403, 83] width 48 height 18
click at [390, 86] on input "False" at bounding box center [387, 83] width 6 height 5
radio input "true"
radio input "false"
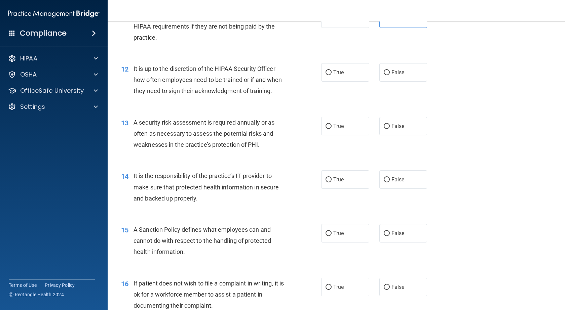
scroll to position [706, 0]
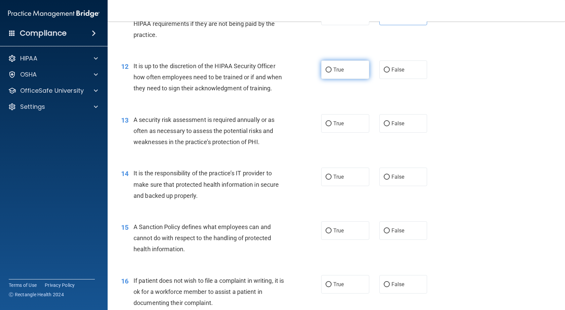
click at [322, 79] on label "True" at bounding box center [345, 70] width 48 height 18
click at [326, 73] on input "True" at bounding box center [329, 70] width 6 height 5
radio input "true"
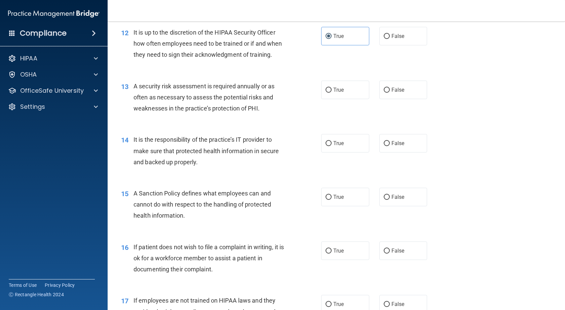
scroll to position [773, 0]
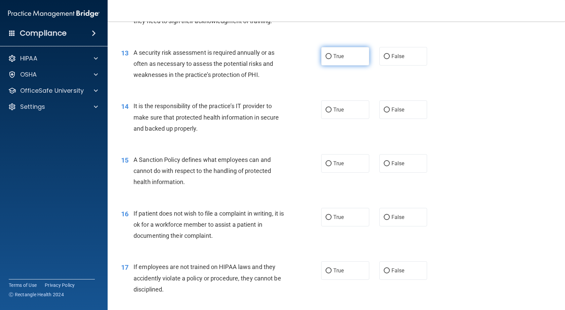
click at [345, 66] on label "True" at bounding box center [345, 56] width 48 height 18
click at [332, 59] on input "True" at bounding box center [329, 56] width 6 height 5
radio input "true"
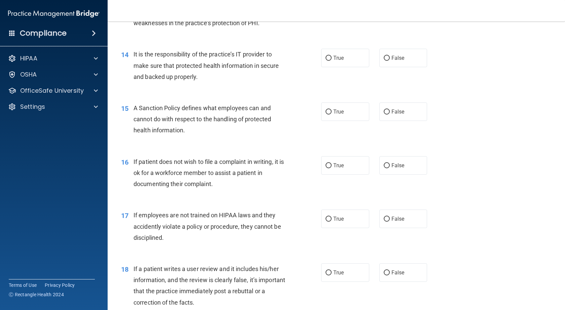
scroll to position [841, 0]
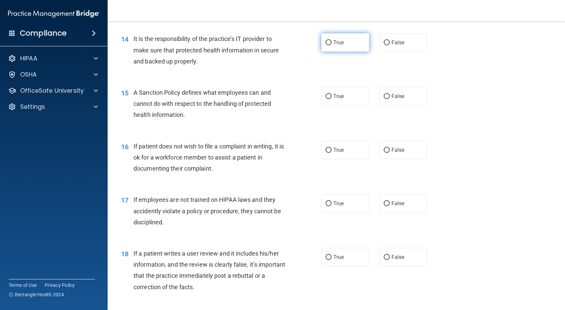
click at [333, 46] on span "True" at bounding box center [338, 42] width 10 height 6
click at [332, 45] on input "True" at bounding box center [329, 42] width 6 height 5
radio input "true"
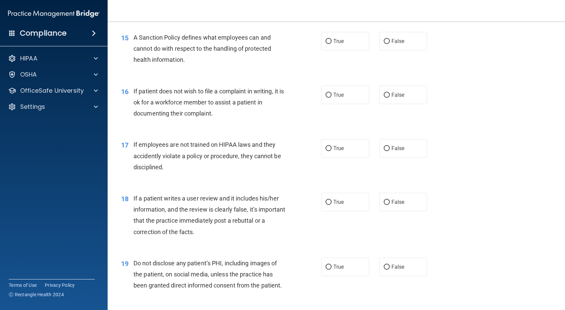
scroll to position [908, 0]
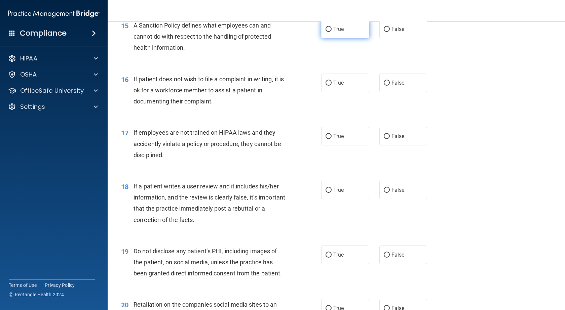
click at [326, 38] on label "True" at bounding box center [345, 29] width 48 height 18
click at [326, 32] on input "True" at bounding box center [329, 29] width 6 height 5
radio input "true"
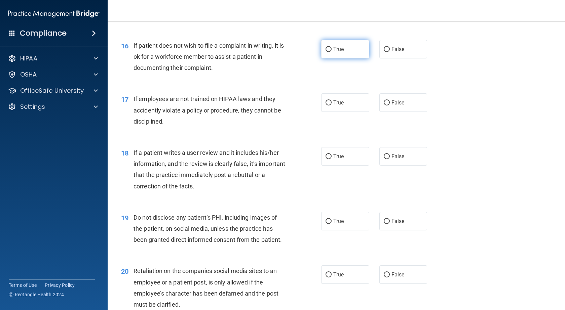
click at [334, 52] on span "True" at bounding box center [338, 49] width 10 height 6
click at [332, 52] on input "True" at bounding box center [329, 49] width 6 height 5
radio input "true"
click at [397, 112] on label "False" at bounding box center [403, 102] width 48 height 18
click at [390, 106] on input "False" at bounding box center [387, 103] width 6 height 5
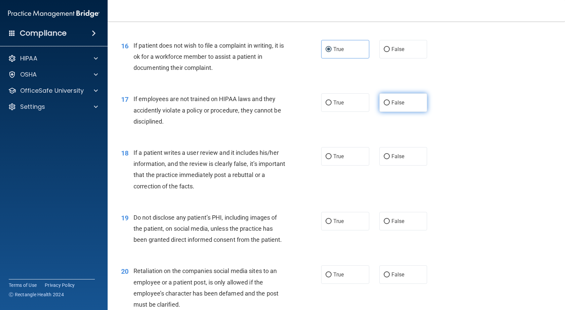
radio input "true"
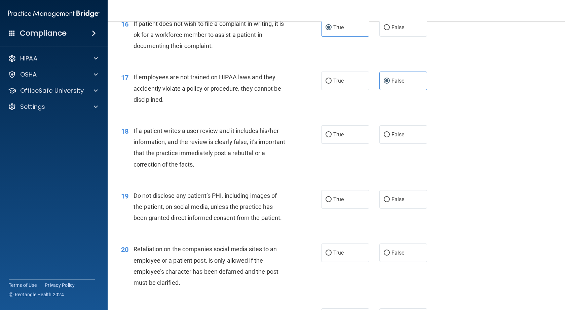
scroll to position [975, 0]
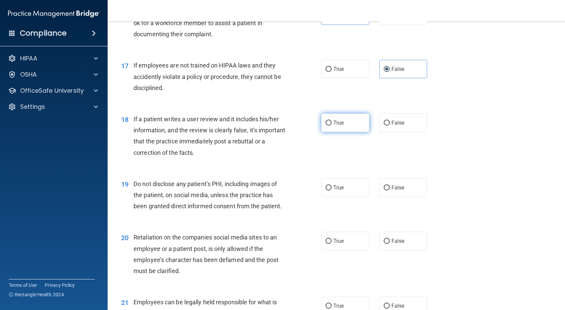
click at [339, 132] on label "True" at bounding box center [345, 123] width 48 height 18
click at [332, 126] on input "True" at bounding box center [329, 123] width 6 height 5
radio input "true"
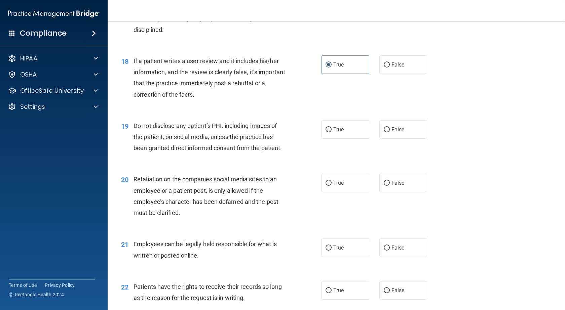
scroll to position [1042, 0]
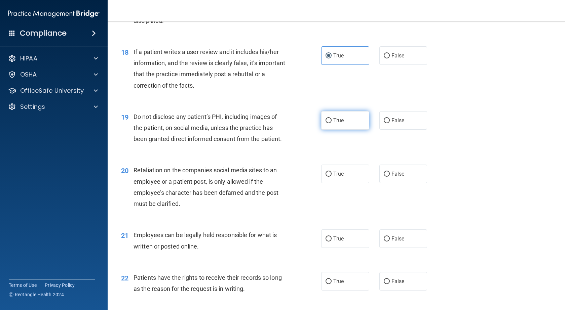
click at [335, 124] on span "True" at bounding box center [338, 120] width 10 height 6
click at [332, 123] on input "True" at bounding box center [329, 120] width 6 height 5
radio input "true"
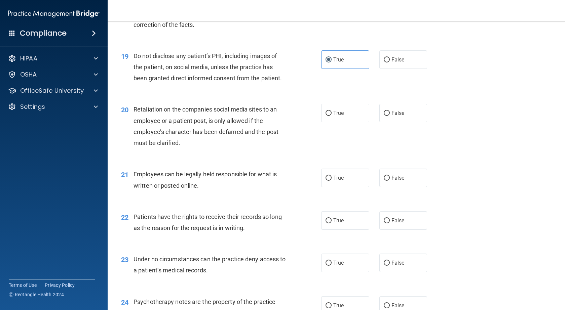
scroll to position [1110, 0]
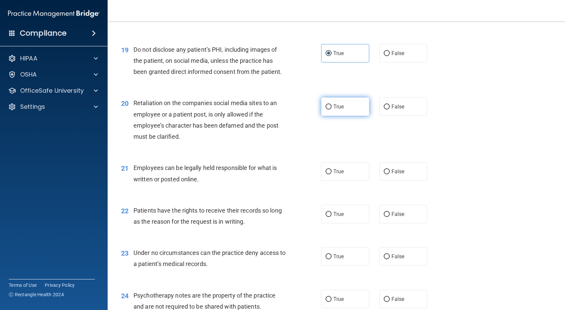
click at [344, 116] on label "True" at bounding box center [345, 107] width 48 height 18
click at [332, 110] on input "True" at bounding box center [329, 107] width 6 height 5
radio input "true"
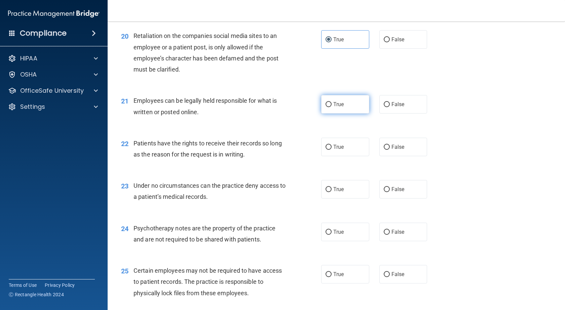
click at [322, 114] on label "True" at bounding box center [345, 104] width 48 height 18
click at [326, 107] on input "True" at bounding box center [329, 104] width 6 height 5
radio input "true"
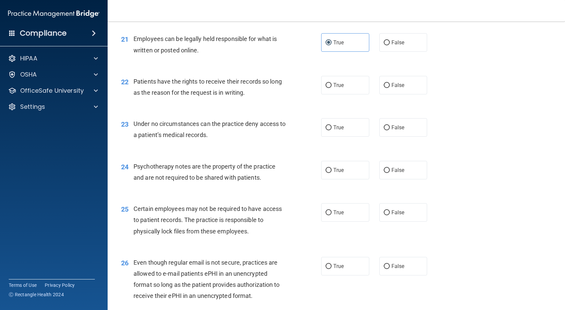
scroll to position [1244, 0]
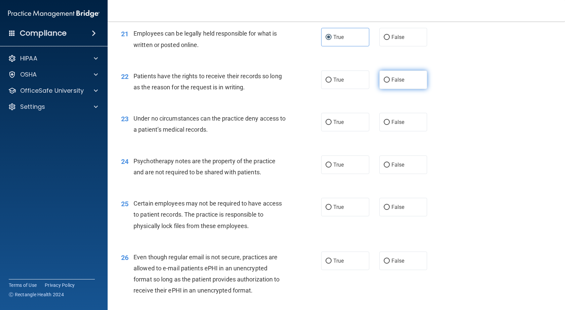
click at [397, 83] on span "False" at bounding box center [397, 80] width 13 height 6
click at [390, 83] on input "False" at bounding box center [387, 80] width 6 height 5
radio input "true"
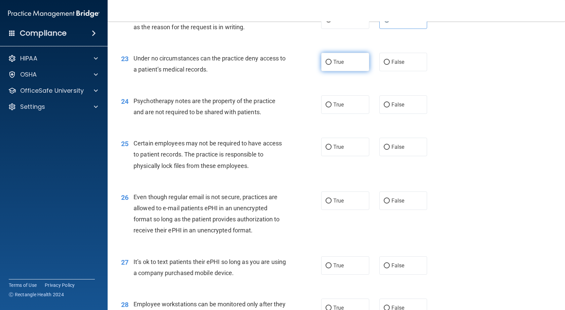
scroll to position [1311, 0]
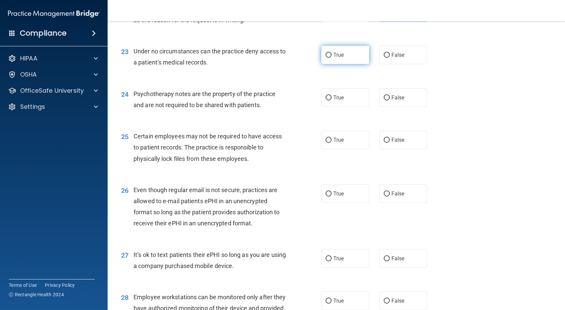
click at [321, 64] on label "True" at bounding box center [345, 55] width 48 height 18
click at [326, 58] on input "True" at bounding box center [329, 55] width 6 height 5
radio input "true"
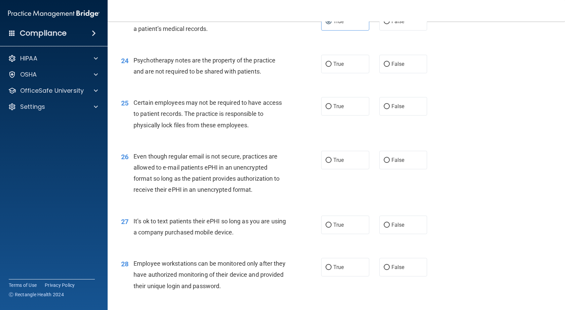
click at [252, 75] on span "Psychotherapy notes are the property of the practice and are not required to be…" at bounding box center [205, 66] width 142 height 18
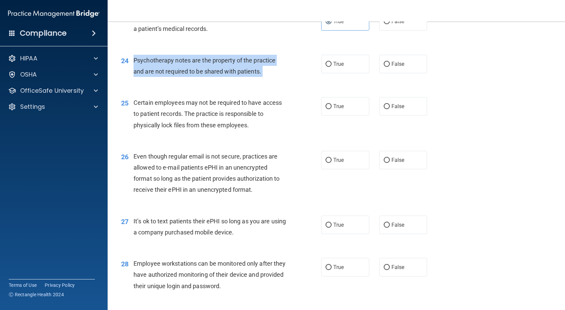
click at [252, 75] on span "Psychotherapy notes are the property of the practice and are not required to be…" at bounding box center [205, 66] width 142 height 18
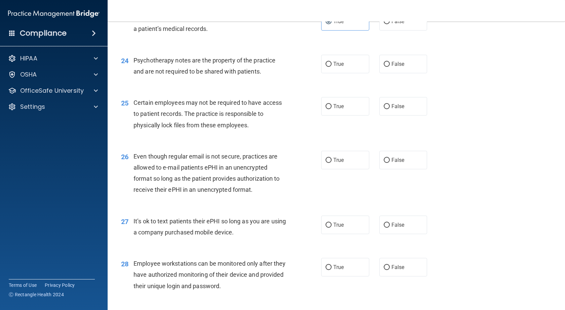
click at [287, 46] on div "23 Under no circumstances can the practice deny access to a patient’s medical r…" at bounding box center [336, 25] width 441 height 42
click at [405, 73] on label "False" at bounding box center [403, 64] width 48 height 18
click at [390, 67] on input "False" at bounding box center [387, 64] width 6 height 5
radio input "true"
click at [336, 73] on label "True" at bounding box center [345, 64] width 48 height 18
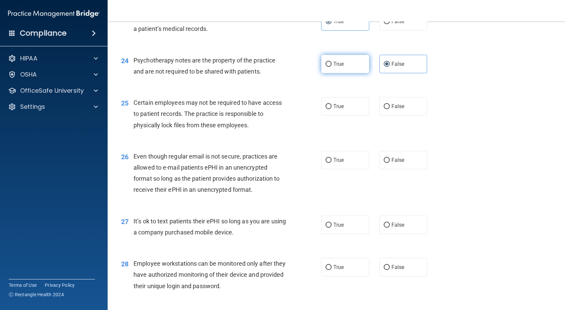
click at [332, 67] on input "True" at bounding box center [329, 64] width 6 height 5
radio input "true"
radio input "false"
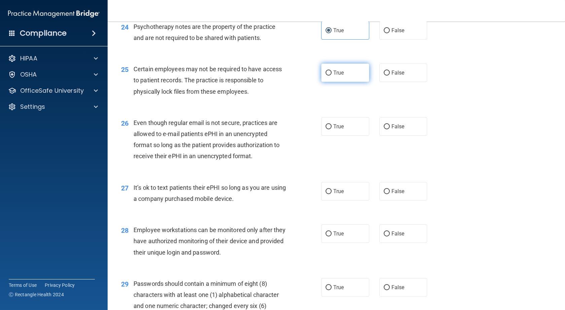
click at [329, 82] on label "True" at bounding box center [345, 73] width 48 height 18
click at [329, 76] on input "True" at bounding box center [329, 73] width 6 height 5
radio input "true"
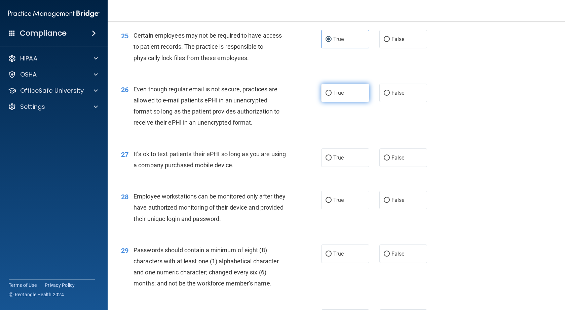
click at [327, 96] on input "True" at bounding box center [329, 93] width 6 height 5
radio input "true"
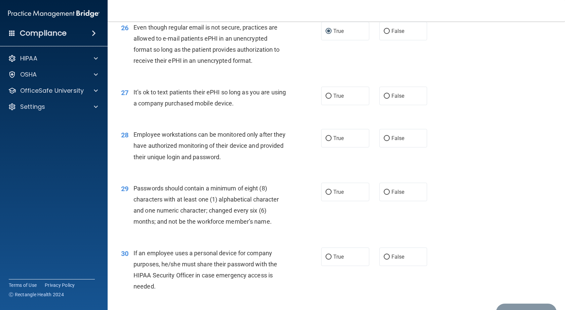
scroll to position [1480, 0]
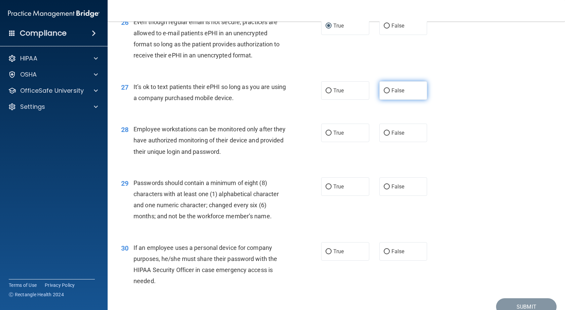
click at [384, 93] on input "False" at bounding box center [387, 90] width 6 height 5
radio input "true"
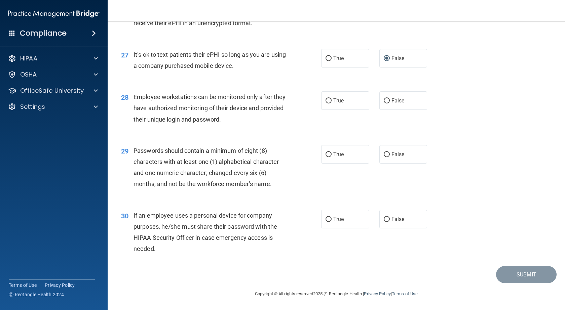
scroll to position [1534, 0]
click at [403, 107] on label "False" at bounding box center [403, 100] width 48 height 18
click at [390, 104] on input "False" at bounding box center [387, 101] width 6 height 5
radio input "true"
click at [326, 156] on input "True" at bounding box center [329, 154] width 6 height 5
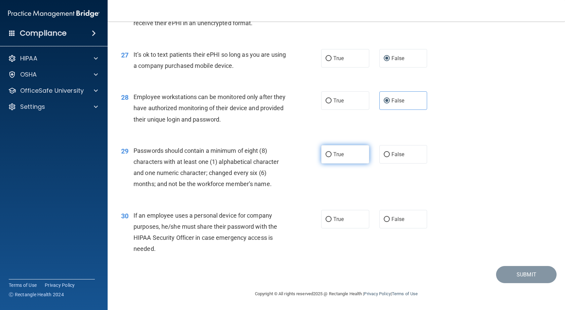
radio input "true"
click at [328, 226] on label "True" at bounding box center [345, 219] width 48 height 18
click at [328, 222] on input "True" at bounding box center [329, 219] width 6 height 5
radio input "true"
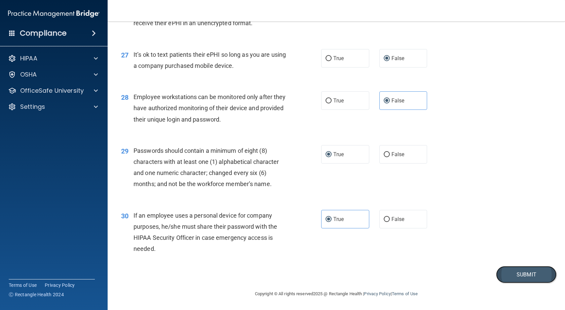
click at [513, 273] on button "Submit" at bounding box center [526, 274] width 61 height 17
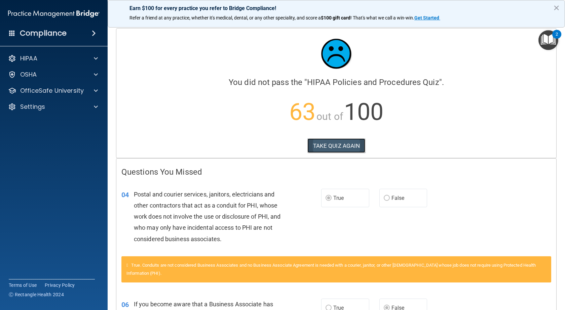
click at [340, 146] on button "TAKE QUIZ AGAIN" at bounding box center [336, 146] width 58 height 15
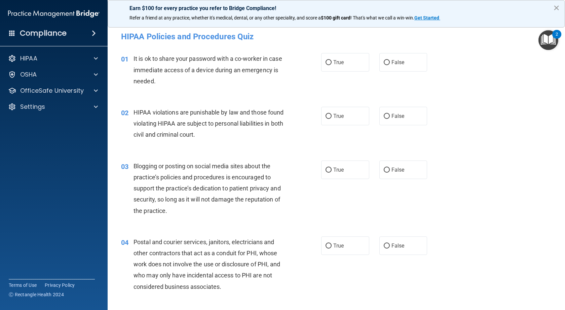
click at [556, 9] on button "×" at bounding box center [556, 7] width 6 height 11
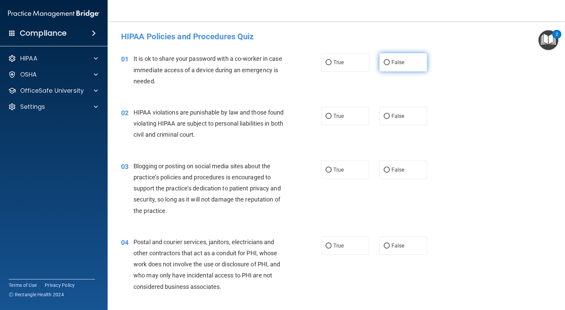
click at [401, 59] on label "False" at bounding box center [403, 62] width 48 height 18
click at [390, 60] on input "False" at bounding box center [387, 62] width 6 height 5
radio input "true"
click at [322, 121] on label "True" at bounding box center [345, 116] width 48 height 18
click at [326, 119] on input "True" at bounding box center [329, 116] width 6 height 5
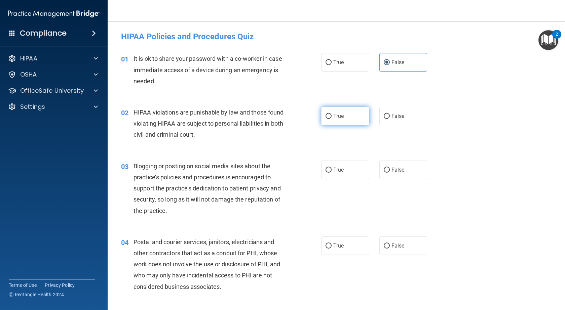
radio input "true"
click at [399, 172] on span "False" at bounding box center [397, 170] width 13 height 6
click at [390, 172] on input "False" at bounding box center [387, 170] width 6 height 5
radio input "true"
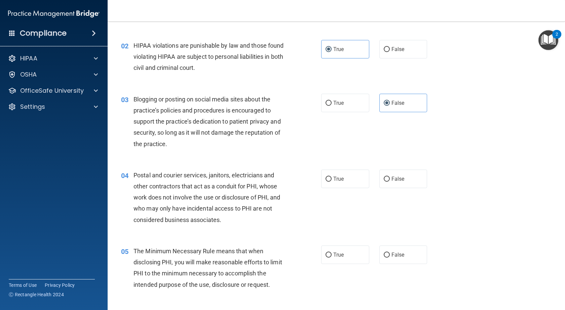
scroll to position [67, 0]
click at [349, 105] on label "True" at bounding box center [345, 102] width 48 height 18
click at [332, 105] on input "True" at bounding box center [329, 103] width 6 height 5
radio input "true"
radio input "false"
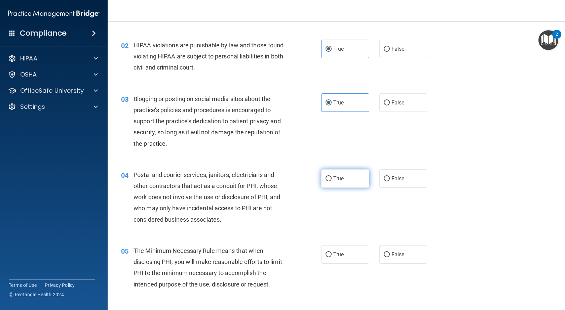
drag, startPoint x: 332, startPoint y: 175, endPoint x: 344, endPoint y: 172, distance: 12.9
click at [332, 176] on label "True" at bounding box center [345, 178] width 48 height 18
click at [332, 177] on input "True" at bounding box center [329, 179] width 6 height 5
radio input "true"
click at [386, 109] on label "False" at bounding box center [403, 102] width 48 height 18
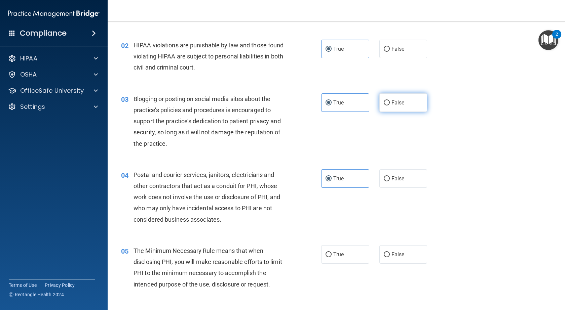
click at [386, 106] on input "False" at bounding box center [387, 103] width 6 height 5
radio input "true"
radio input "false"
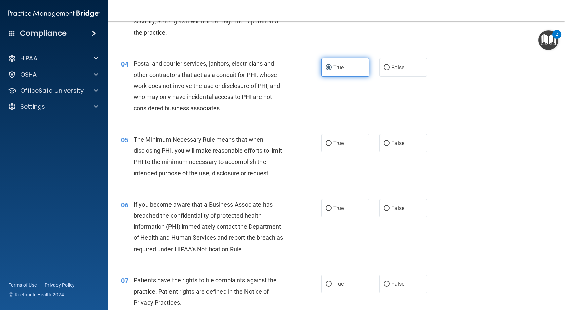
scroll to position [202, 0]
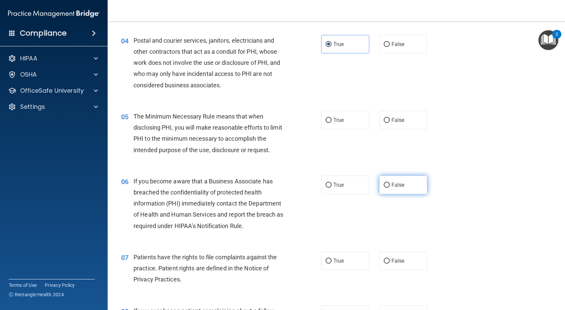
click at [384, 187] on input "False" at bounding box center [387, 185] width 6 height 5
radio input "true"
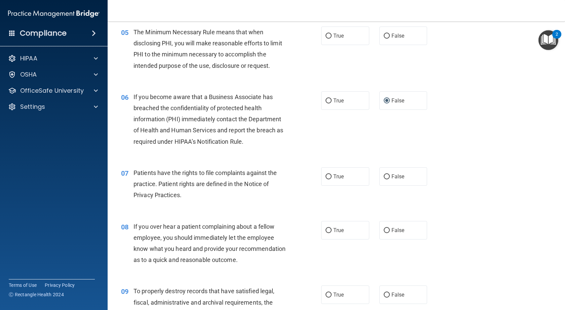
scroll to position [303, 0]
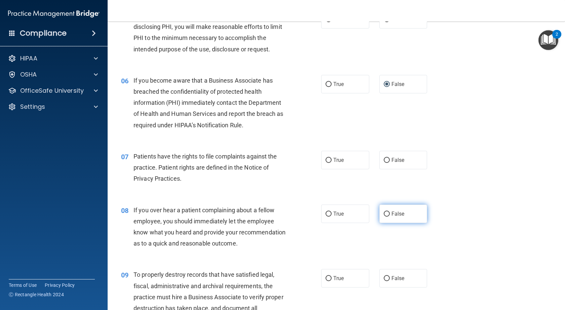
click at [383, 206] on label "False" at bounding box center [403, 214] width 48 height 18
click at [384, 212] on input "False" at bounding box center [387, 214] width 6 height 5
radio input "true"
click at [346, 166] on label "True" at bounding box center [345, 160] width 48 height 18
click at [332, 163] on input "True" at bounding box center [329, 160] width 6 height 5
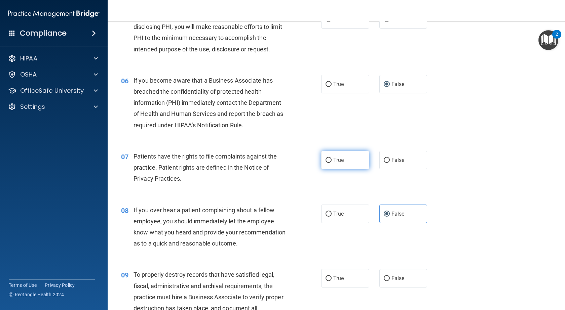
radio input "true"
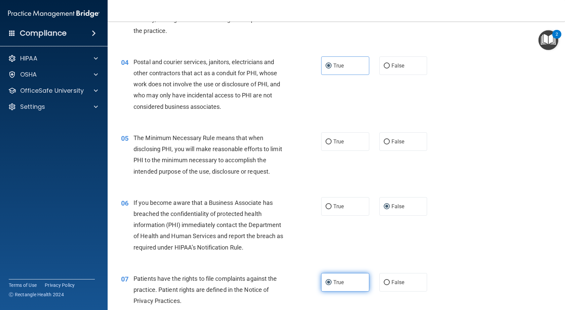
scroll to position [168, 0]
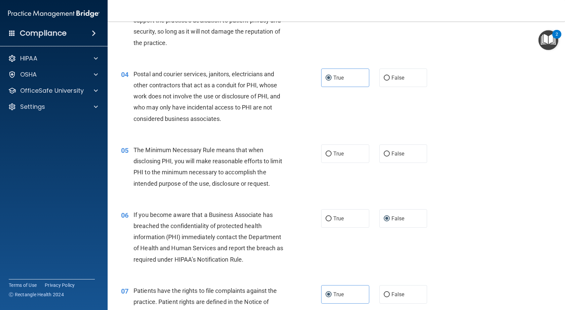
click at [315, 156] on div "05 The Minimum Necessary Rule means that when disclosing PHI, you will make rea…" at bounding box center [221, 169] width 220 height 48
click at [331, 158] on label "True" at bounding box center [345, 154] width 48 height 18
click at [331, 157] on input "True" at bounding box center [329, 154] width 6 height 5
radio input "true"
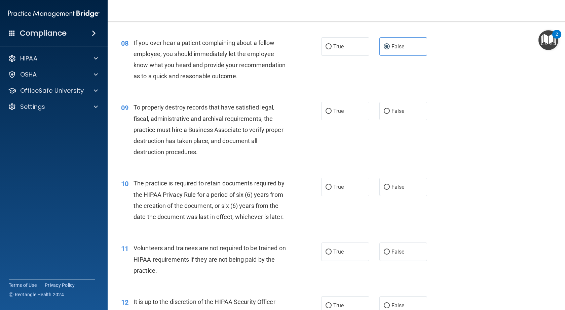
scroll to position [471, 0]
click at [403, 120] on label "False" at bounding box center [403, 110] width 48 height 18
click at [390, 113] on input "False" at bounding box center [387, 110] width 6 height 5
radio input "true"
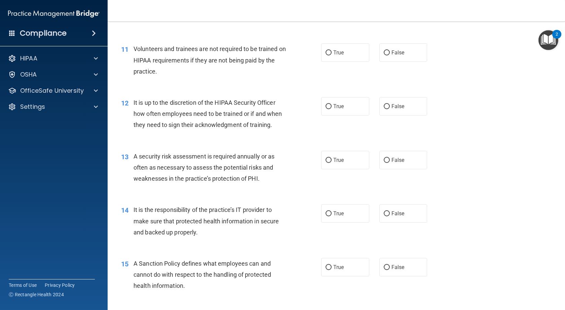
scroll to position [673, 0]
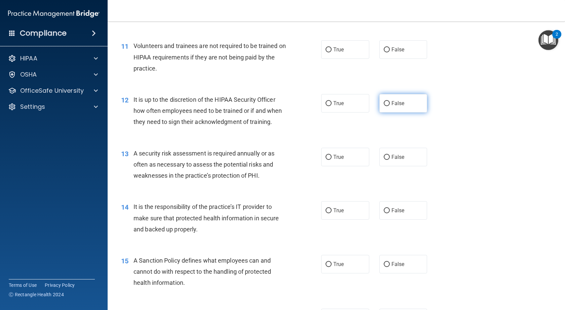
click at [384, 113] on label "False" at bounding box center [403, 103] width 48 height 18
click at [384, 106] on input "False" at bounding box center [387, 103] width 6 height 5
radio input "true"
click at [388, 220] on label "False" at bounding box center [403, 210] width 48 height 18
click at [388, 214] on input "False" at bounding box center [387, 210] width 6 height 5
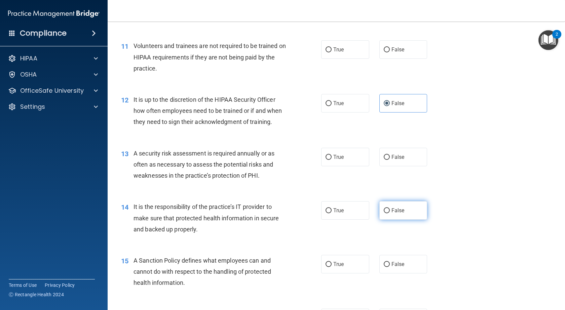
radio input "true"
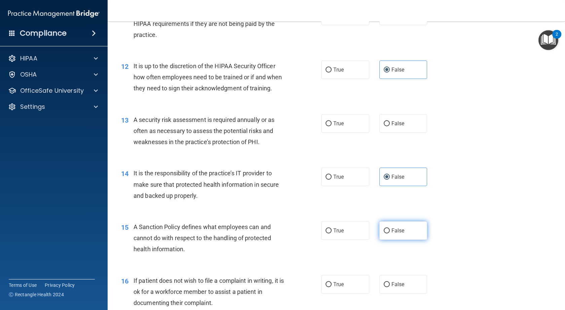
click at [386, 240] on label "False" at bounding box center [403, 231] width 48 height 18
click at [386, 234] on input "False" at bounding box center [387, 231] width 6 height 5
radio input "true"
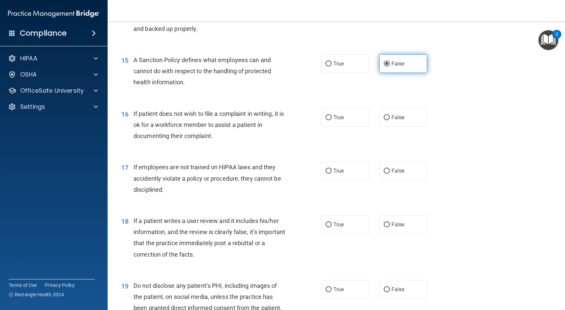
scroll to position [874, 0]
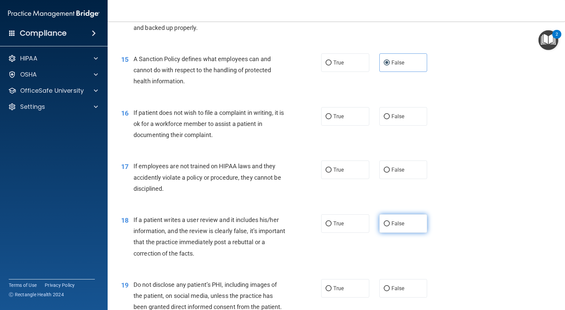
click at [386, 233] on label "False" at bounding box center [403, 224] width 48 height 18
click at [386, 227] on input "False" at bounding box center [387, 224] width 6 height 5
radio input "true"
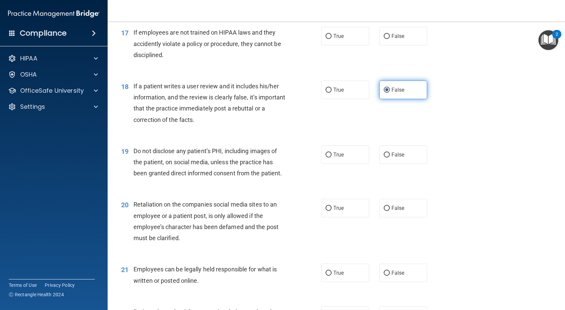
scroll to position [1009, 0]
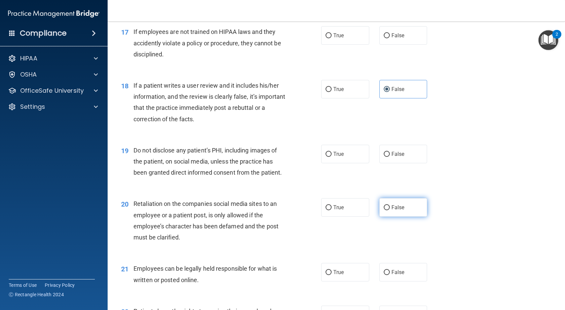
click at [386, 211] on input "False" at bounding box center [387, 207] width 6 height 5
radio input "true"
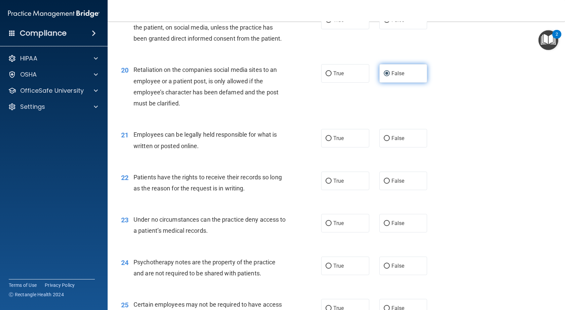
scroll to position [1143, 0]
click at [386, 232] on label "False" at bounding box center [403, 223] width 48 height 18
click at [386, 226] on input "False" at bounding box center [387, 223] width 6 height 5
radio input "true"
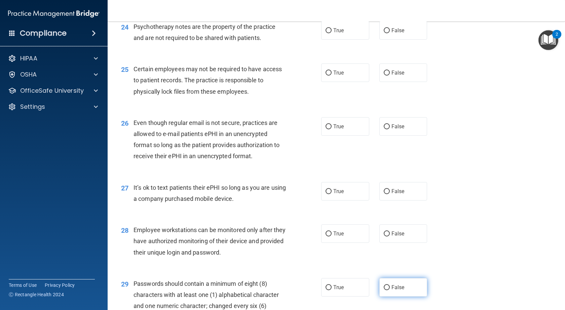
scroll to position [1534, 0]
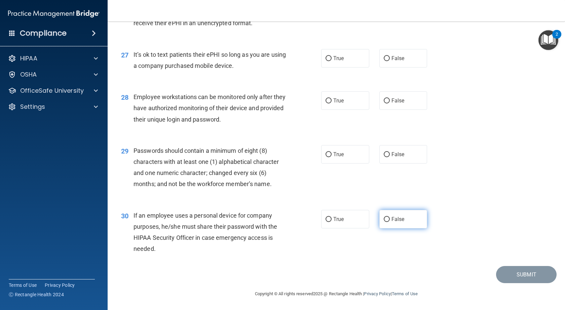
click at [390, 227] on label "False" at bounding box center [403, 219] width 48 height 18
click at [390, 222] on input "False" at bounding box center [387, 219] width 6 height 5
radio input "true"
click at [351, 148] on label "True" at bounding box center [345, 154] width 48 height 18
click at [332, 152] on input "True" at bounding box center [329, 154] width 6 height 5
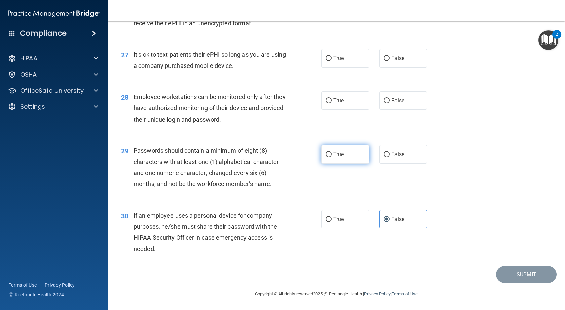
radio input "true"
click at [356, 102] on label "True" at bounding box center [345, 100] width 48 height 18
click at [332, 102] on input "True" at bounding box center [329, 101] width 6 height 5
radio input "true"
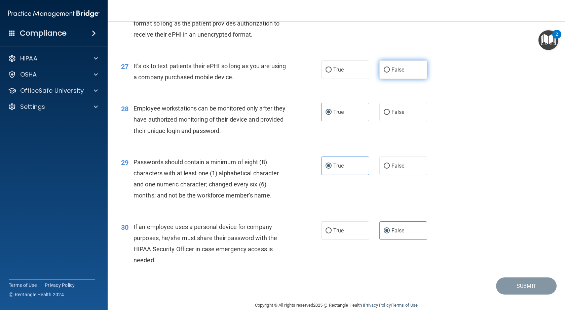
click at [379, 79] on label "False" at bounding box center [403, 70] width 48 height 18
click at [384, 73] on input "False" at bounding box center [387, 70] width 6 height 5
radio input "true"
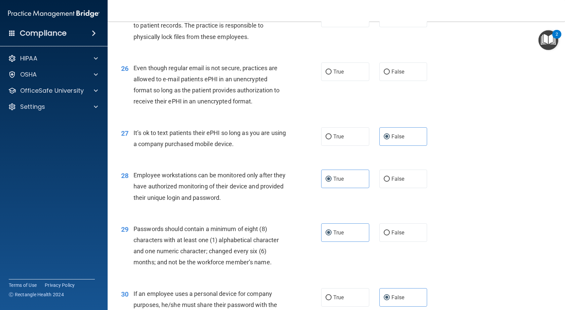
scroll to position [1433, 0]
click at [343, 81] on label "True" at bounding box center [345, 72] width 48 height 18
click at [332, 75] on input "True" at bounding box center [329, 72] width 6 height 5
radio input "true"
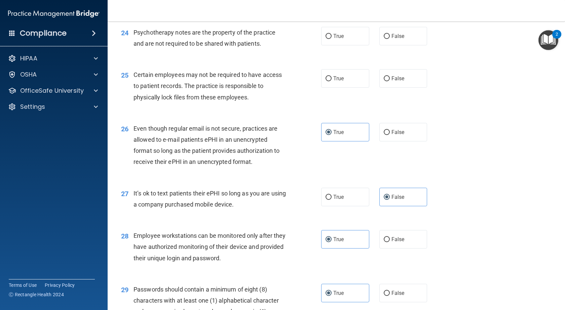
scroll to position [1366, 0]
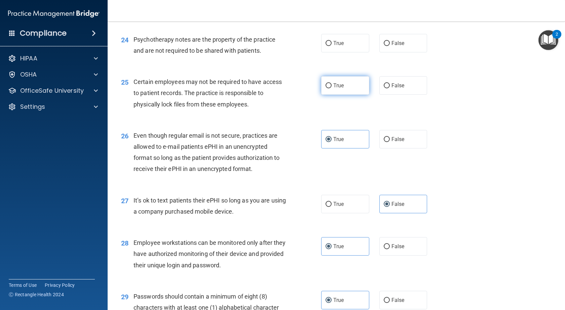
click at [338, 95] on label "True" at bounding box center [345, 85] width 48 height 18
click at [332, 88] on input "True" at bounding box center [329, 85] width 6 height 5
radio input "true"
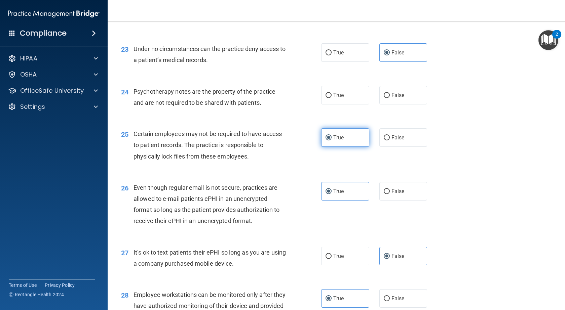
scroll to position [1299, 0]
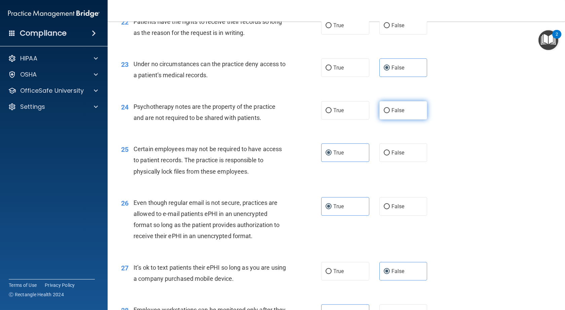
click at [405, 120] on label "False" at bounding box center [403, 110] width 48 height 18
click at [390, 113] on input "False" at bounding box center [387, 110] width 6 height 5
radio input "true"
click at [316, 127] on div "24 Psychotherapy notes are the property of the practice and are not required to…" at bounding box center [221, 114] width 220 height 26
click at [321, 120] on label "True" at bounding box center [345, 110] width 48 height 18
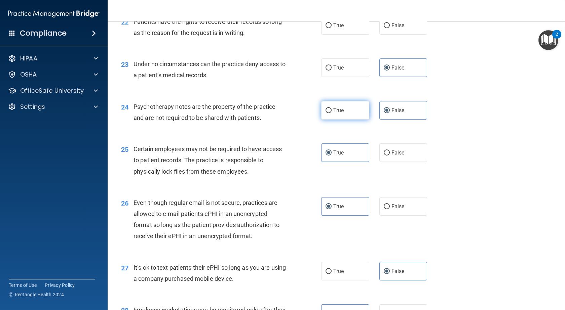
click at [326, 113] on input "True" at bounding box center [329, 110] width 6 height 5
radio input "true"
radio input "false"
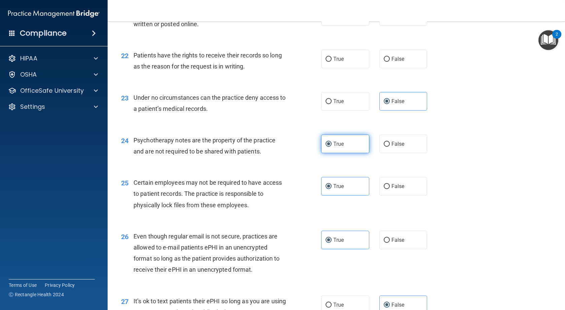
scroll to position [1198, 0]
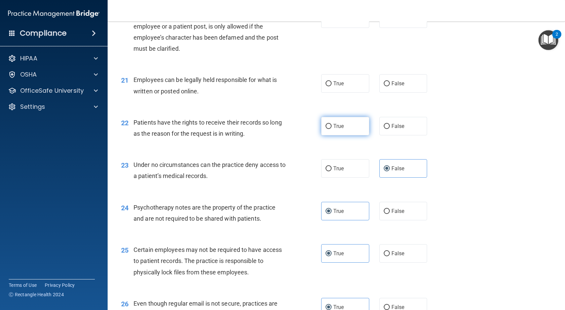
click at [333, 129] on span "True" at bounding box center [338, 126] width 10 height 6
click at [332, 129] on input "True" at bounding box center [329, 126] width 6 height 5
radio input "true"
click at [384, 136] on label "False" at bounding box center [403, 126] width 48 height 18
click at [384, 129] on input "False" at bounding box center [387, 126] width 6 height 5
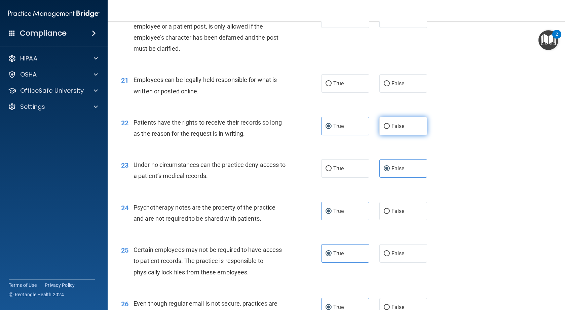
radio input "true"
radio input "false"
click at [330, 93] on label "True" at bounding box center [345, 83] width 48 height 18
click at [330, 86] on input "True" at bounding box center [329, 83] width 6 height 5
radio input "true"
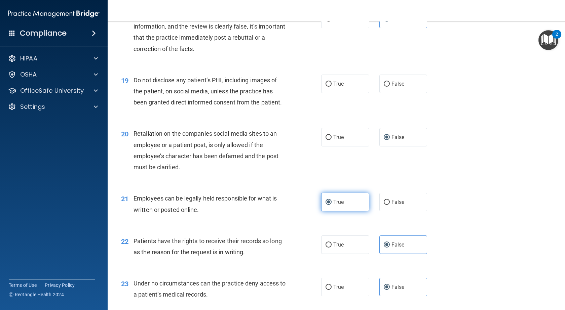
scroll to position [1063, 0]
